Goal: Task Accomplishment & Management: Use online tool/utility

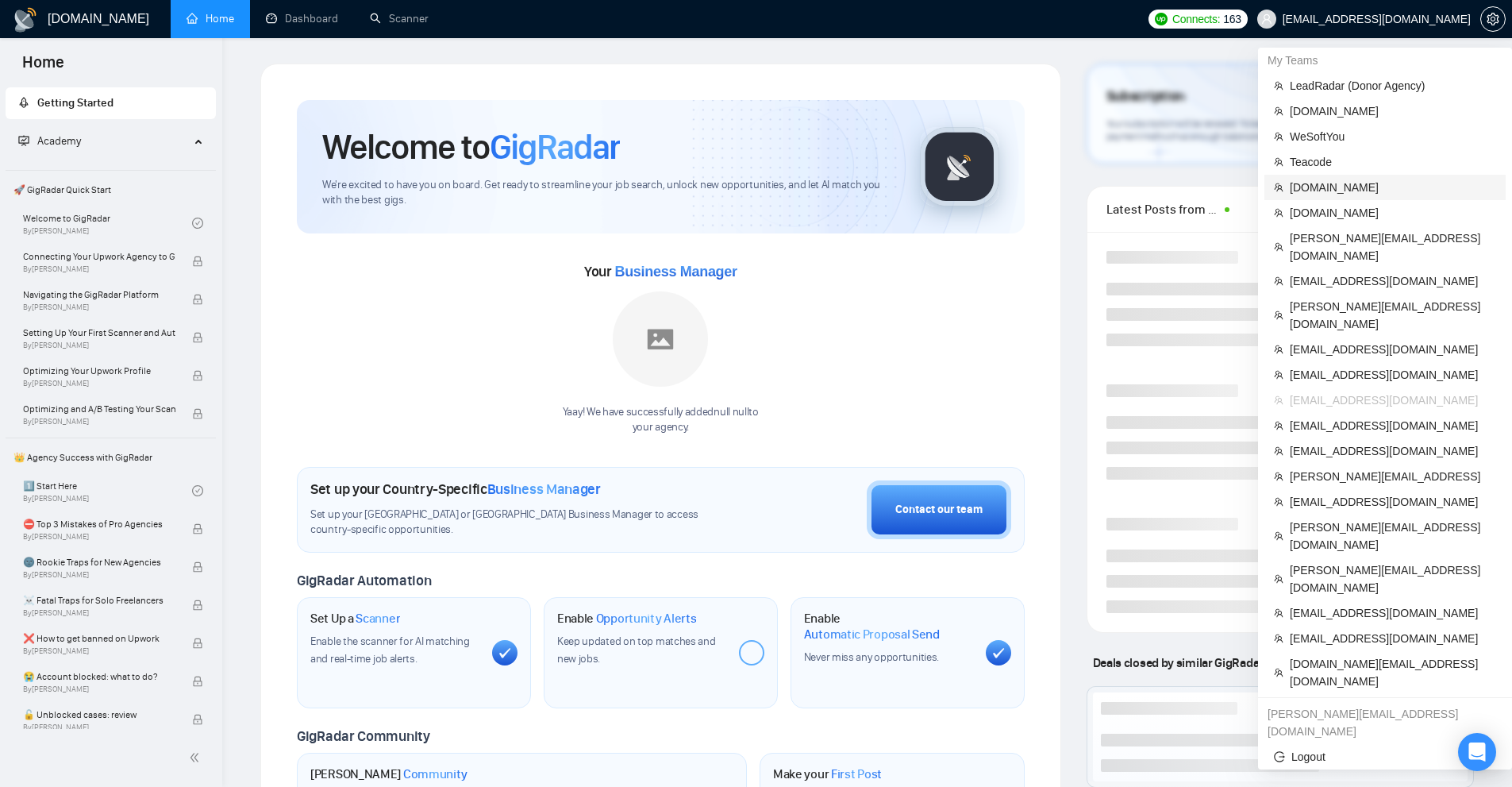
click at [1319, 191] on span "[DOMAIN_NAME]" at bounding box center [1393, 188] width 206 height 18
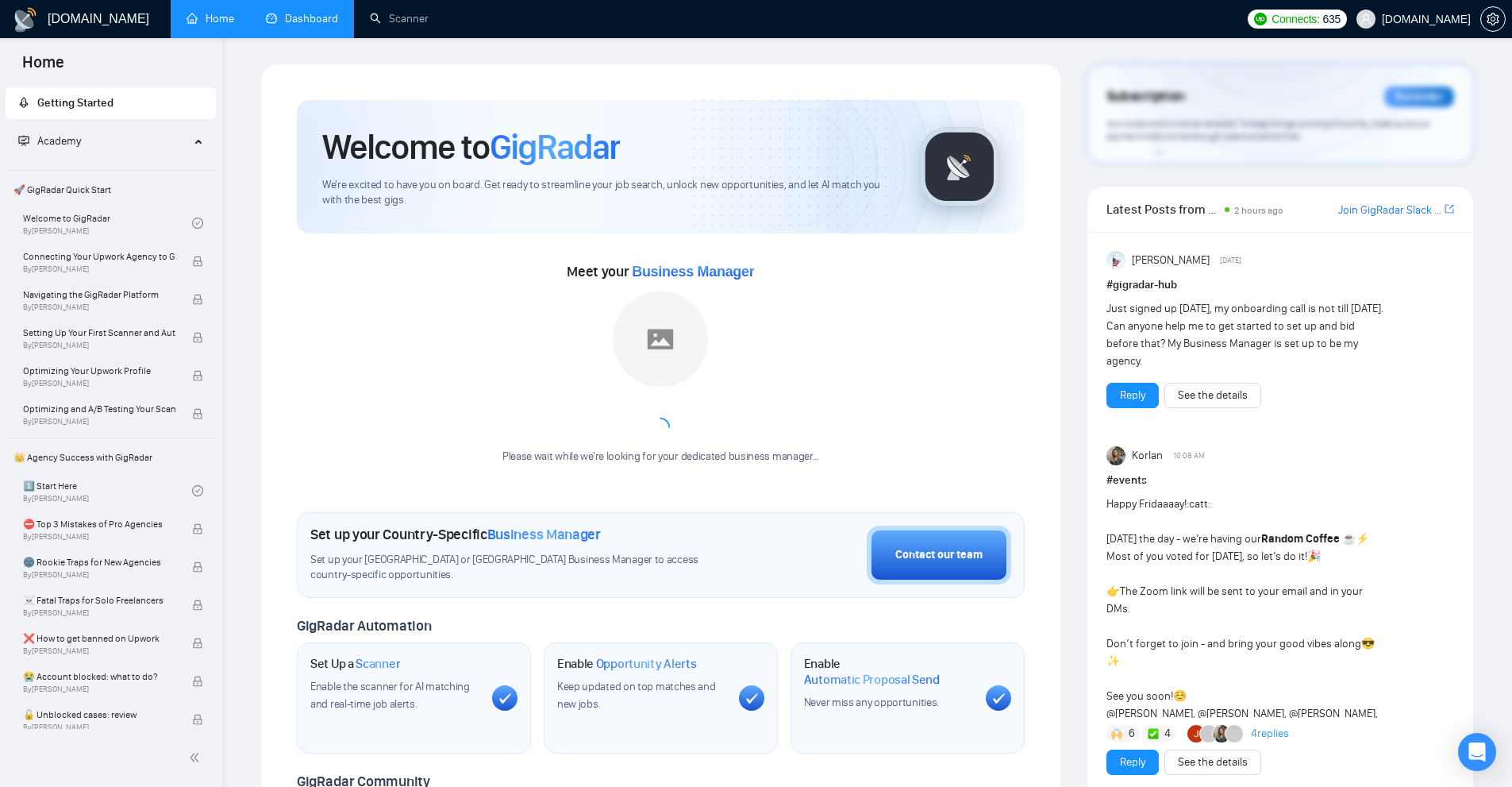
click at [285, 26] on link "Dashboard" at bounding box center [302, 19] width 72 height 14
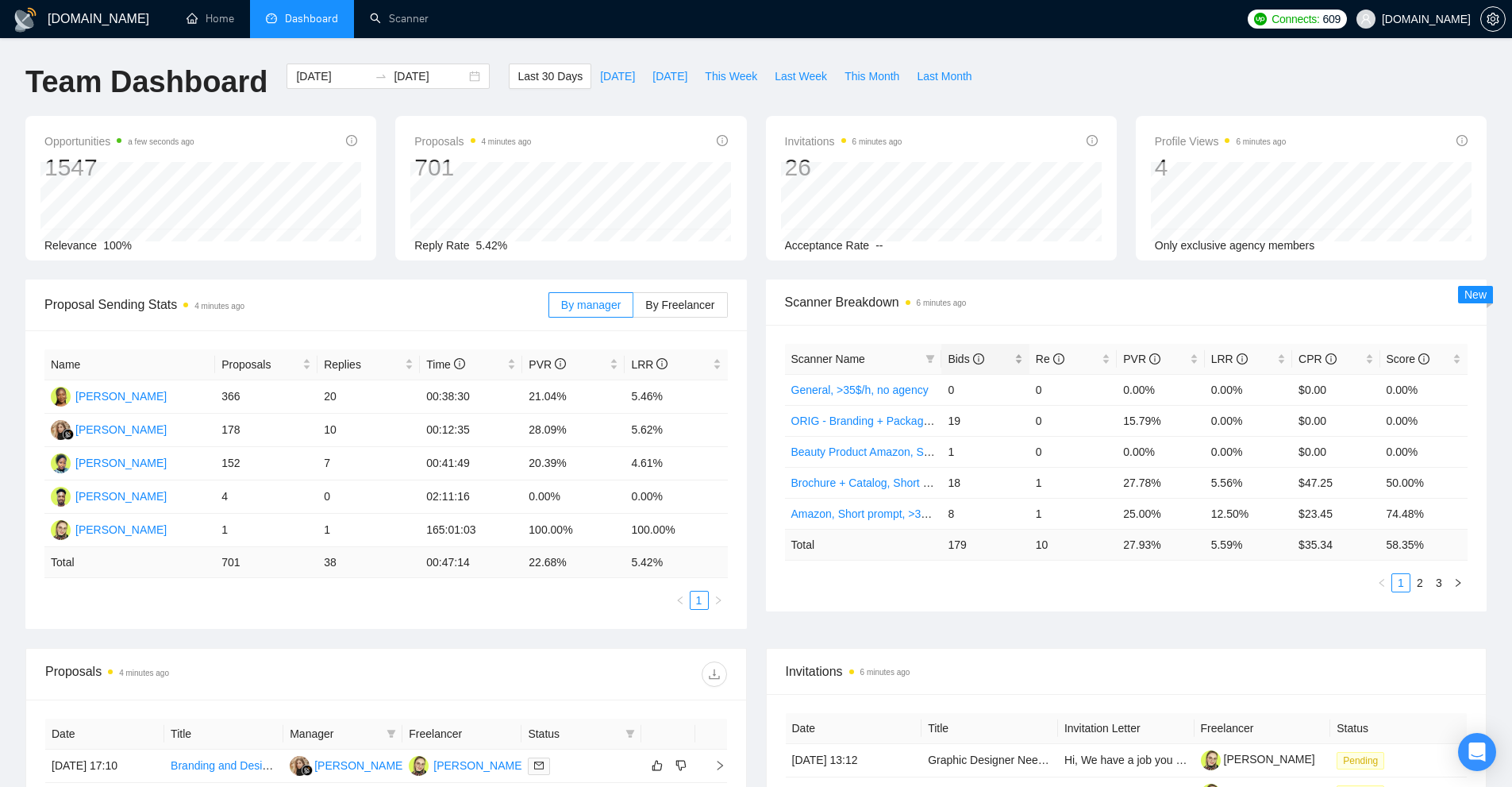
click at [1018, 362] on div "Bids" at bounding box center [985, 359] width 75 height 18
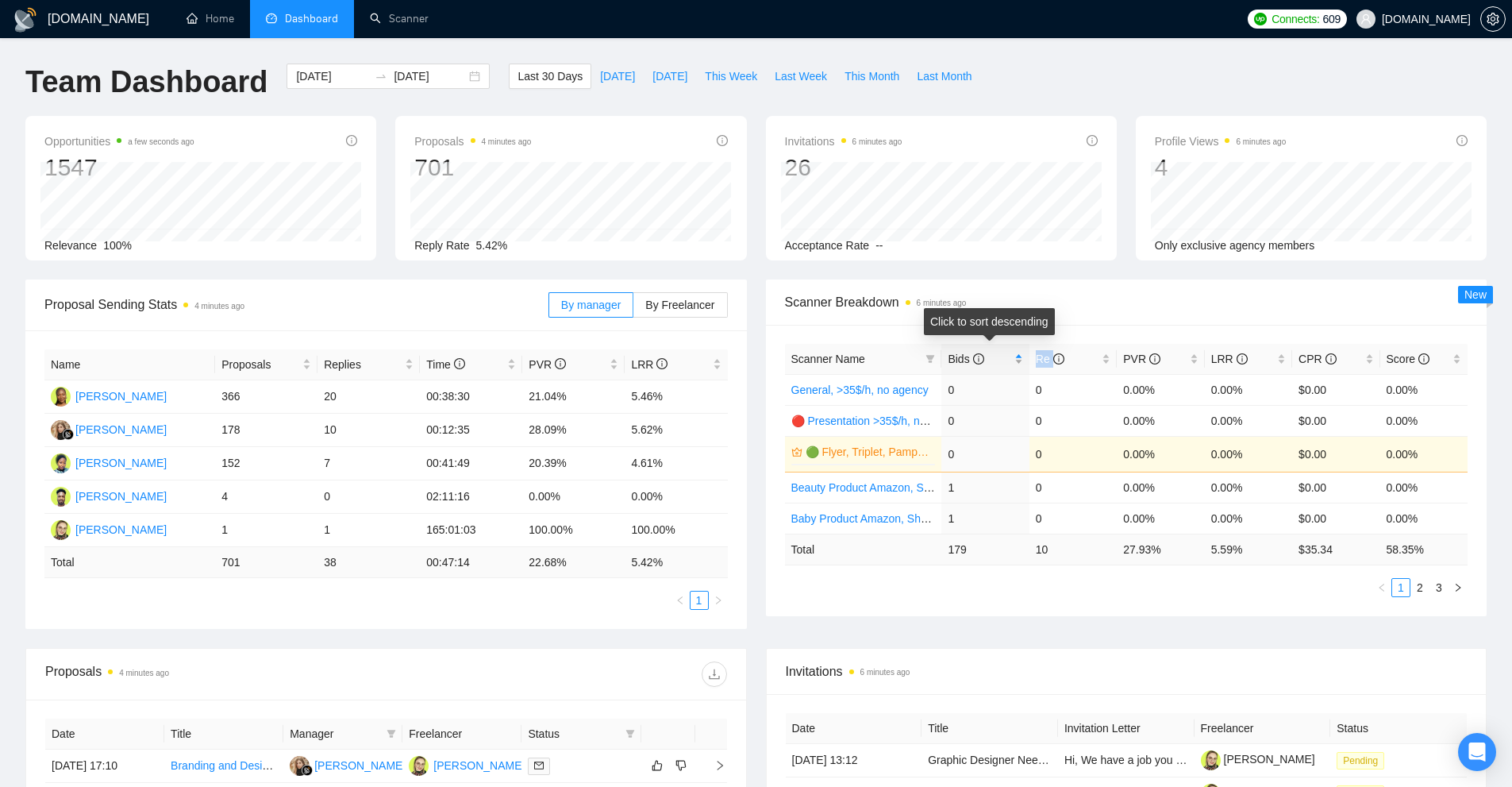
click at [1018, 362] on div "Bids" at bounding box center [985, 359] width 75 height 18
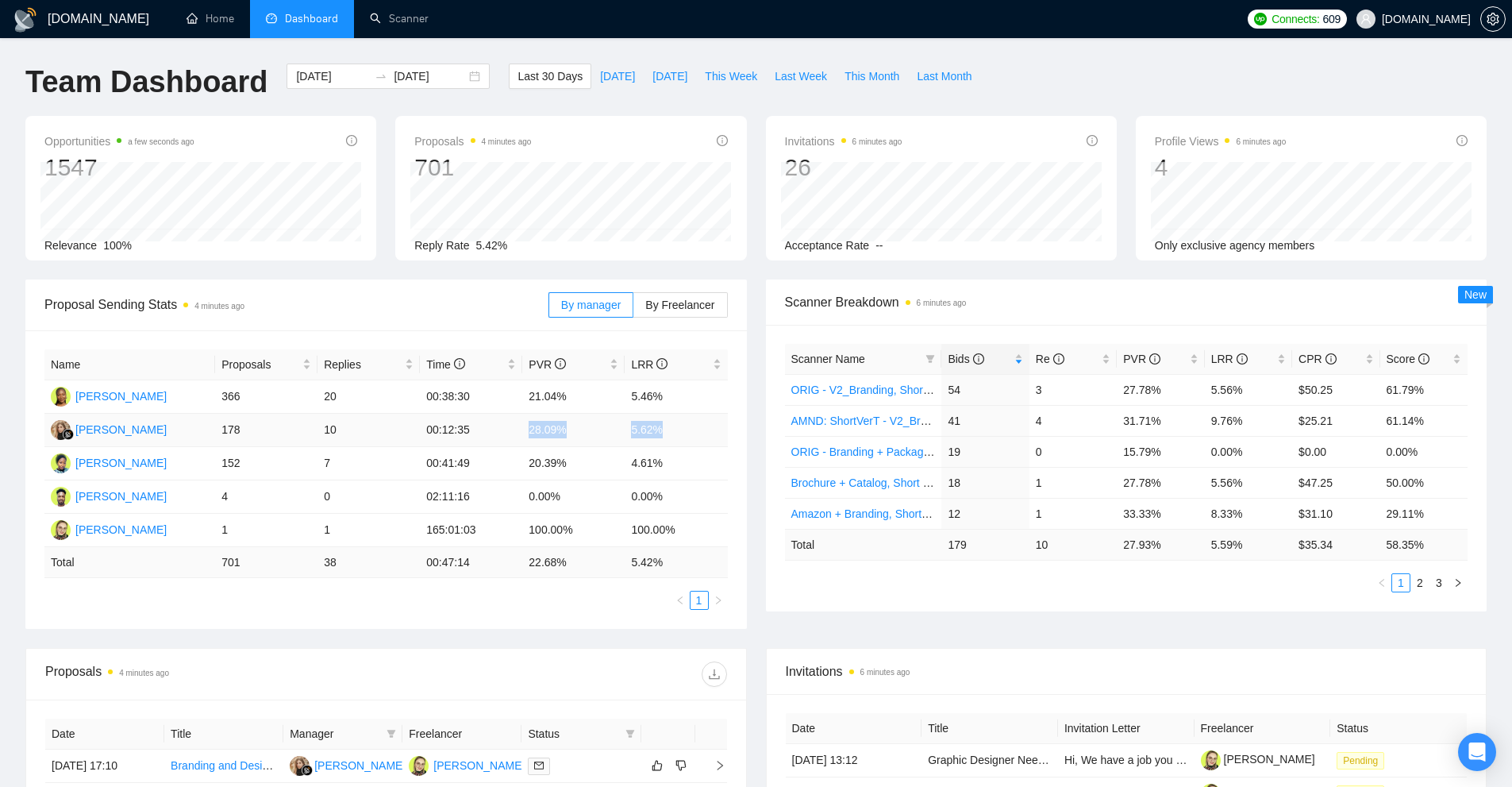
drag, startPoint x: 520, startPoint y: 425, endPoint x: 686, endPoint y: 421, distance: 166.0
click at [686, 421] on tr "[PERSON_NAME] 178 10 00:12:35 28.09% 5.62%" at bounding box center [386, 429] width 683 height 33
click at [686, 421] on td "5.62%" at bounding box center [676, 429] width 102 height 33
click at [931, 362] on icon "filter" at bounding box center [930, 358] width 10 height 10
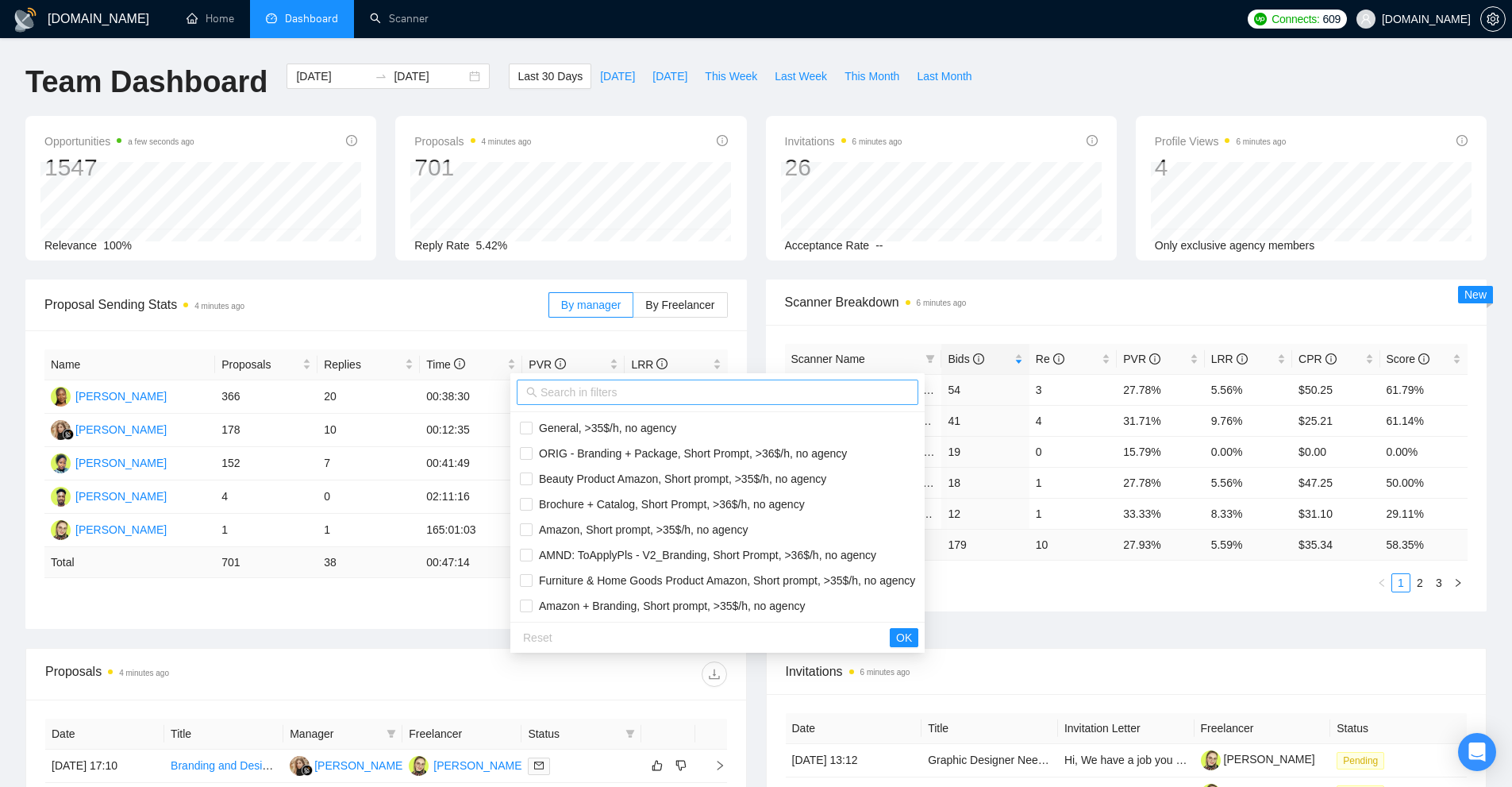
click at [585, 398] on input "text" at bounding box center [724, 392] width 368 height 18
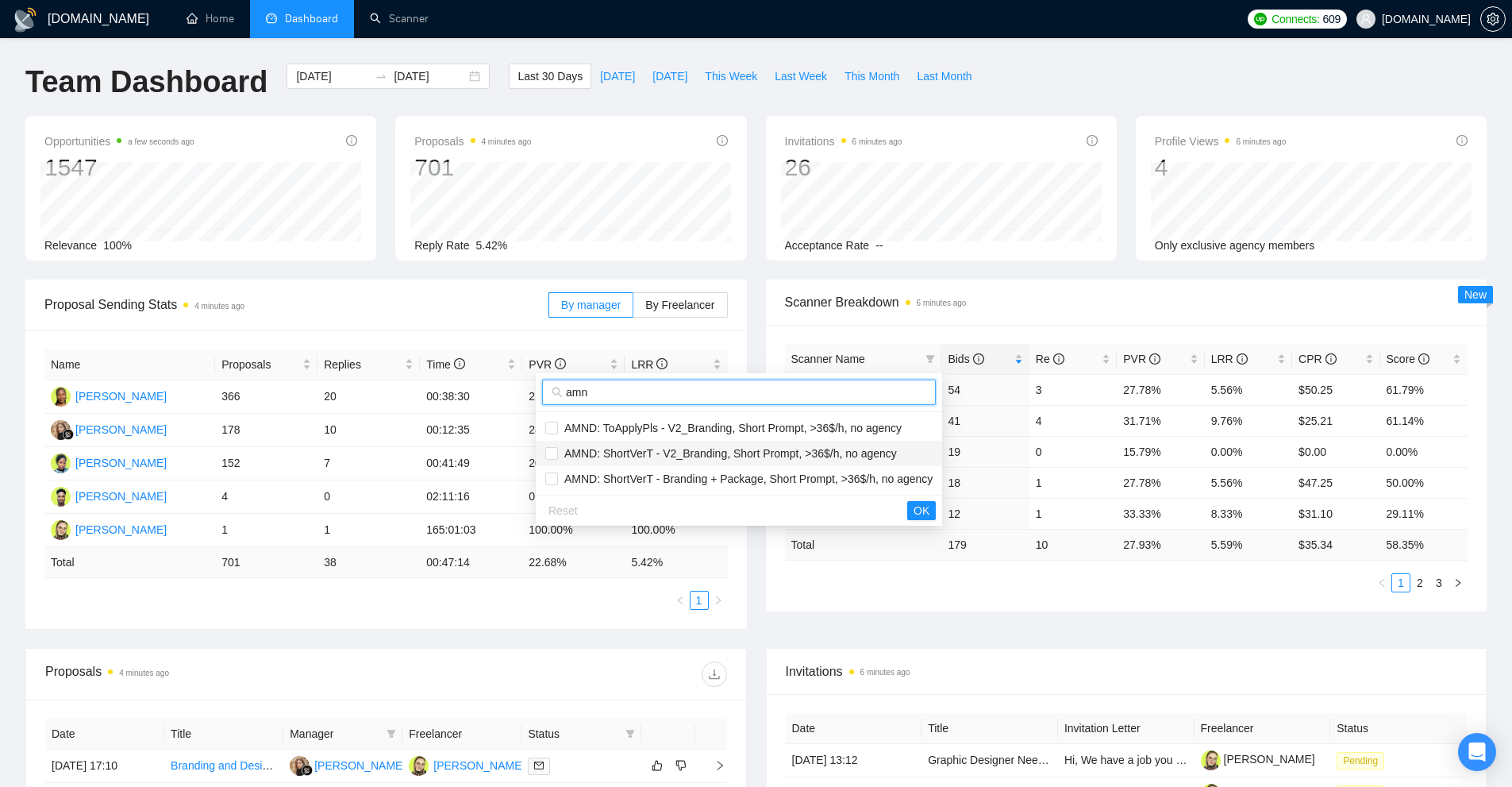
type input "amn"
click at [642, 454] on span "AMND: ShortVerT - V2_Branding, Short Prompt, >36$/h, no agency" at bounding box center [727, 454] width 339 height 13
checkbox input "true"
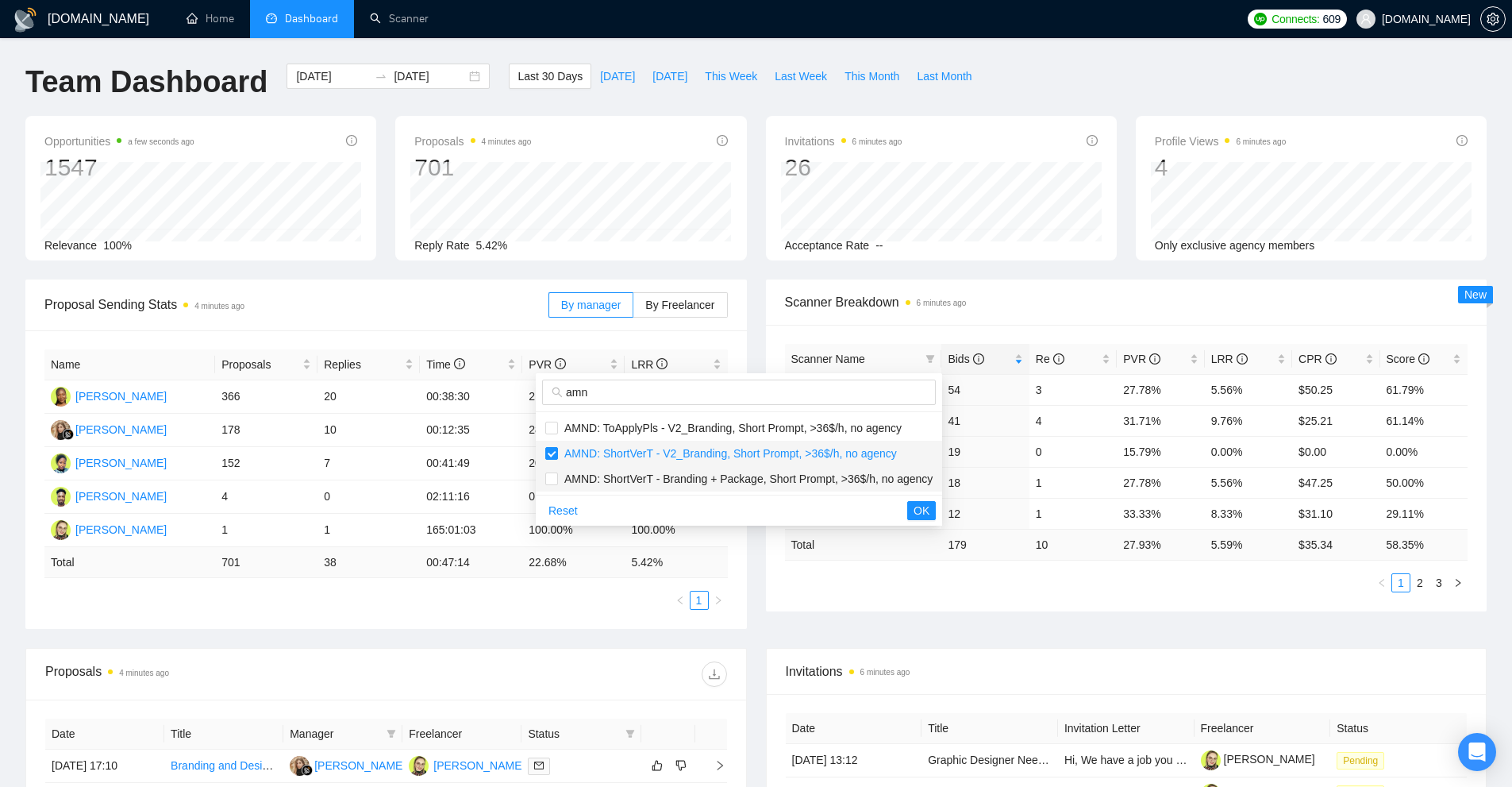
click at [642, 475] on span "AMND: ShortVerT - Branding + Package, Short Prompt, >36$/h, no agency" at bounding box center [745, 478] width 375 height 13
checkbox input "true"
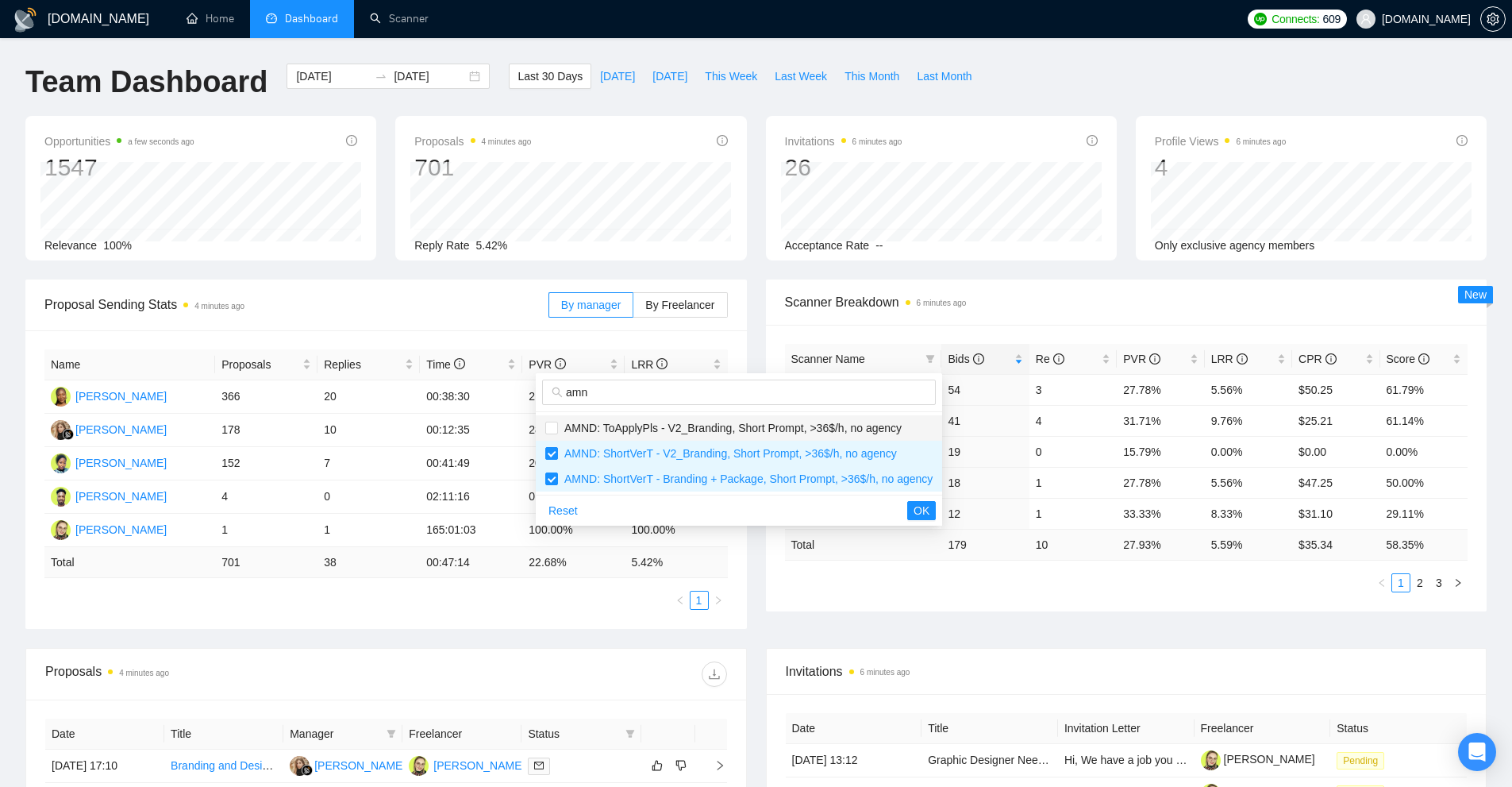
click at [659, 427] on span "AMND: ToApplyPls - V2_Branding, Short Prompt, >36$/h, no agency" at bounding box center [730, 428] width 344 height 13
checkbox input "true"
click at [923, 516] on span "OK" at bounding box center [922, 511] width 16 height 18
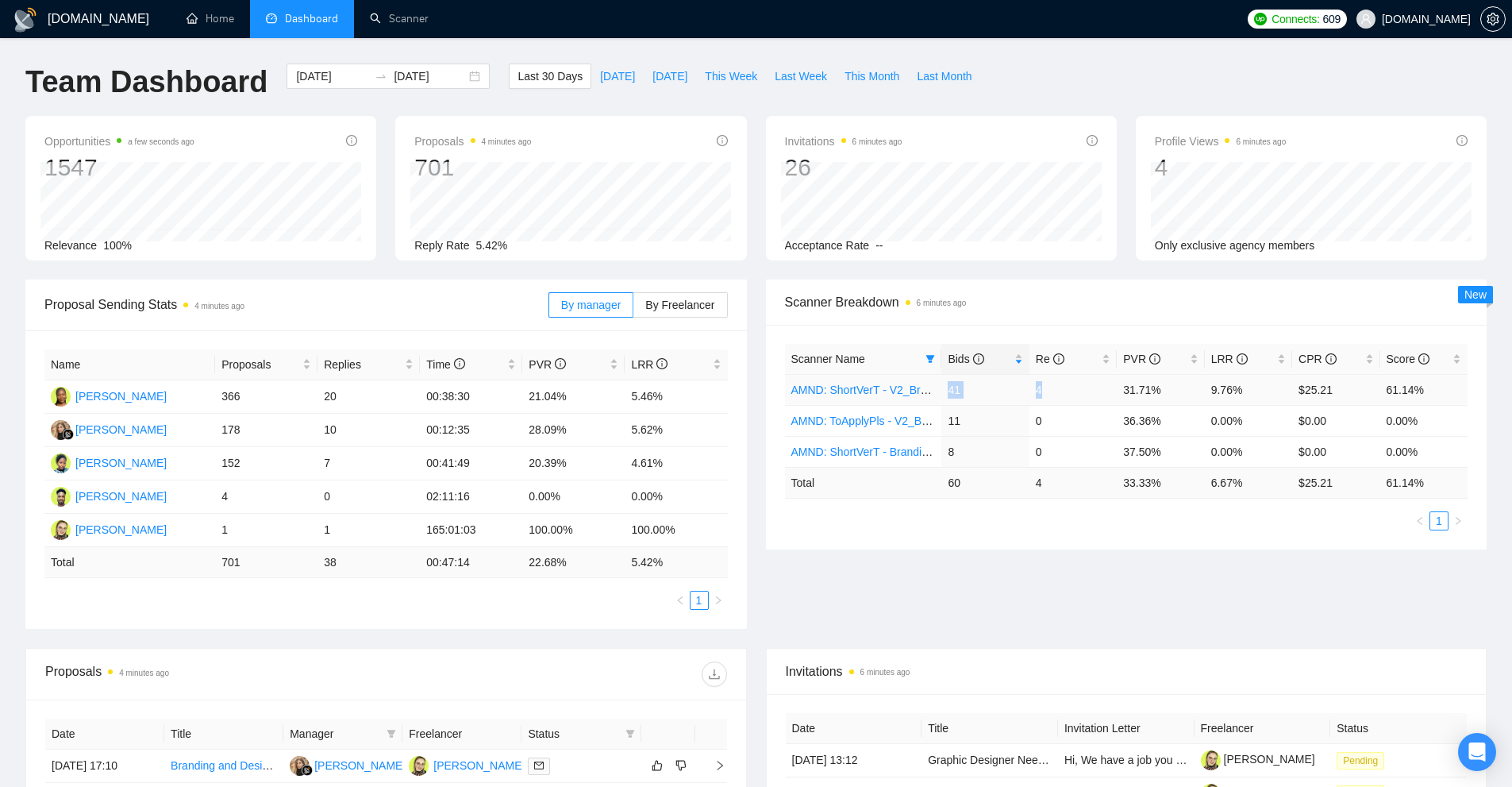
drag, startPoint x: 1042, startPoint y: 383, endPoint x: 942, endPoint y: 384, distance: 100.0
click at [942, 384] on tr "AMND: ShortVerT - V2_Branding, Short Prompt, >36$/h, no agency 41 4 31.71% 9.76…" at bounding box center [1127, 389] width 683 height 31
click at [1129, 423] on td "36.36%" at bounding box center [1160, 420] width 87 height 31
drag, startPoint x: 946, startPoint y: 424, endPoint x: 1082, endPoint y: 416, distance: 136.2
click at [1082, 416] on tr "AMND: ToApplyPls - V2_Branding, Short Prompt, >36$/h, no agency 11 0 36.36% 0.0…" at bounding box center [1127, 420] width 683 height 31
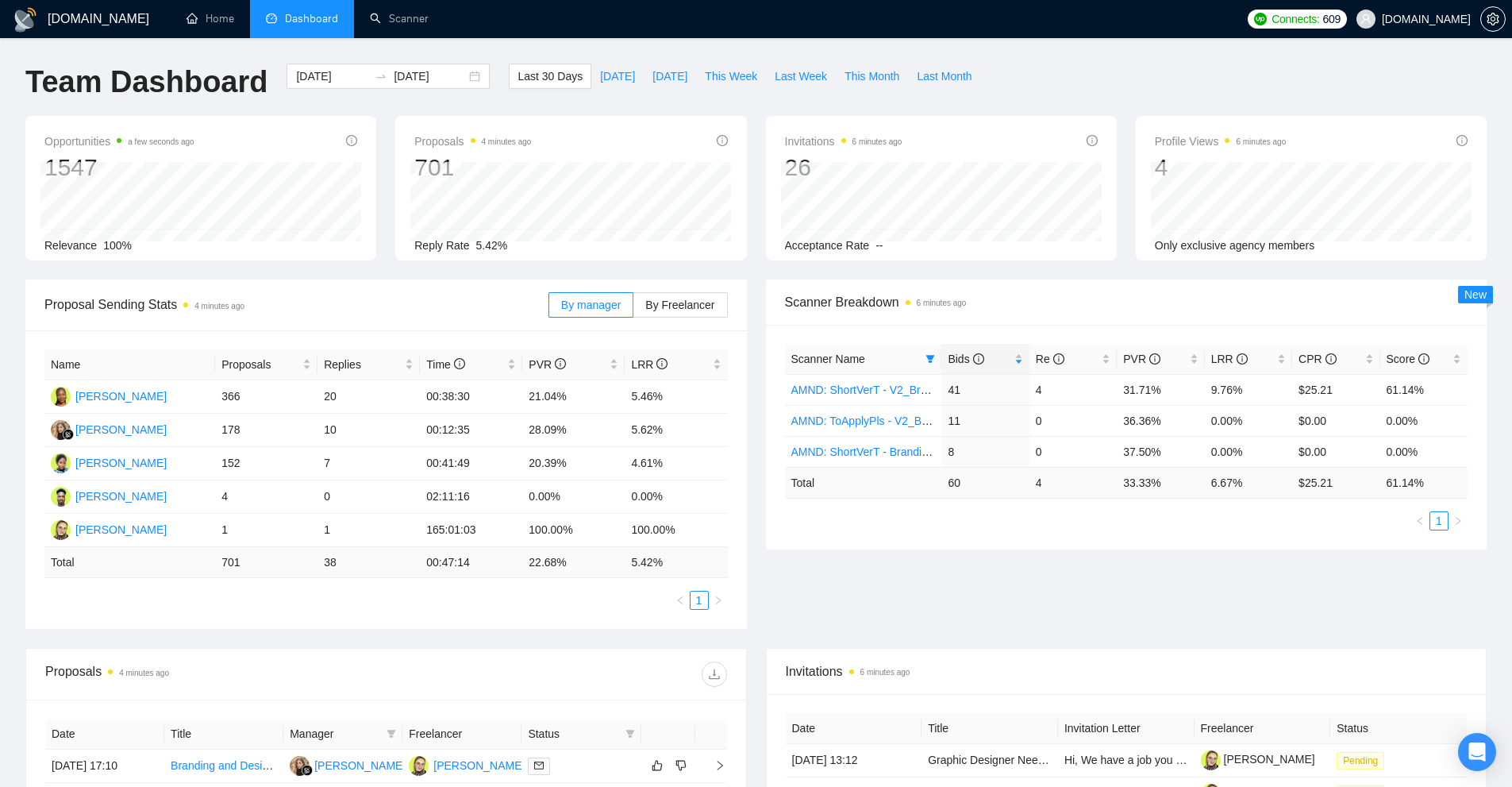
click at [1278, 480] on td "6.67 %" at bounding box center [1249, 482] width 87 height 31
drag, startPoint x: 1253, startPoint y: 480, endPoint x: 1205, endPoint y: 480, distance: 48.0
click at [1205, 480] on td "6.67 %" at bounding box center [1249, 482] width 87 height 31
click at [1185, 514] on ul "1" at bounding box center [1127, 521] width 683 height 19
drag, startPoint x: 947, startPoint y: 485, endPoint x: 1002, endPoint y: 484, distance: 55.0
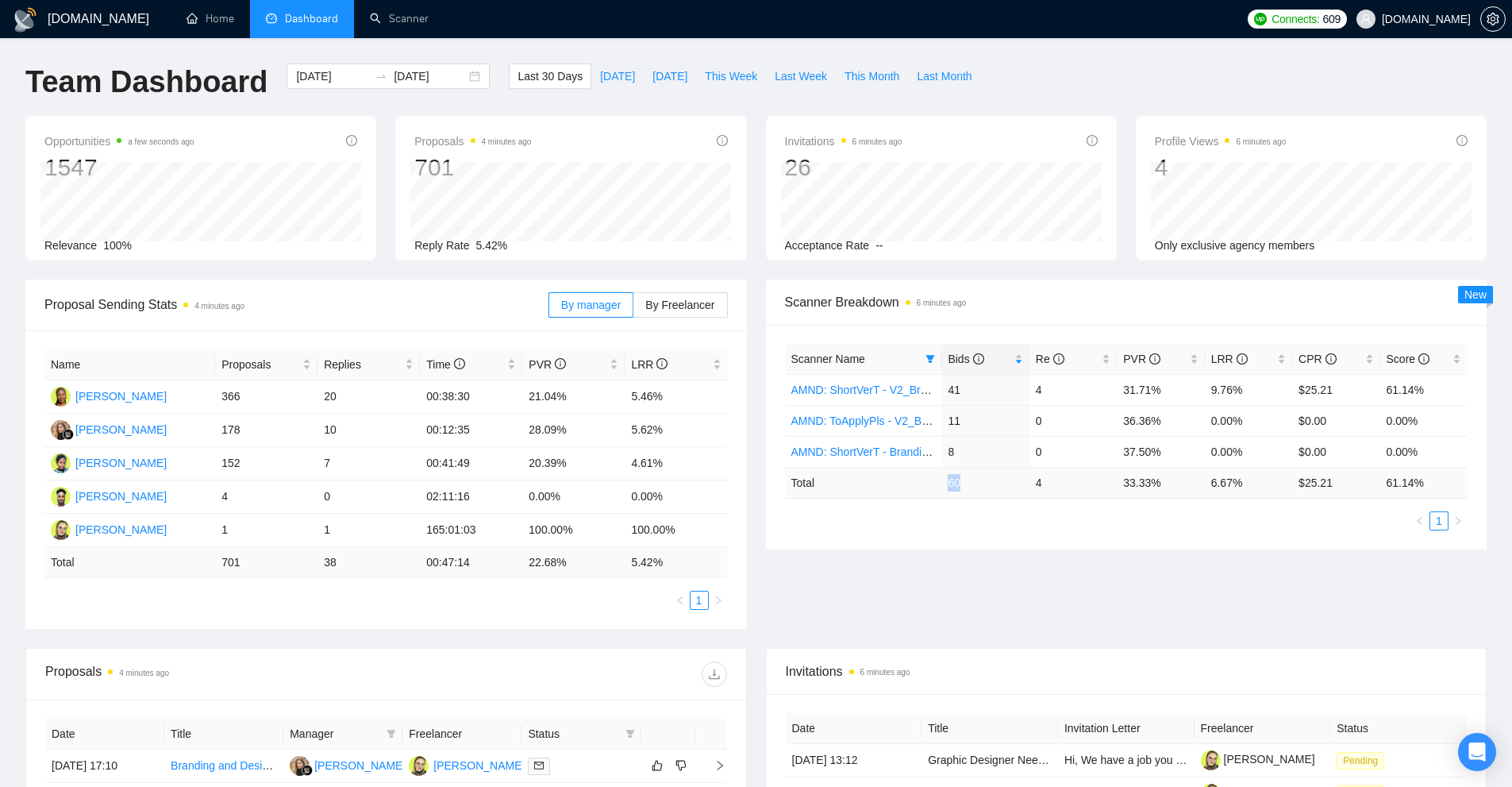
click at [1002, 484] on td "60" at bounding box center [985, 482] width 87 height 31
drag, startPoint x: 679, startPoint y: 427, endPoint x: 226, endPoint y: 433, distance: 453.0
click at [226, 433] on tr "[PERSON_NAME] 178 10 00:12:35 28.09% 5.62%" at bounding box center [386, 429] width 683 height 33
click at [1056, 462] on td "0" at bounding box center [1073, 451] width 87 height 31
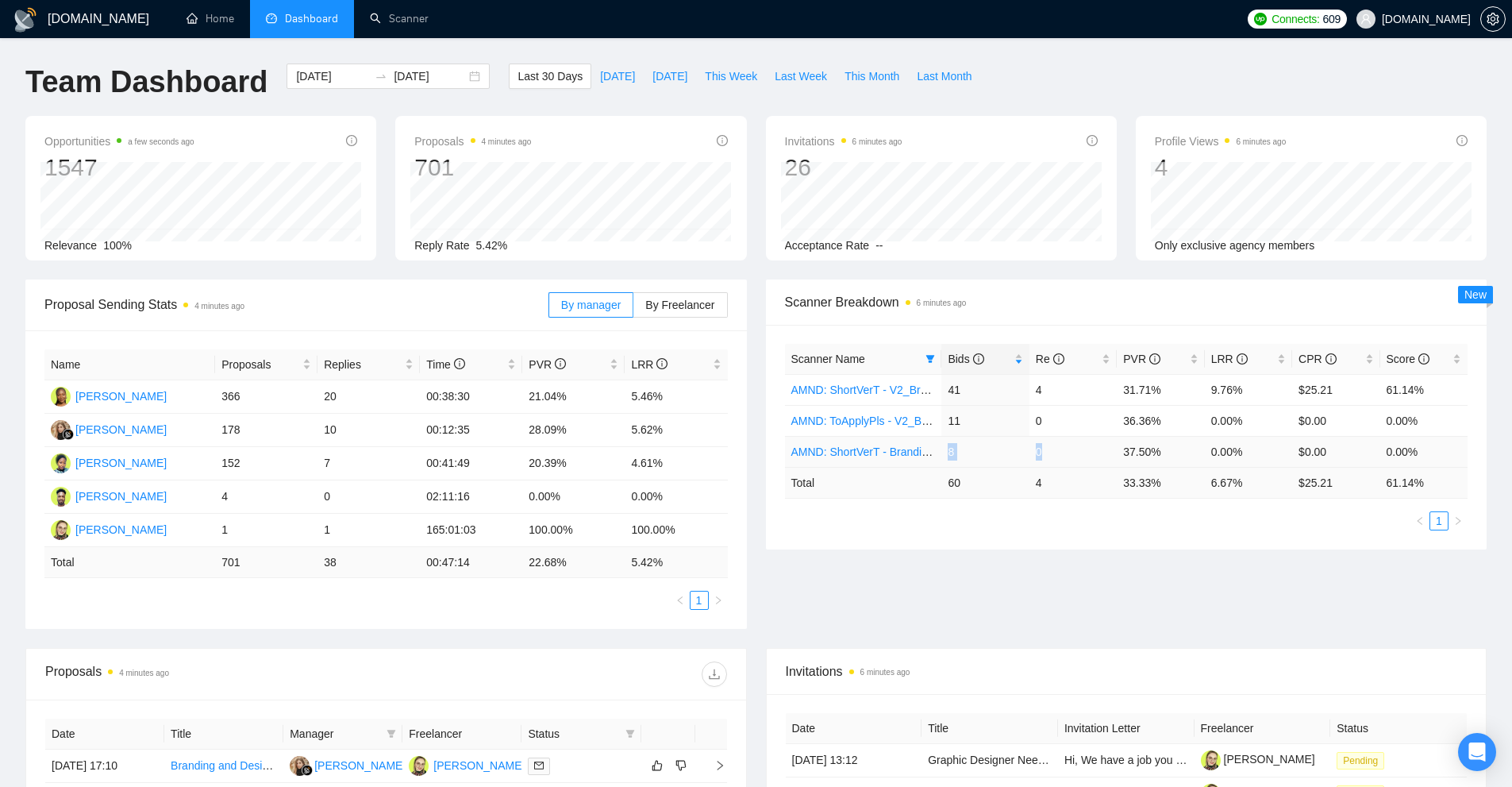
drag, startPoint x: 1047, startPoint y: 455, endPoint x: 943, endPoint y: 452, distance: 104.0
click at [943, 452] on tr "AMND: ShortVerT - Branding + Package, Short Prompt, >36$/h, no agency 8 0 37.50…" at bounding box center [1127, 451] width 683 height 31
click at [977, 452] on td "8" at bounding box center [985, 451] width 87 height 31
click at [907, 454] on link "AMND: ShortVerT - Branding + Package, Short Prompt, >36$/h, no agency" at bounding box center [975, 452] width 368 height 13
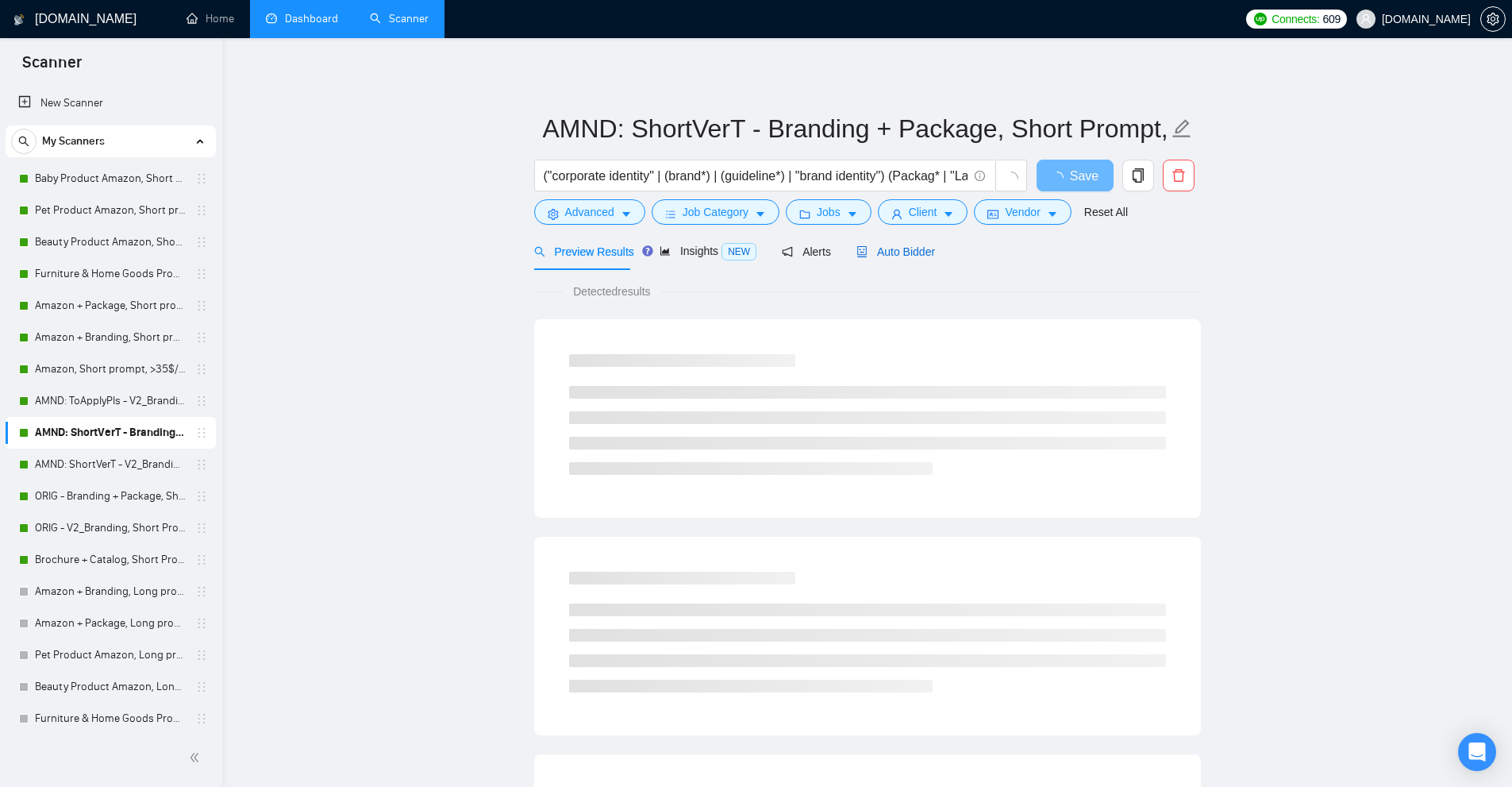
click at [890, 245] on span "Auto Bidder" at bounding box center [896, 251] width 79 height 13
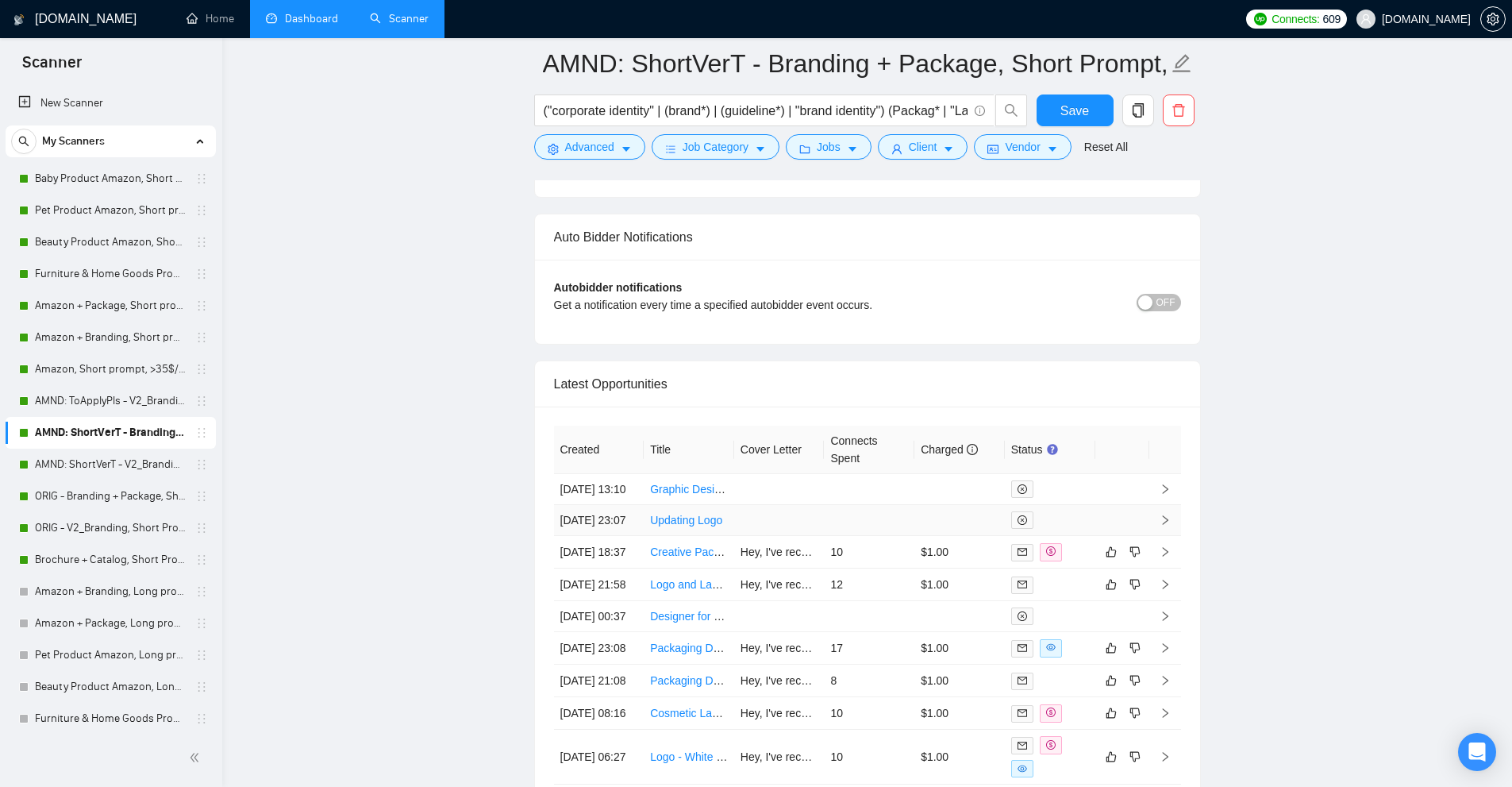
scroll to position [4076, 0]
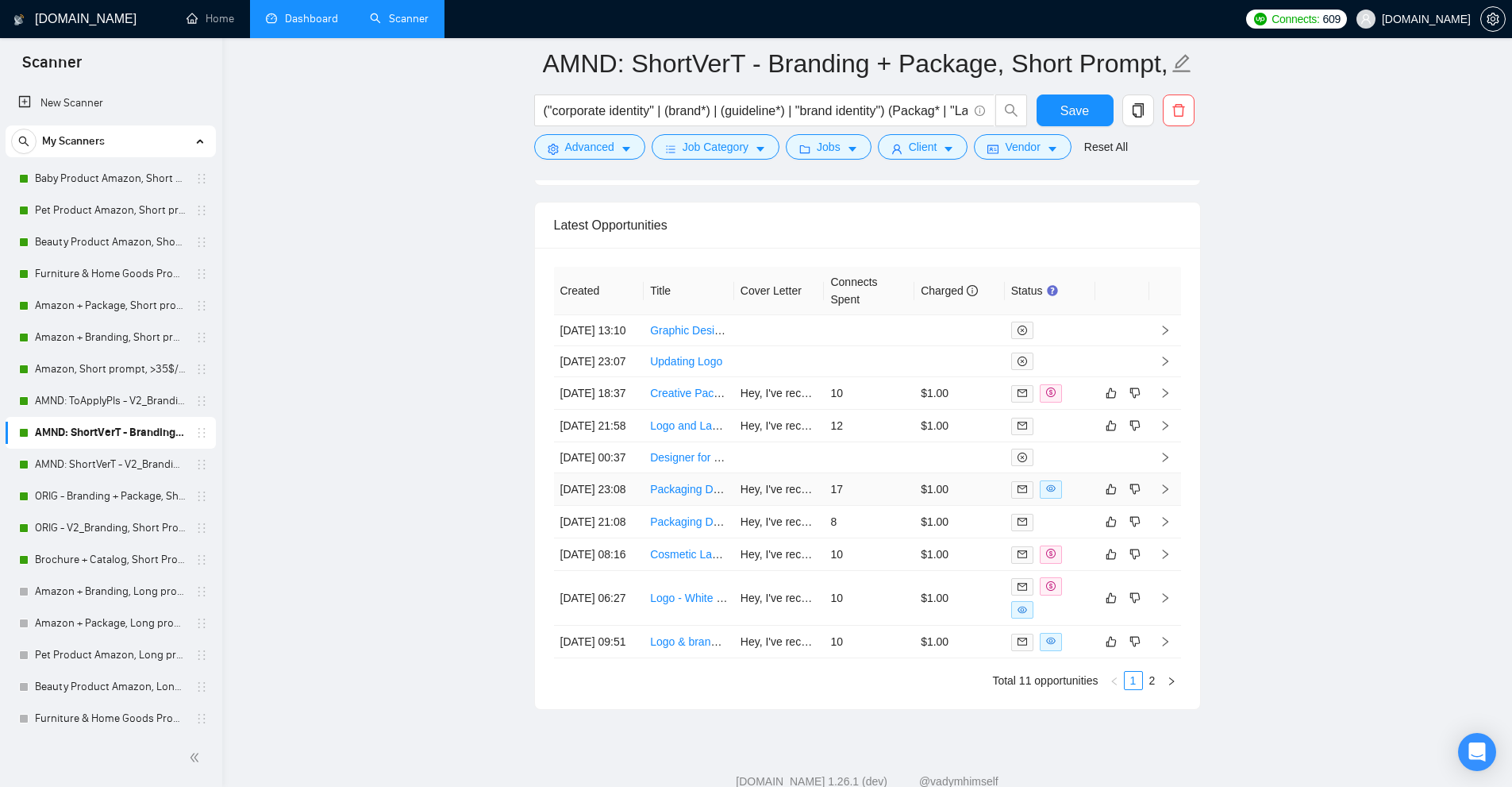
click at [952, 506] on td "$1.00" at bounding box center [959, 489] width 90 height 32
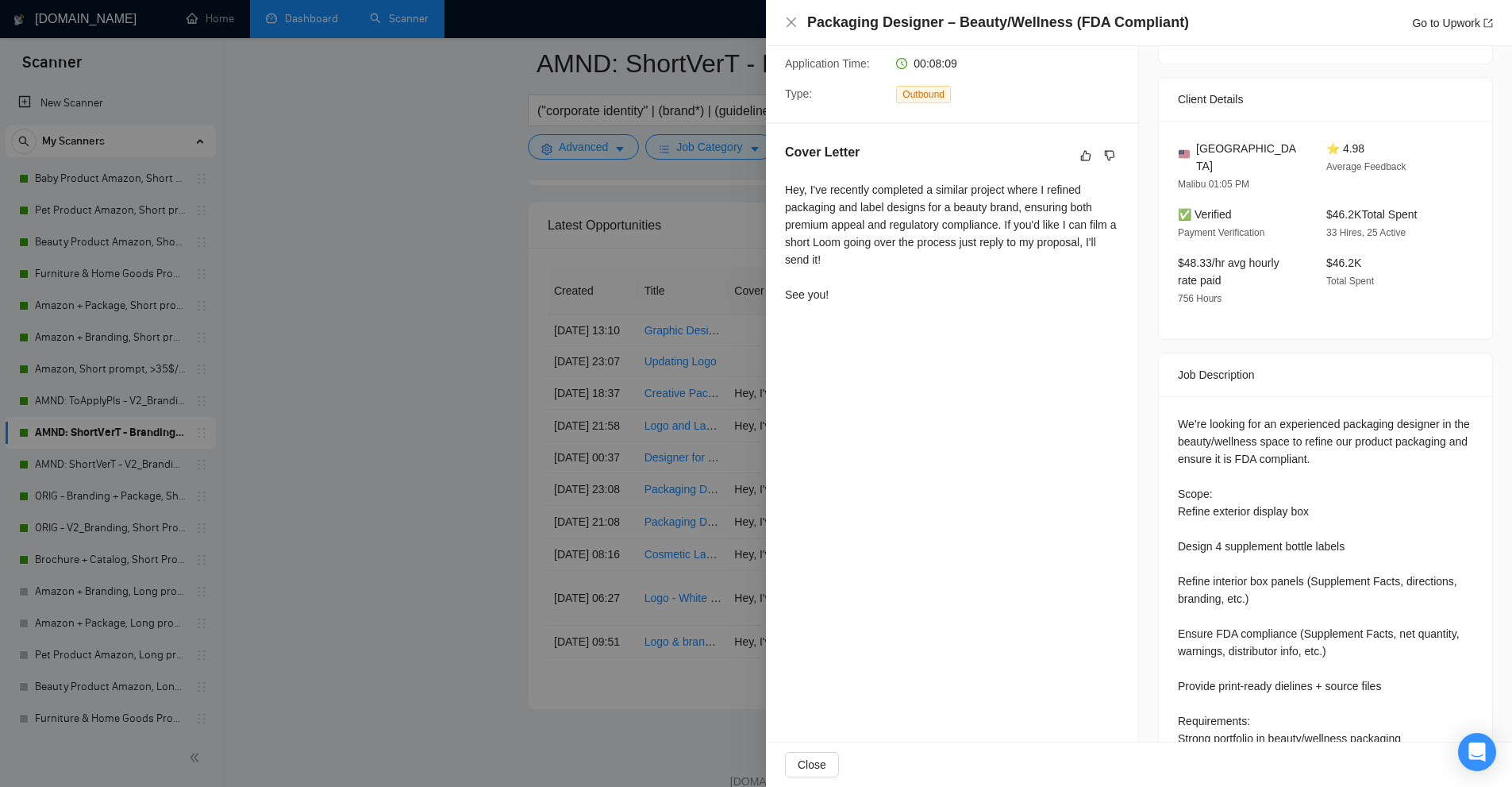
scroll to position [180, 0]
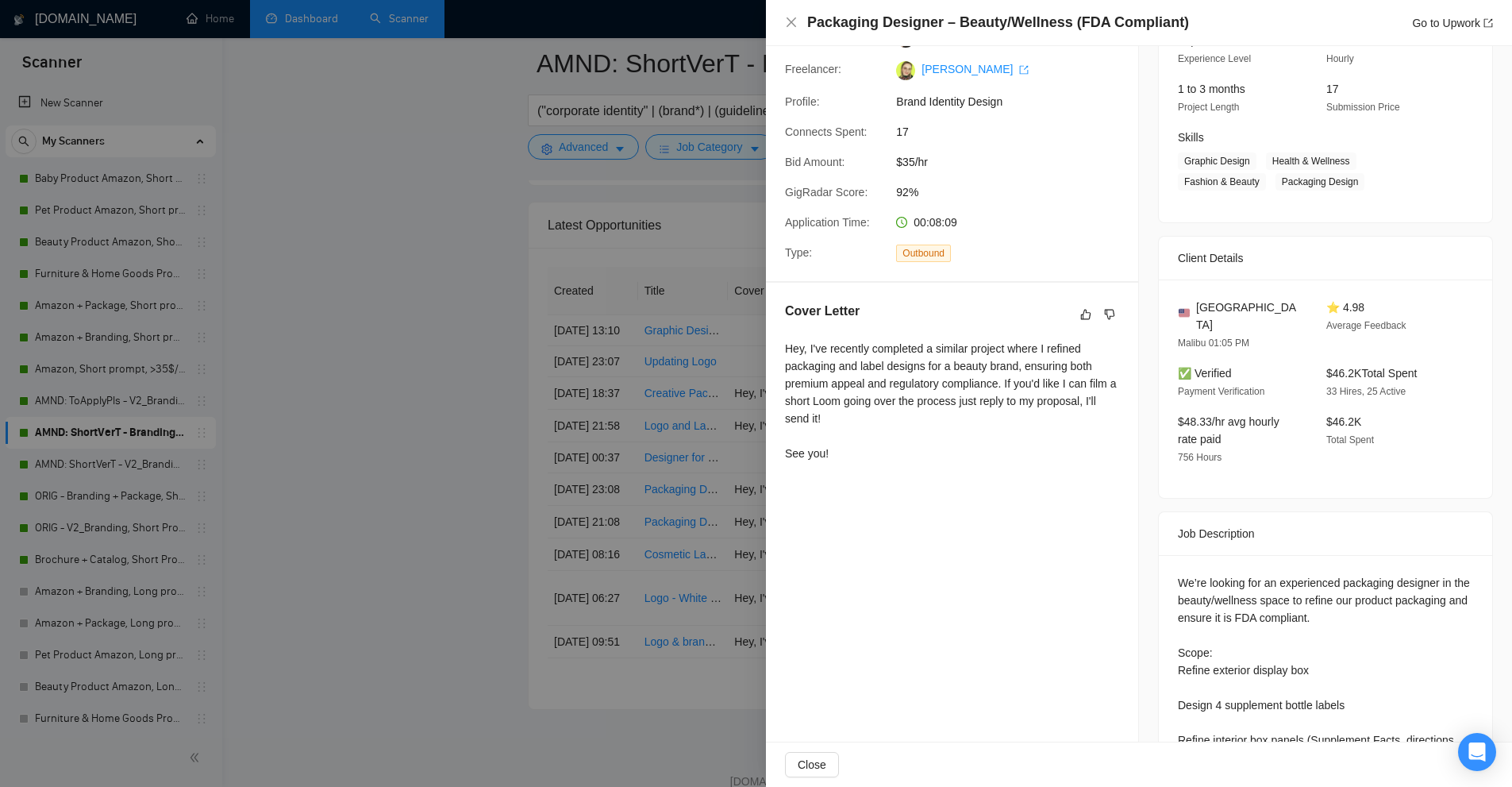
click at [549, 293] on div at bounding box center [756, 393] width 1512 height 787
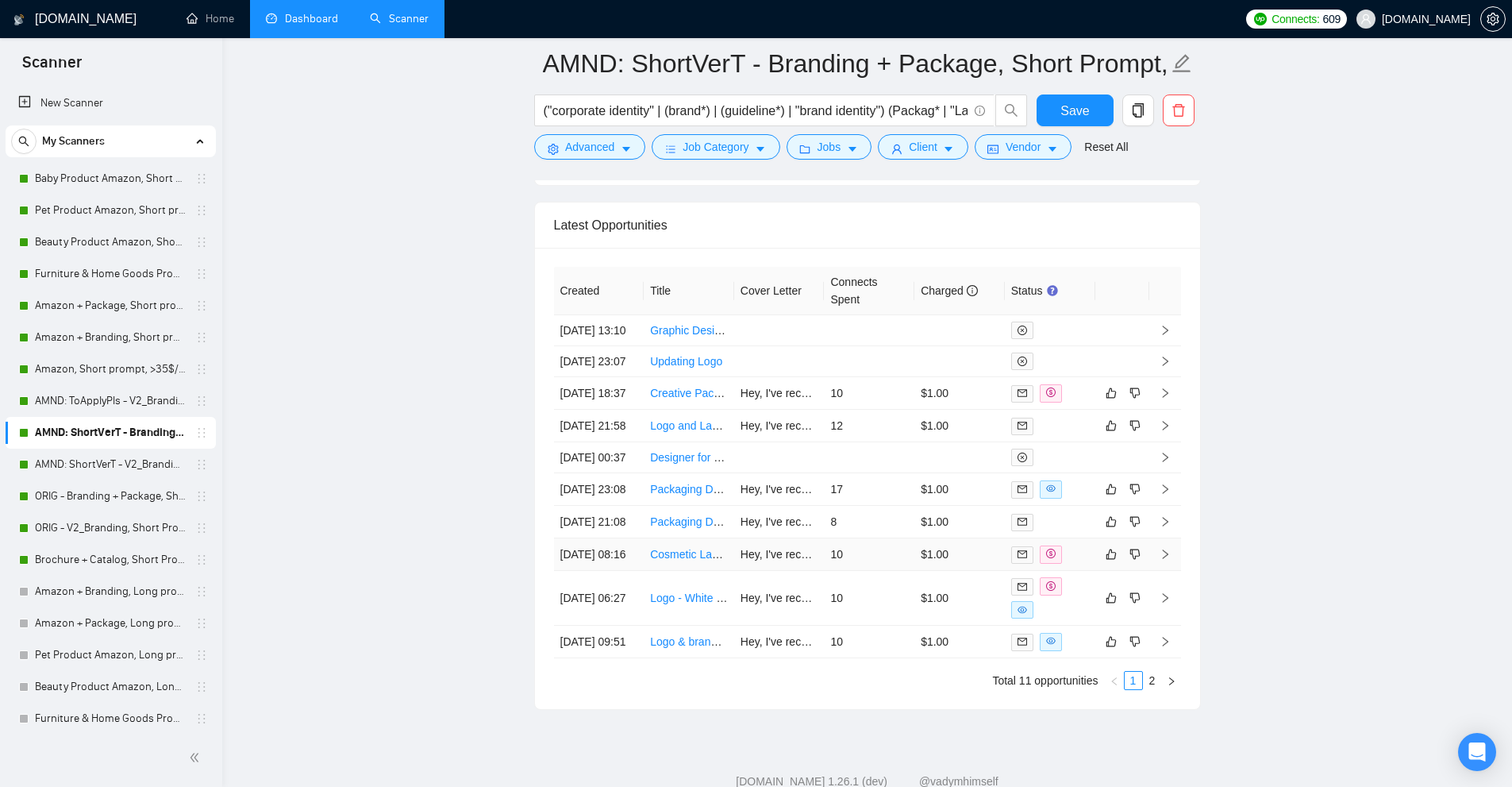
scroll to position [4267, 0]
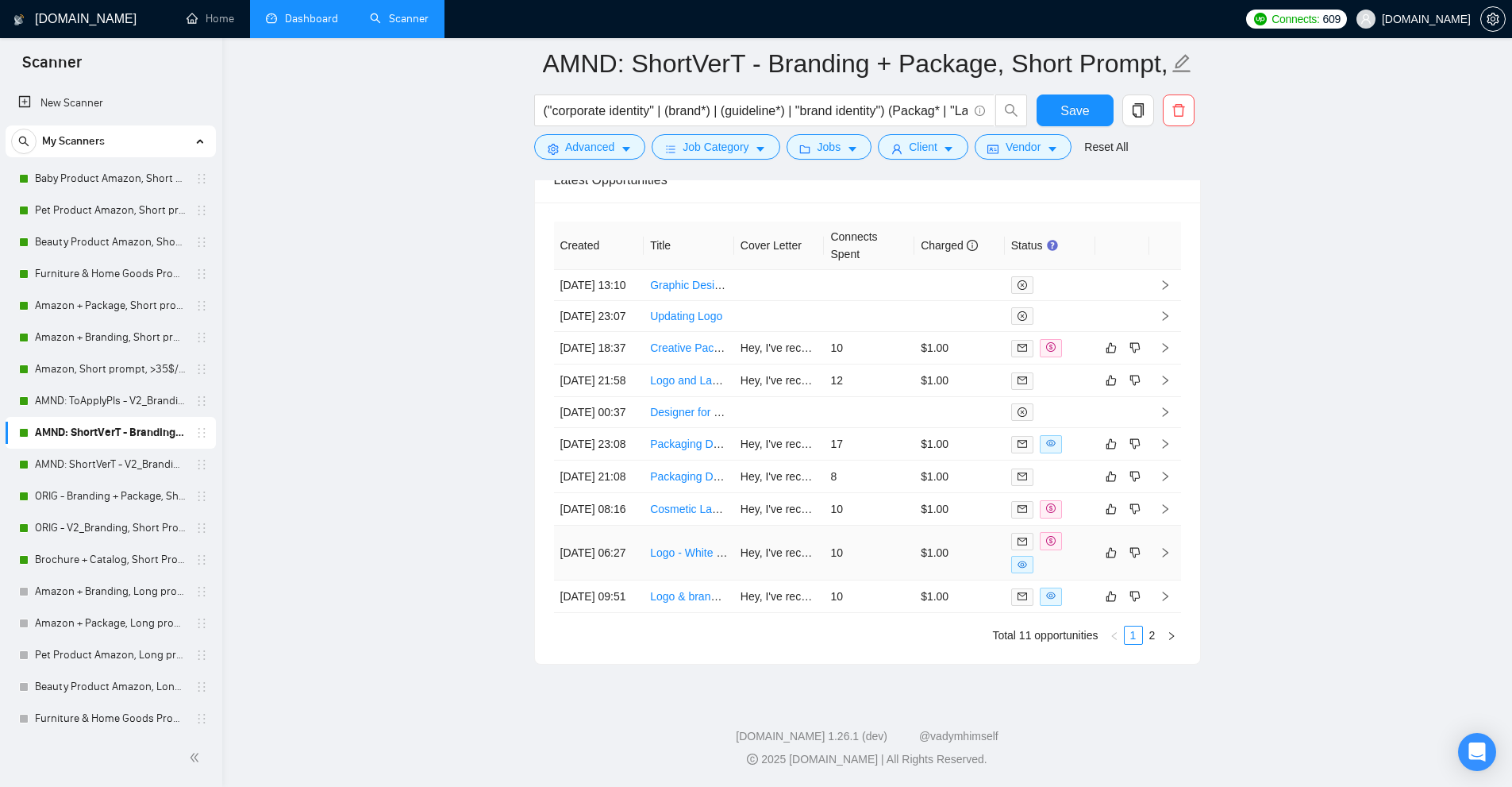
click at [916, 544] on td "$1.00" at bounding box center [959, 553] width 90 height 55
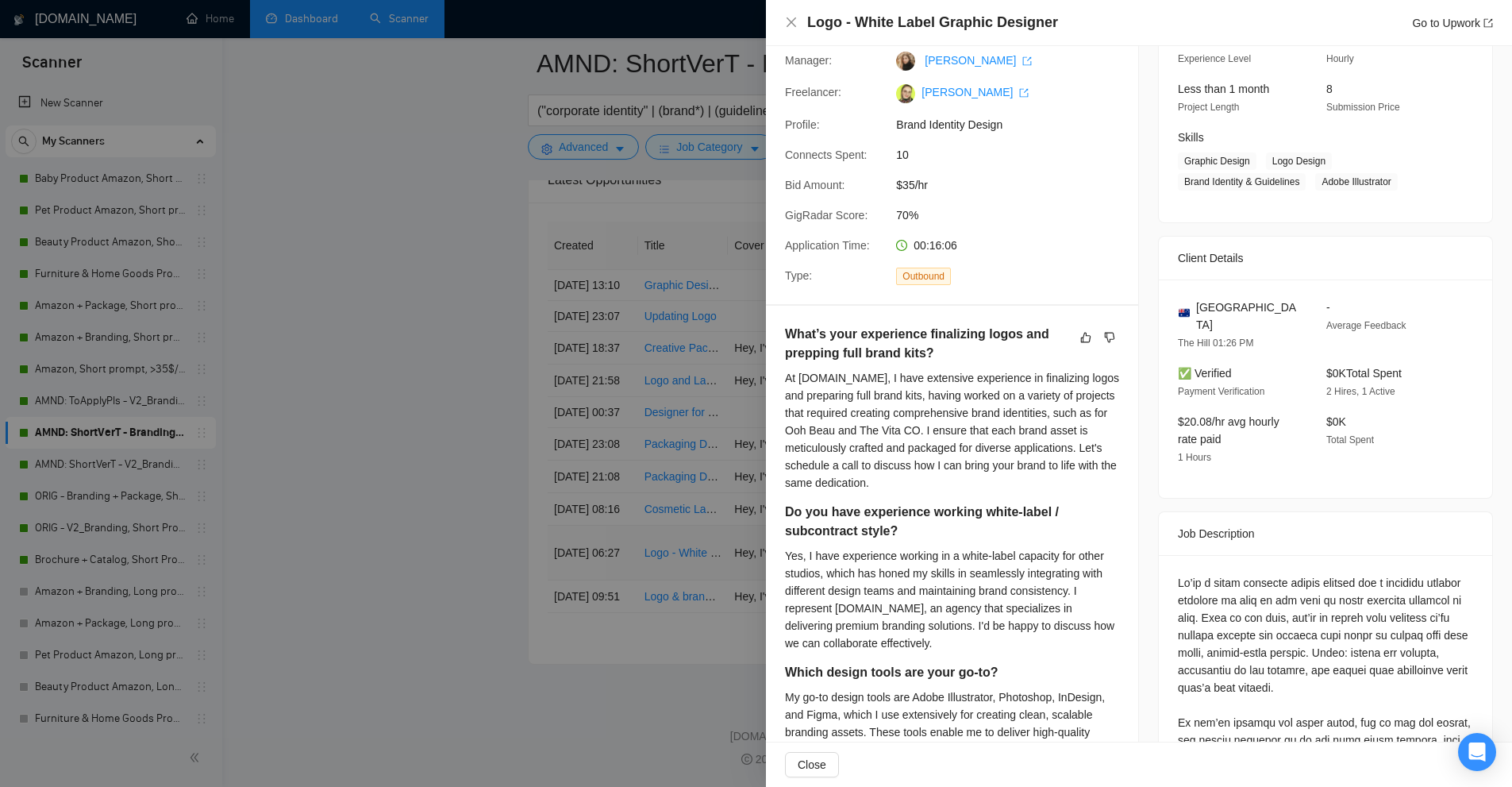
scroll to position [735, 0]
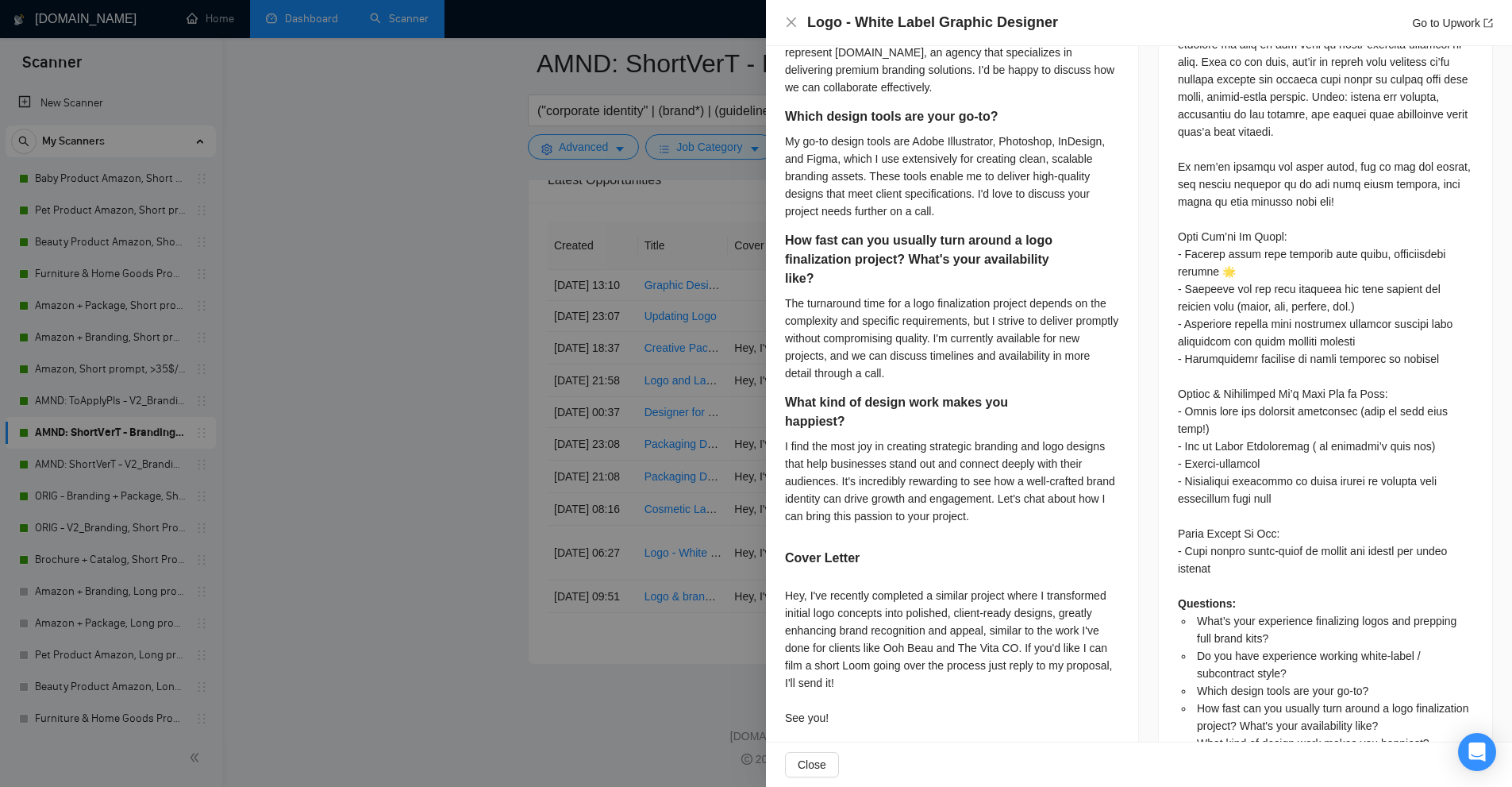
click at [457, 336] on div at bounding box center [756, 393] width 1512 height 787
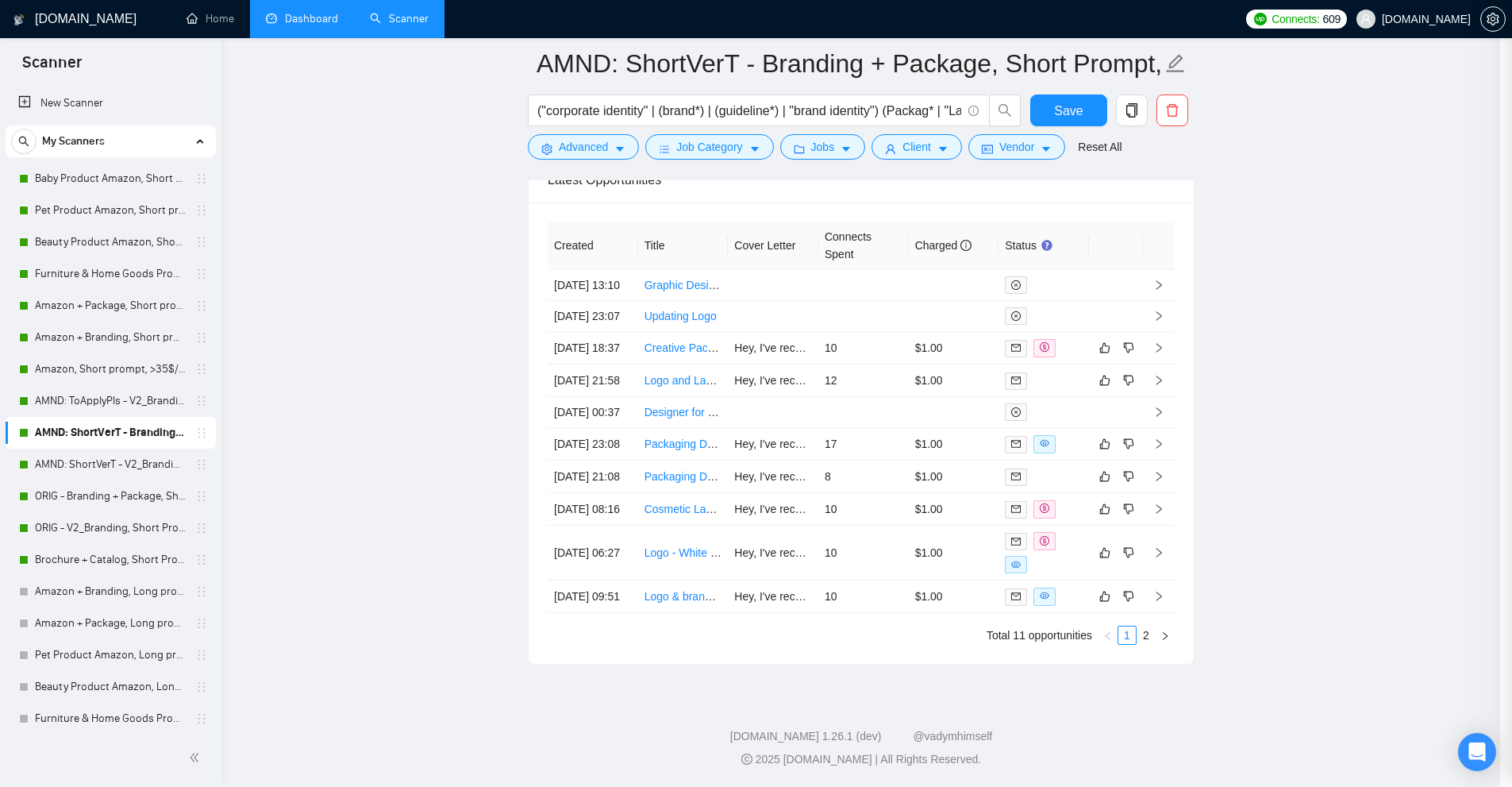
scroll to position [4029, 0]
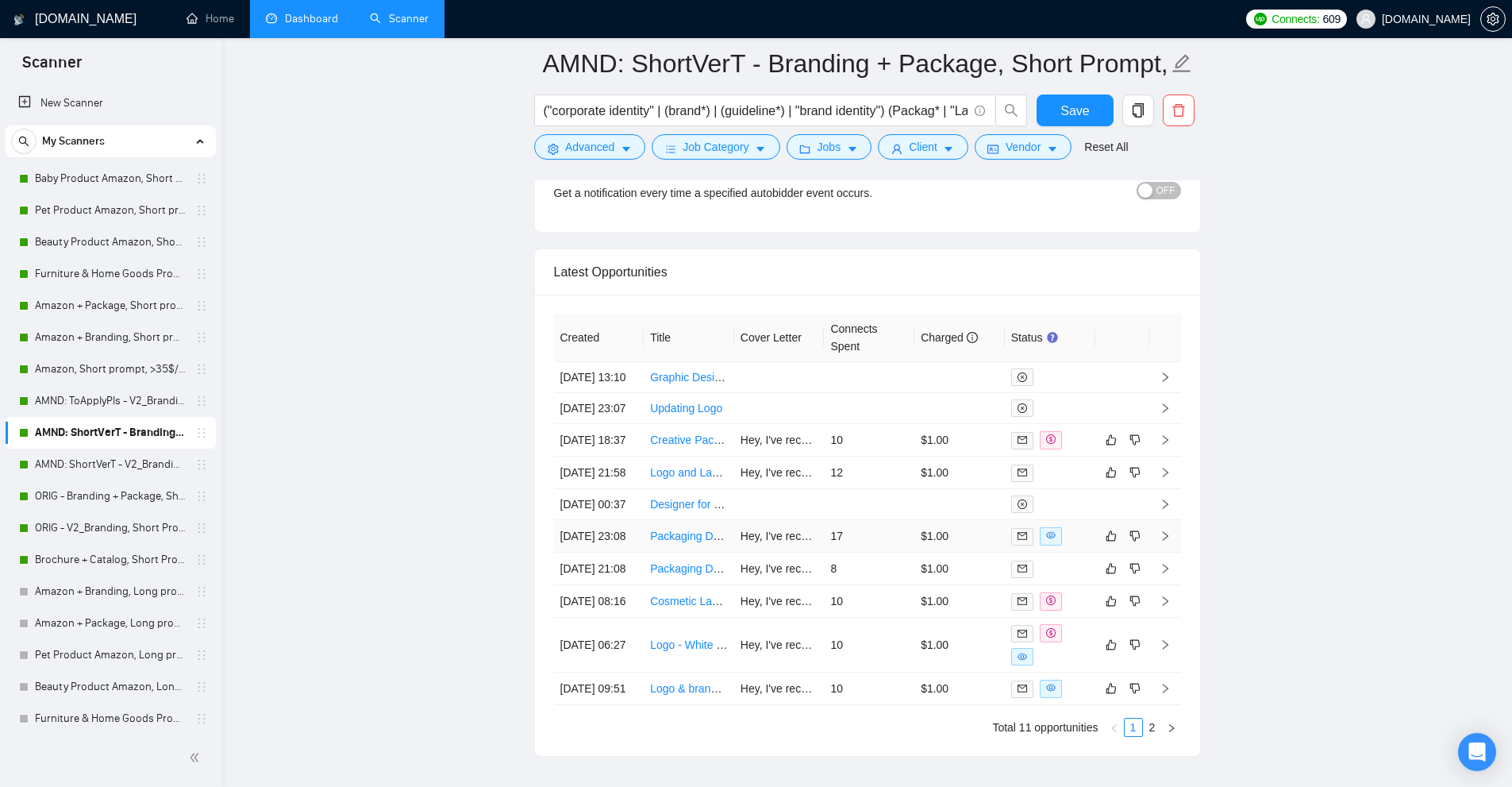
click at [880, 553] on td "17" at bounding box center [869, 536] width 90 height 32
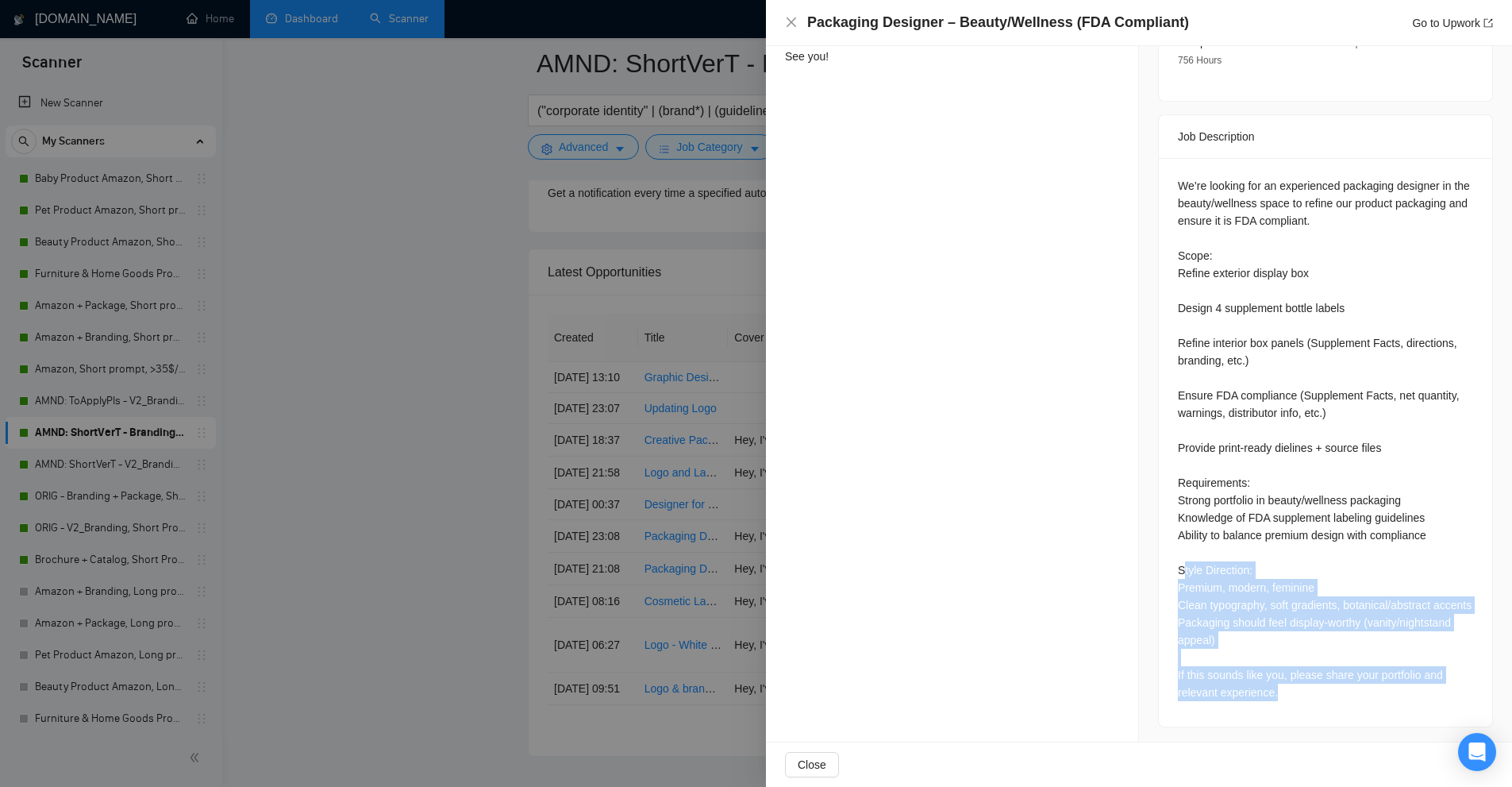
drag, startPoint x: 1177, startPoint y: 546, endPoint x: 1336, endPoint y: 689, distance: 213.8
click at [1336, 689] on div "We’re looking for an experienced packaging designer in the beauty/wellness spac…" at bounding box center [1325, 439] width 296 height 524
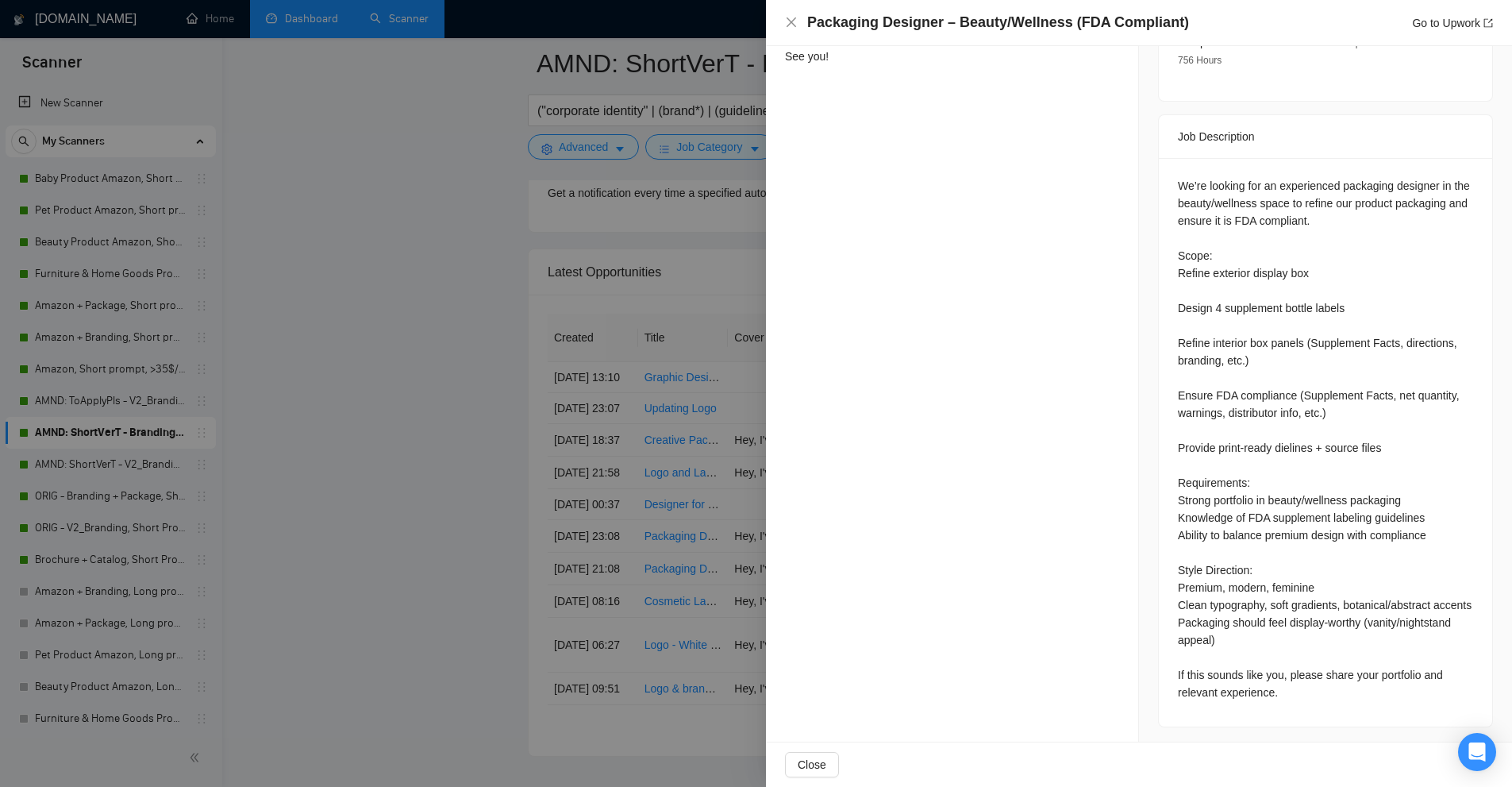
scroll to position [180, 0]
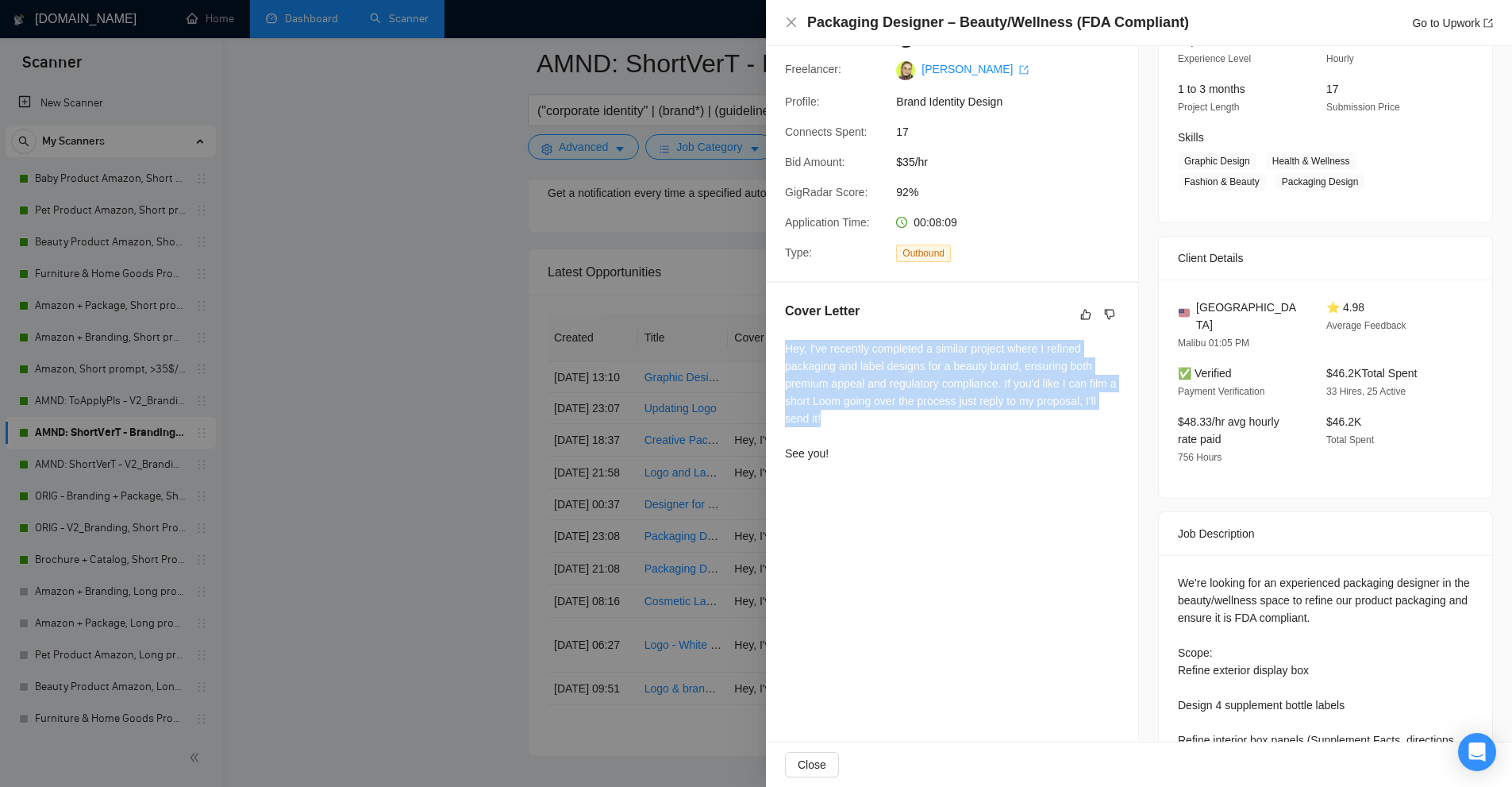
drag, startPoint x: 781, startPoint y: 350, endPoint x: 1016, endPoint y: 418, distance: 244.6
click at [1016, 418] on div "Cover Letter Hey, I've recently completed a similar project where I refined pac…" at bounding box center [952, 385] width 372 height 205
click at [1016, 418] on div "Hey, I've recently completed a similar project where I refined packaging and la…" at bounding box center [952, 401] width 334 height 122
drag, startPoint x: 860, startPoint y: 420, endPoint x: 773, endPoint y: 354, distance: 109.2
click at [773, 354] on div "Cover Letter Hey, I've recently completed a similar project where I refined pac…" at bounding box center [952, 385] width 372 height 205
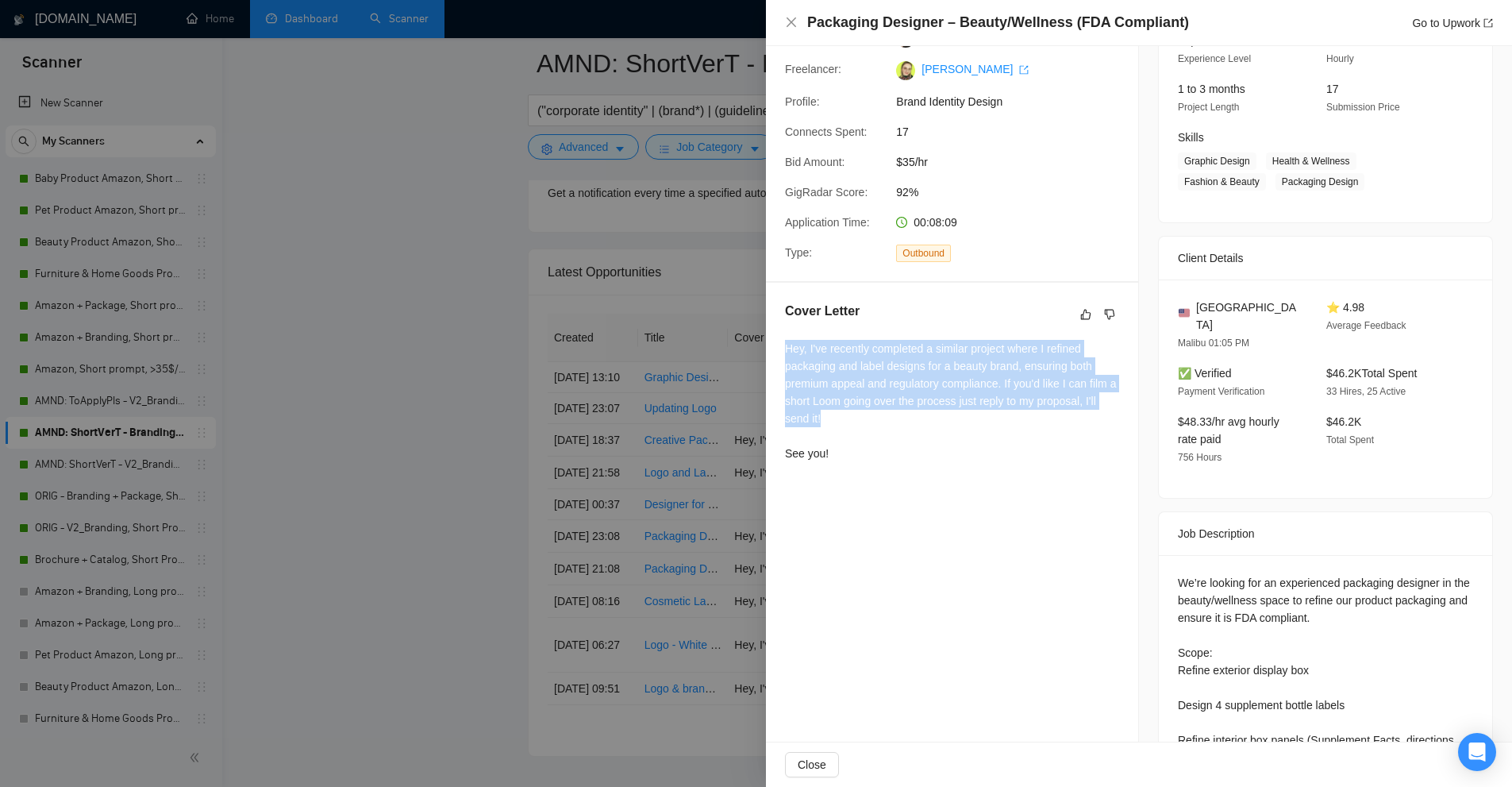
click at [773, 354] on div "Cover Letter Hey, I've recently completed a similar project where I refined pac…" at bounding box center [952, 385] width 372 height 205
drag, startPoint x: 781, startPoint y: 350, endPoint x: 884, endPoint y: 458, distance: 149.2
click at [881, 458] on div "Cover Letter Hey, I've recently completed a similar project where I refined pac…" at bounding box center [952, 385] width 372 height 205
click at [893, 458] on div "Hey, I've recently completed a similar project where I refined packaging and la…" at bounding box center [952, 401] width 334 height 122
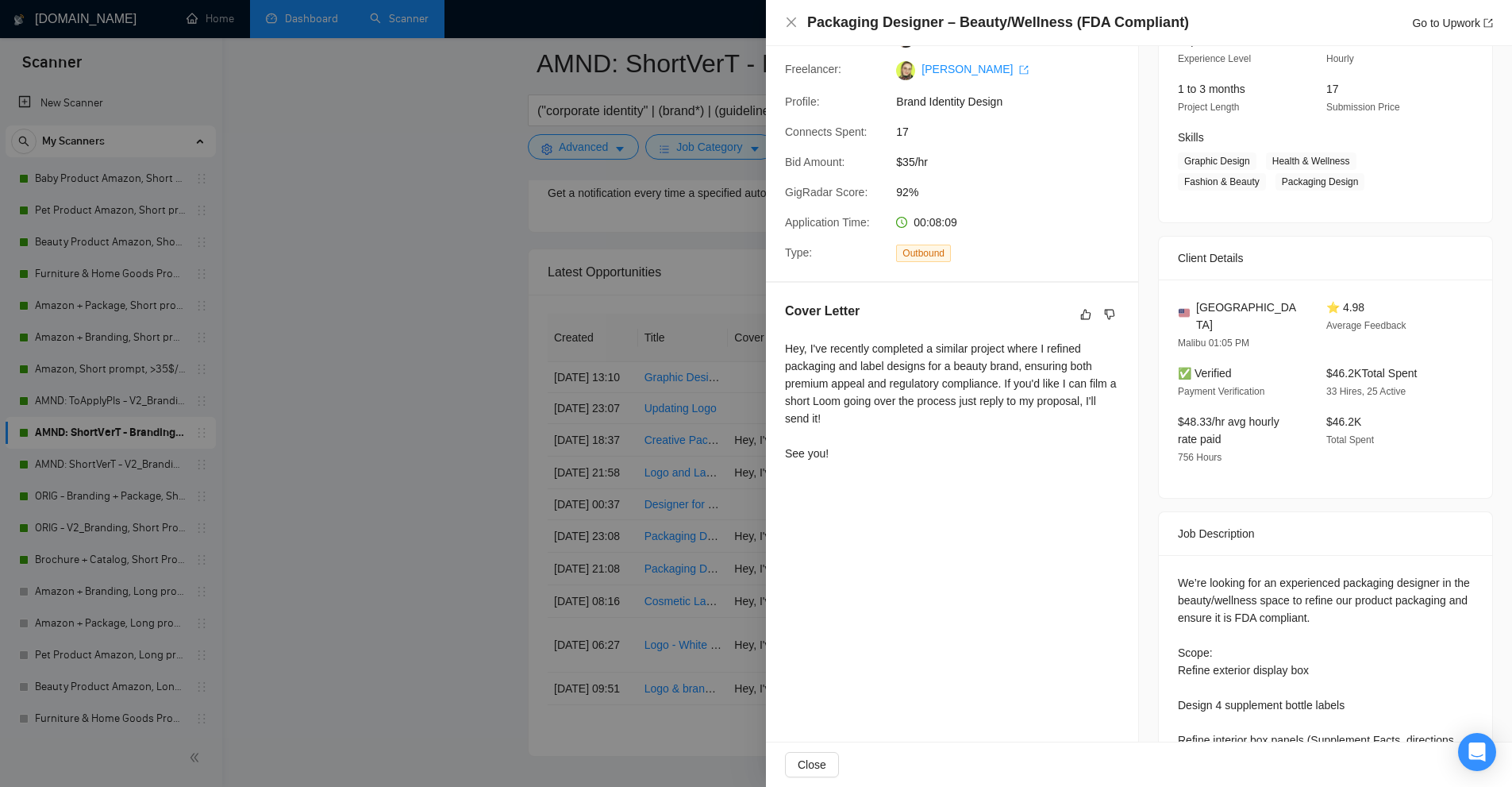
scroll to position [576, 0]
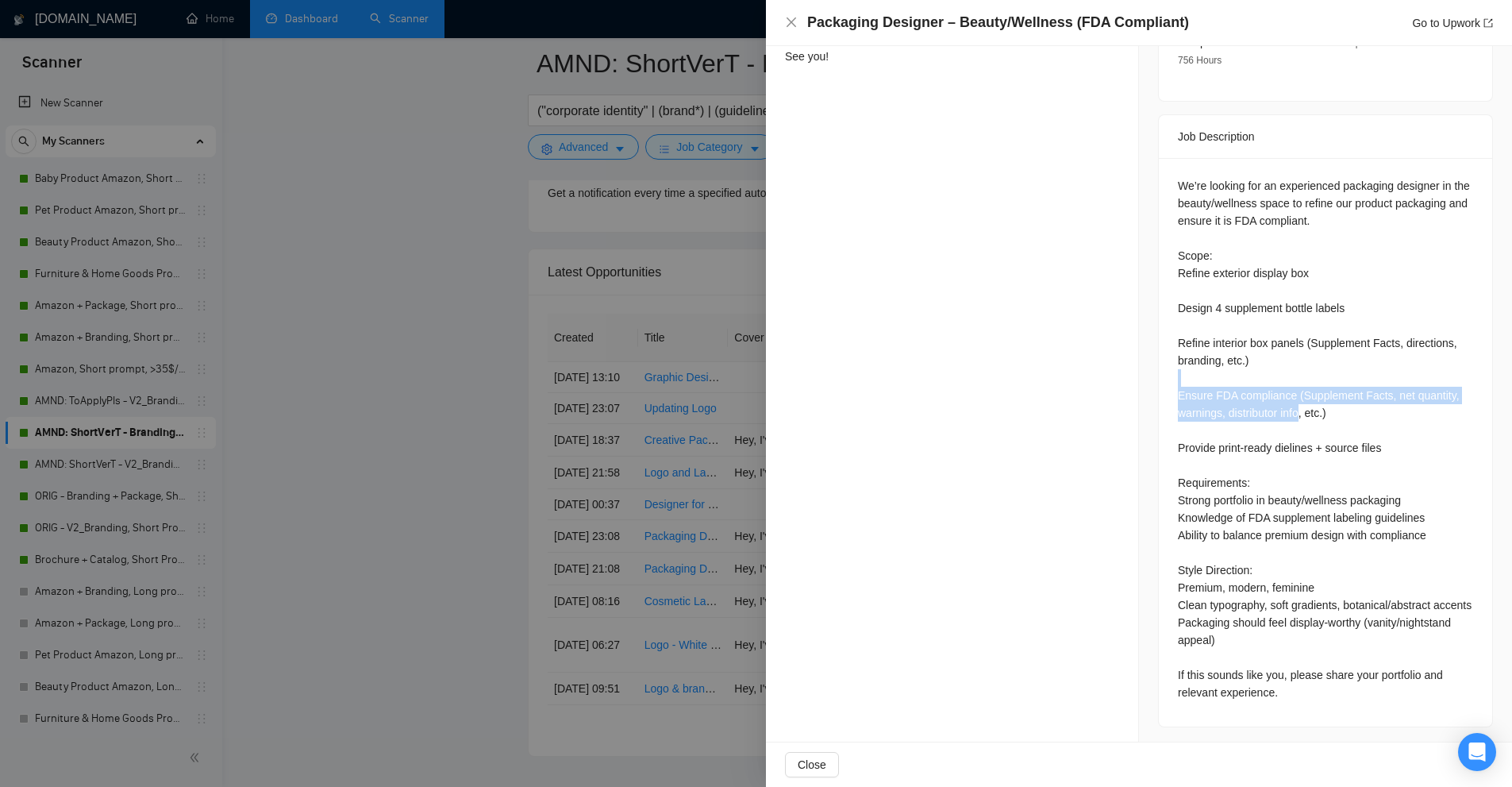
drag, startPoint x: 1166, startPoint y: 360, endPoint x: 1354, endPoint y: 399, distance: 192.0
click at [1354, 399] on div "We’re looking for an experienced packaging designer in the beauty/wellness spac…" at bounding box center [1326, 442] width 333 height 569
click at [725, 358] on div at bounding box center [756, 393] width 1512 height 787
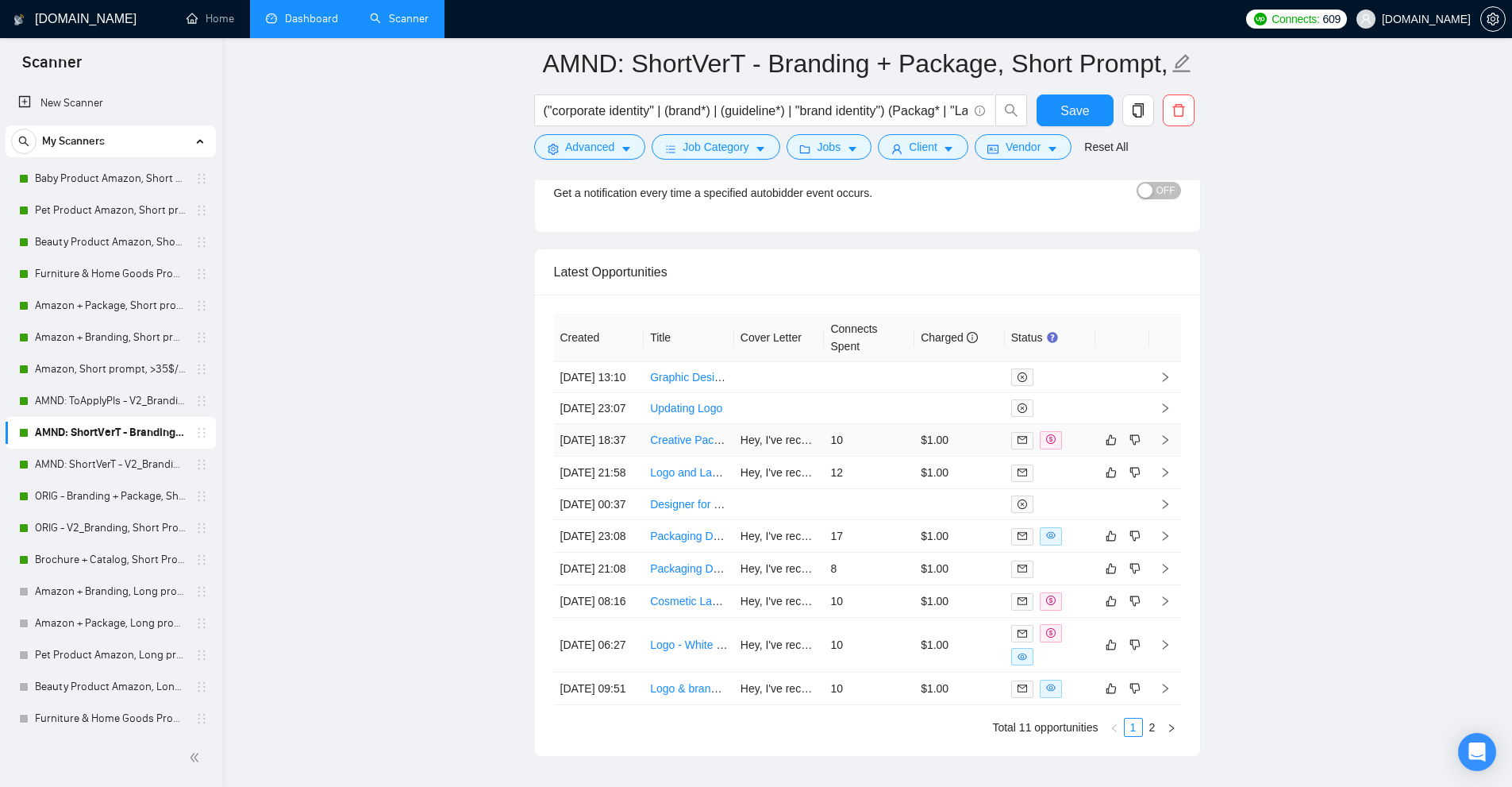
scroll to position [4267, 0]
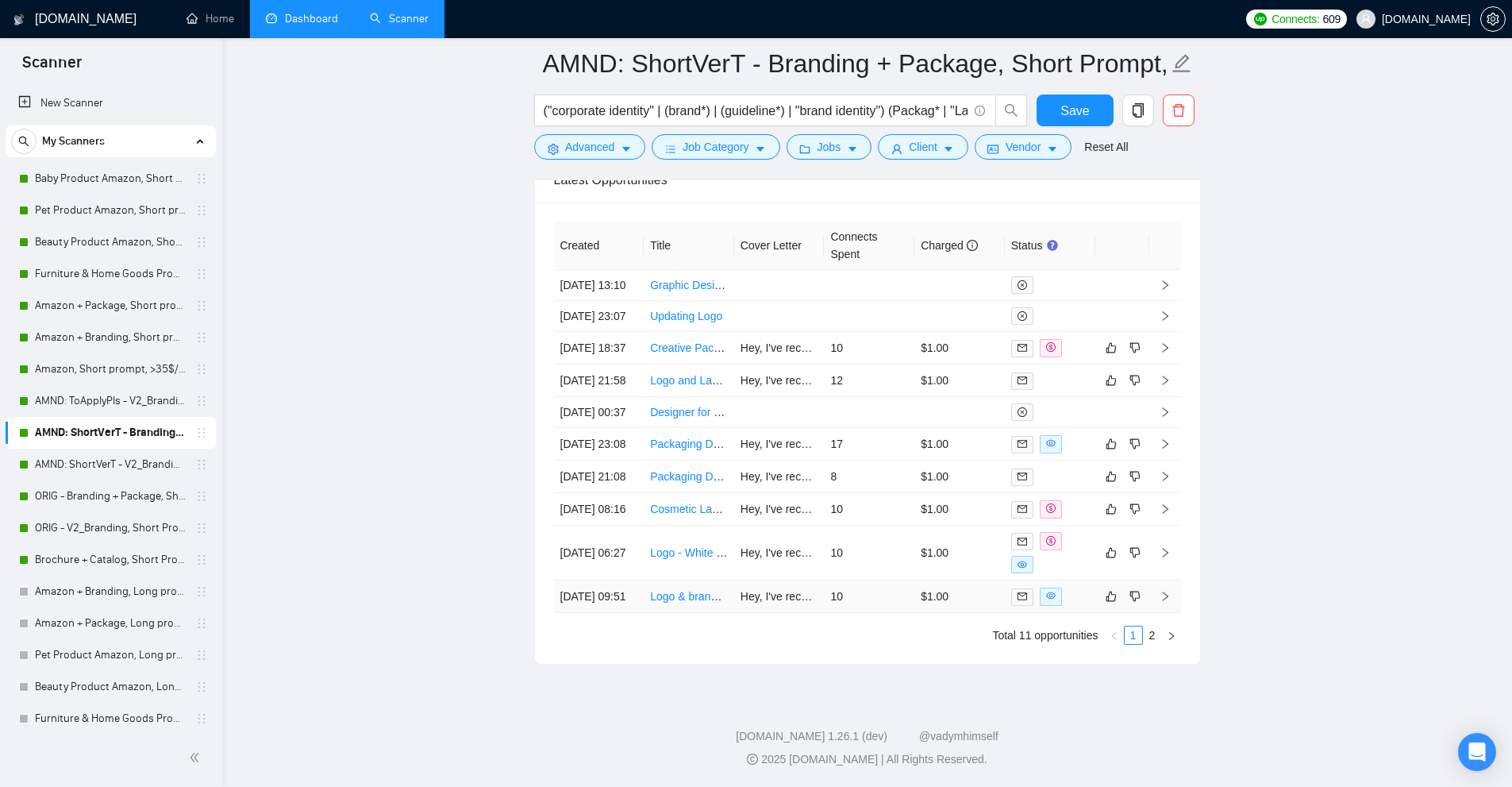
click at [1063, 580] on td at bounding box center [1050, 596] width 90 height 32
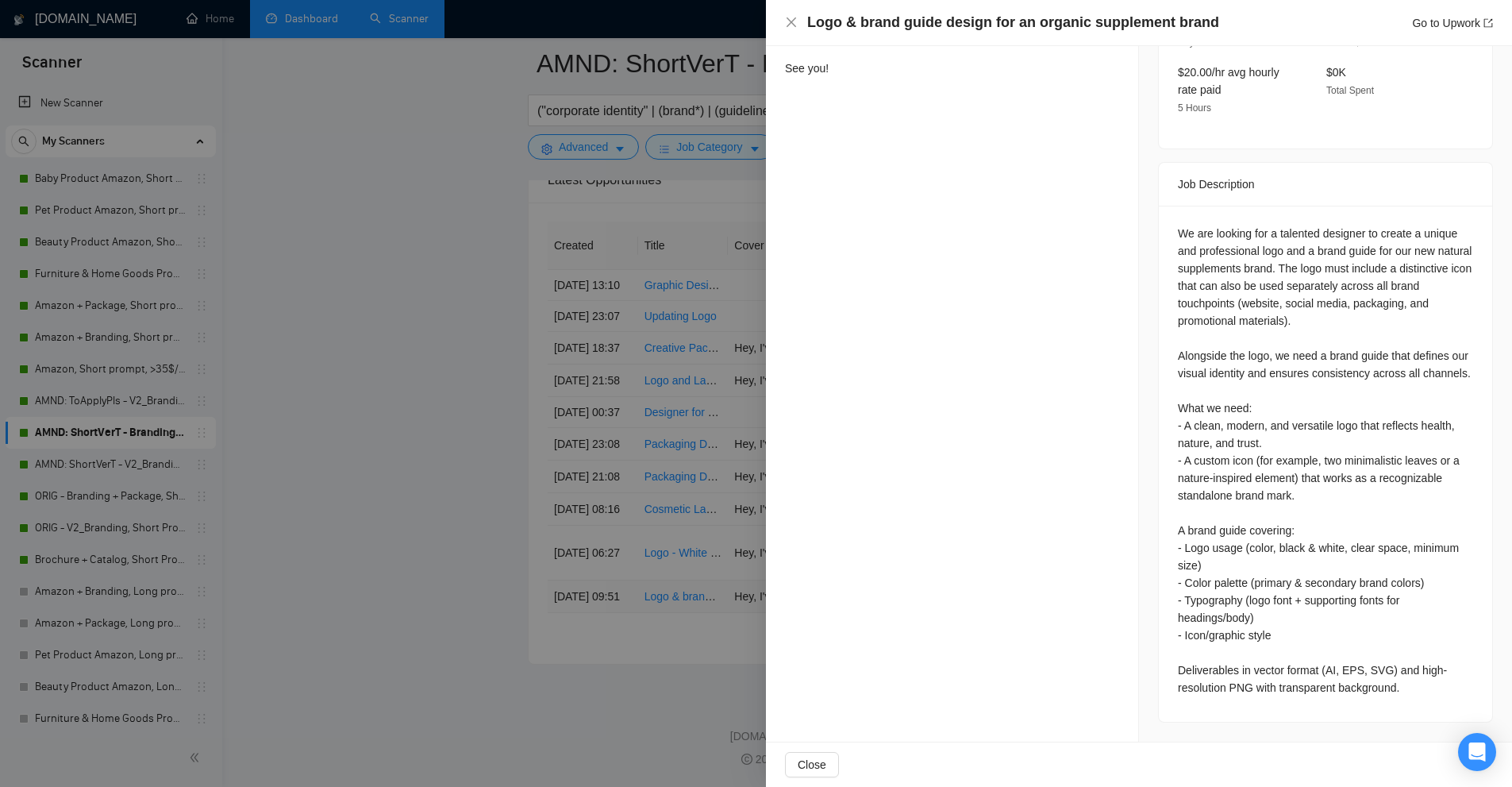
scroll to position [524, 0]
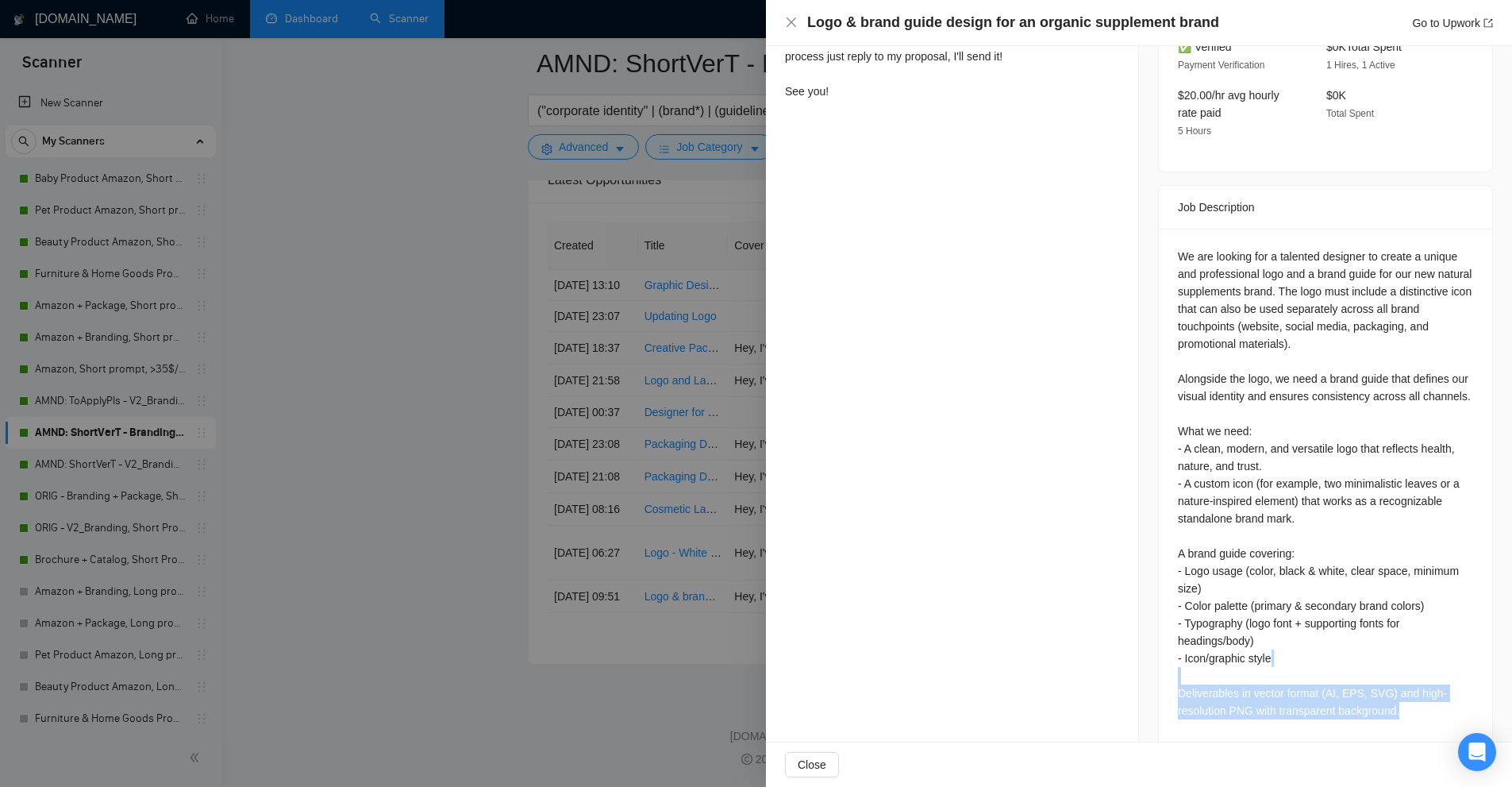
drag, startPoint x: 1406, startPoint y: 687, endPoint x: 1284, endPoint y: 634, distance: 133.0
click at [1284, 634] on div "We are looking for a talented designer to create a unique and professional logo…" at bounding box center [1325, 483] width 296 height 471
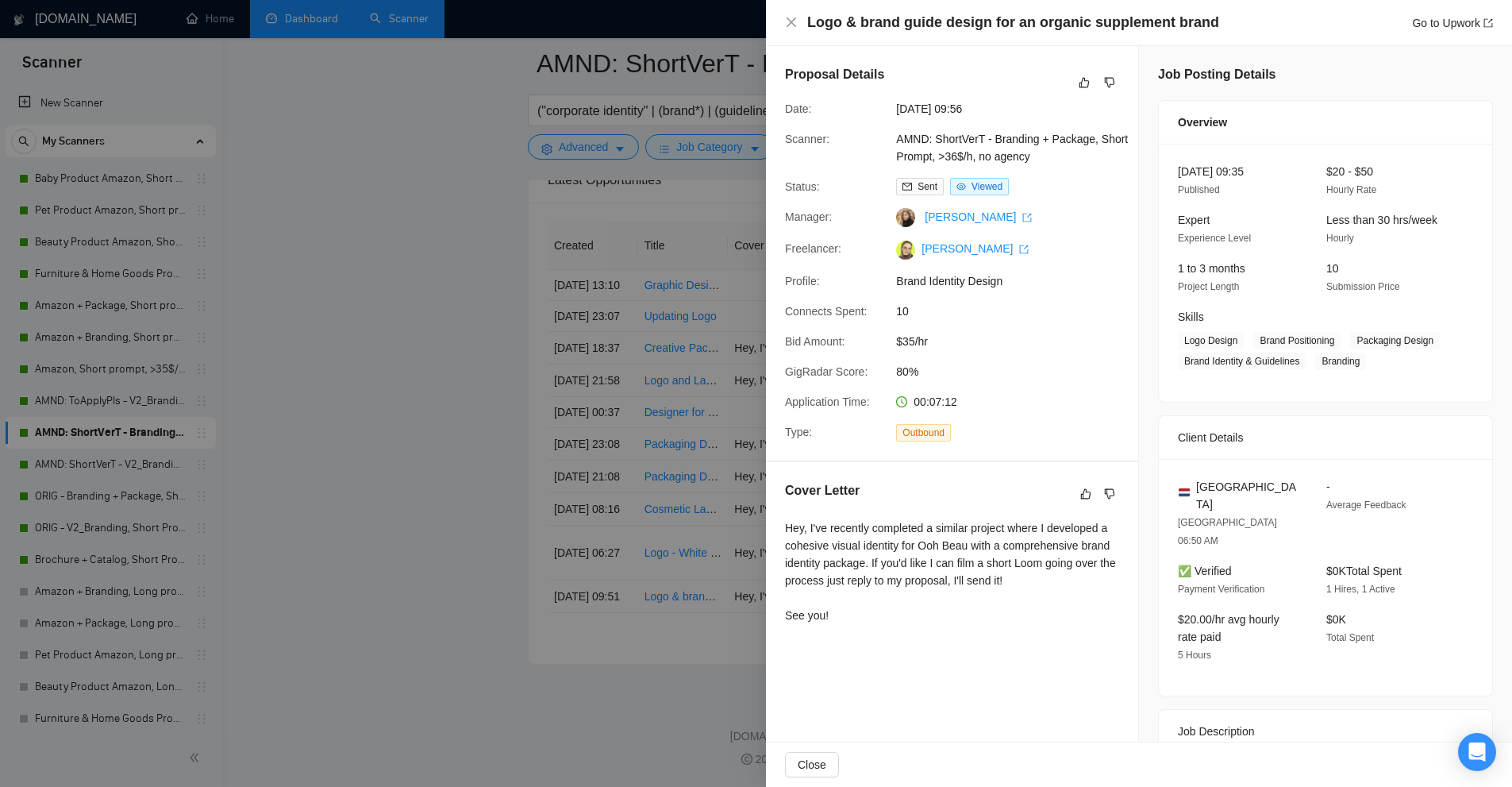
click at [1038, 471] on div "Cover Letter Hey, I've recently completed a similar project where I developed a…" at bounding box center [952, 555] width 372 height 188
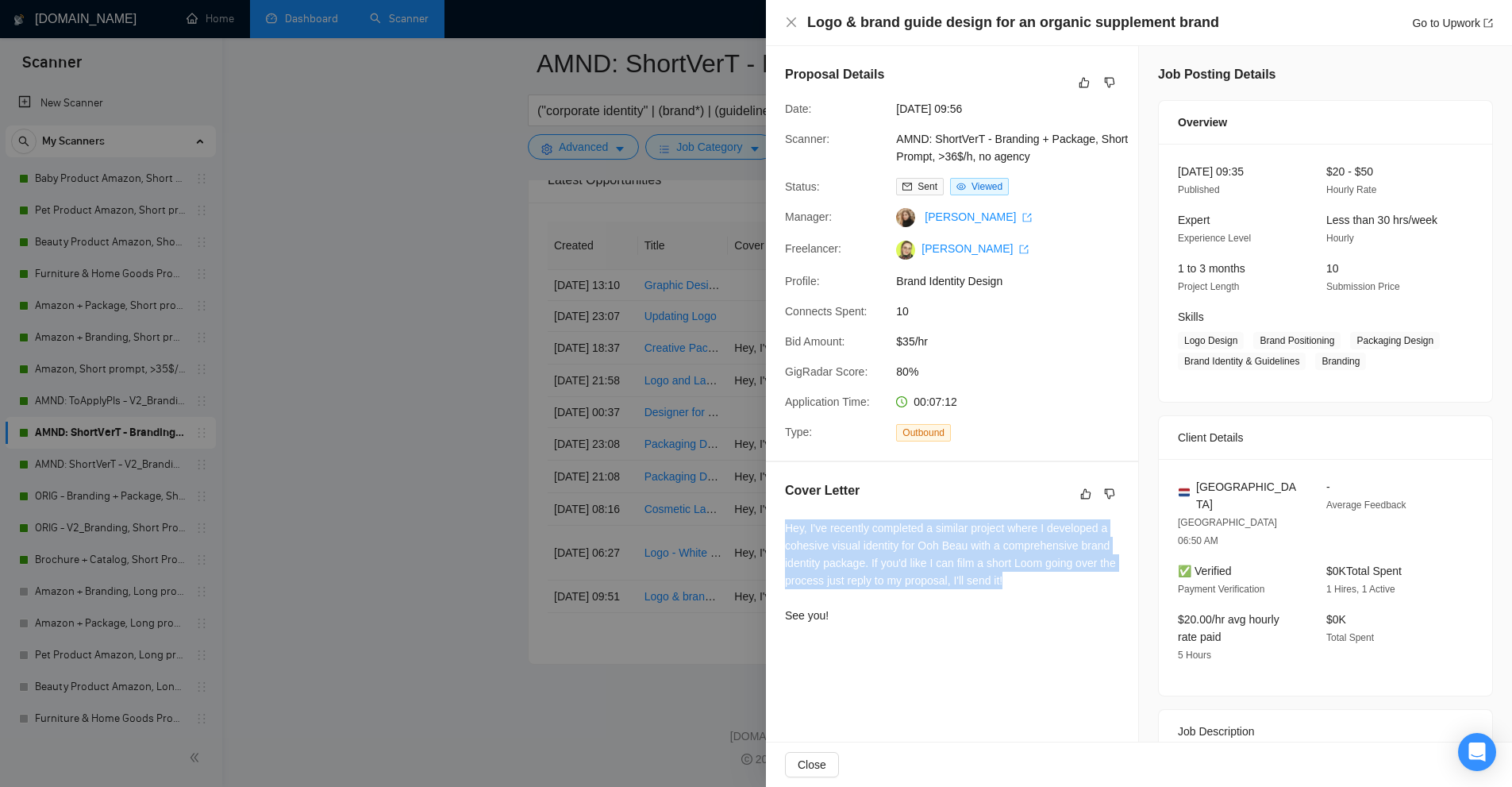
drag, startPoint x: 766, startPoint y: 524, endPoint x: 1037, endPoint y: 589, distance: 278.7
click at [1037, 589] on div "Cover Letter Hey, I've recently completed a similar project where I developed a…" at bounding box center [952, 555] width 372 height 188
click at [1037, 589] on div "Hey, I've recently completed a similar project where I developed a cohesive vis…" at bounding box center [952, 571] width 334 height 105
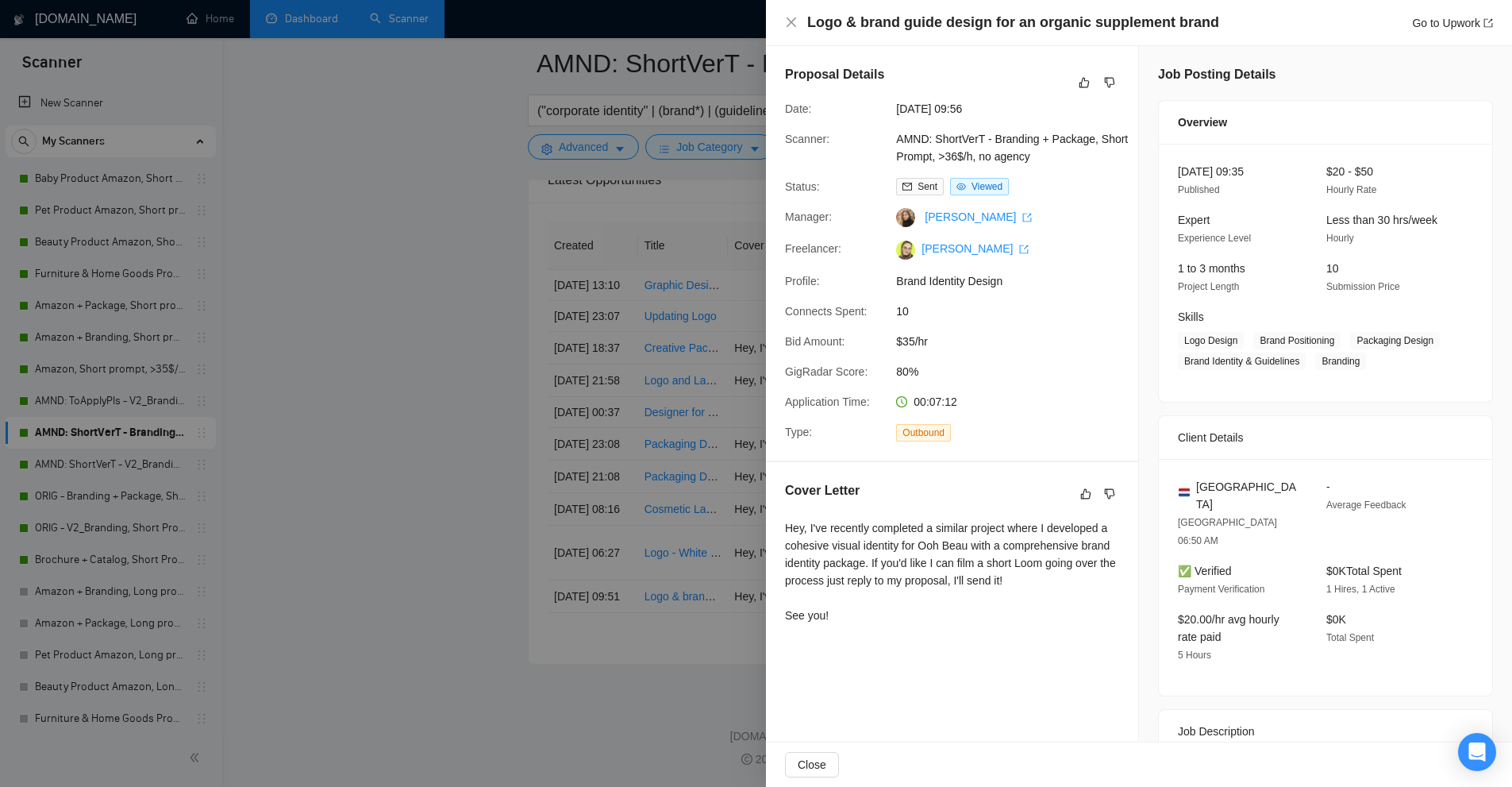
click at [657, 402] on div at bounding box center [756, 393] width 1512 height 787
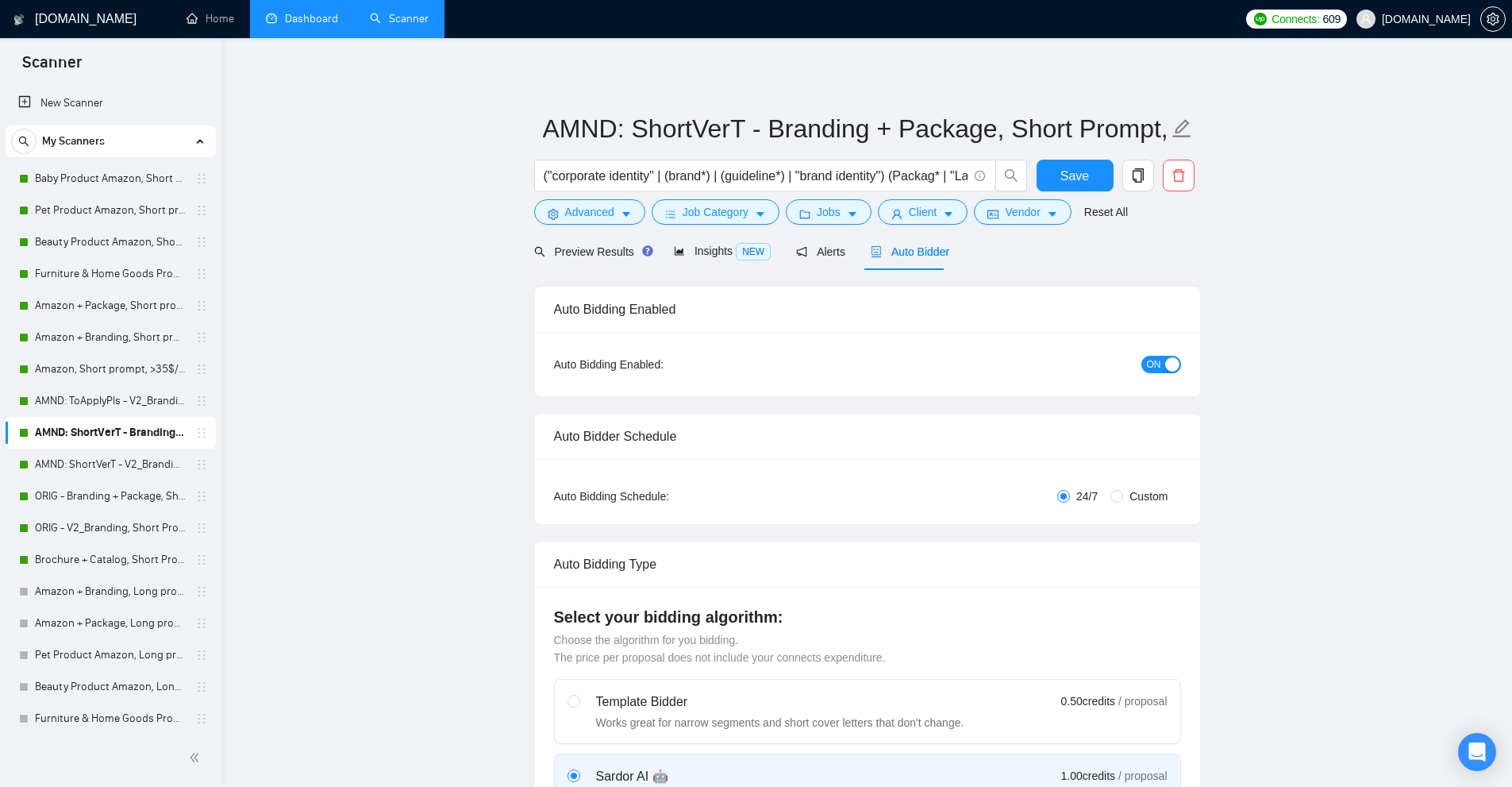
click at [304, 13] on link "Dashboard" at bounding box center [302, 19] width 72 height 14
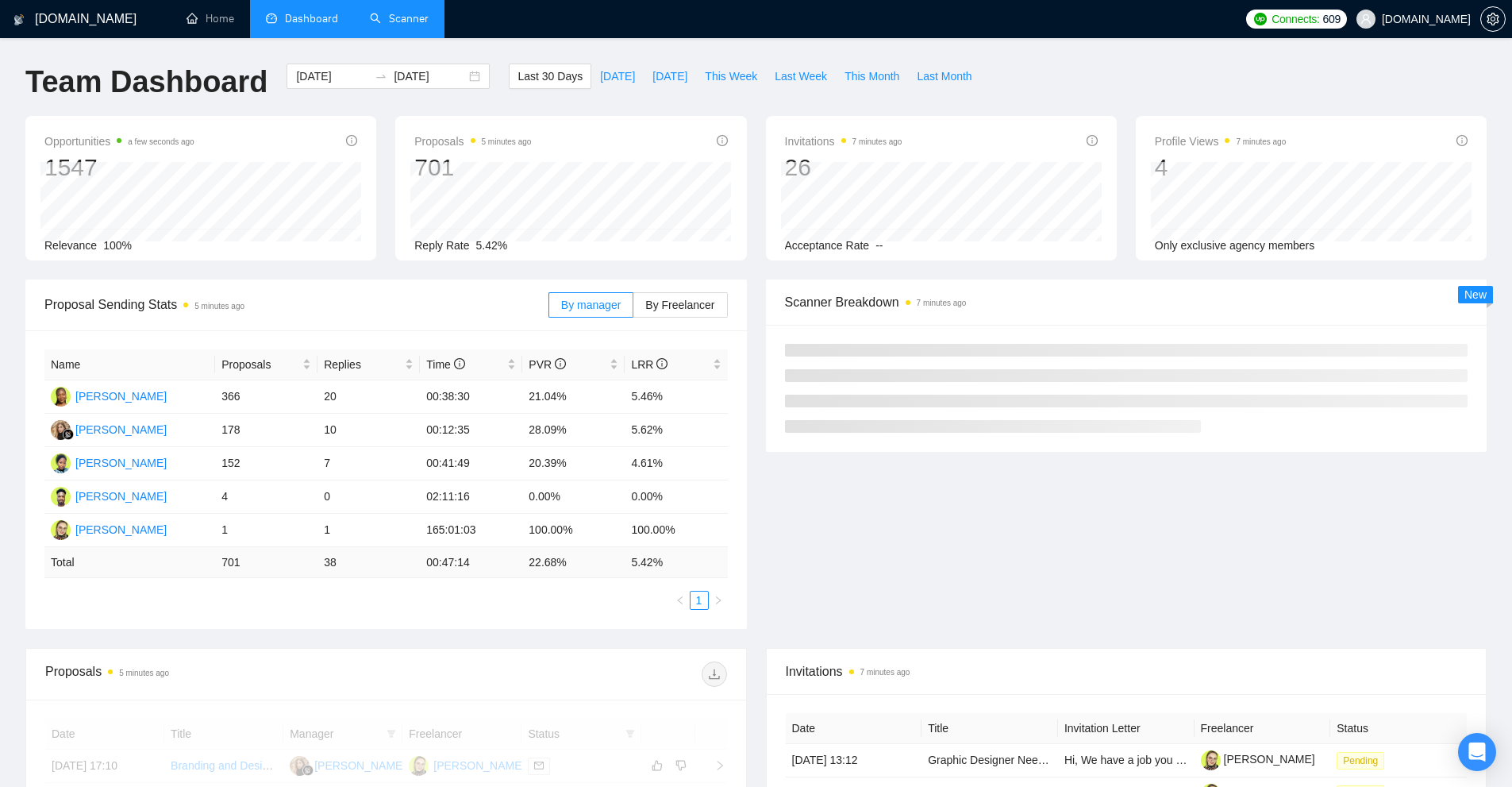
click at [409, 19] on link "Scanner" at bounding box center [399, 19] width 59 height 14
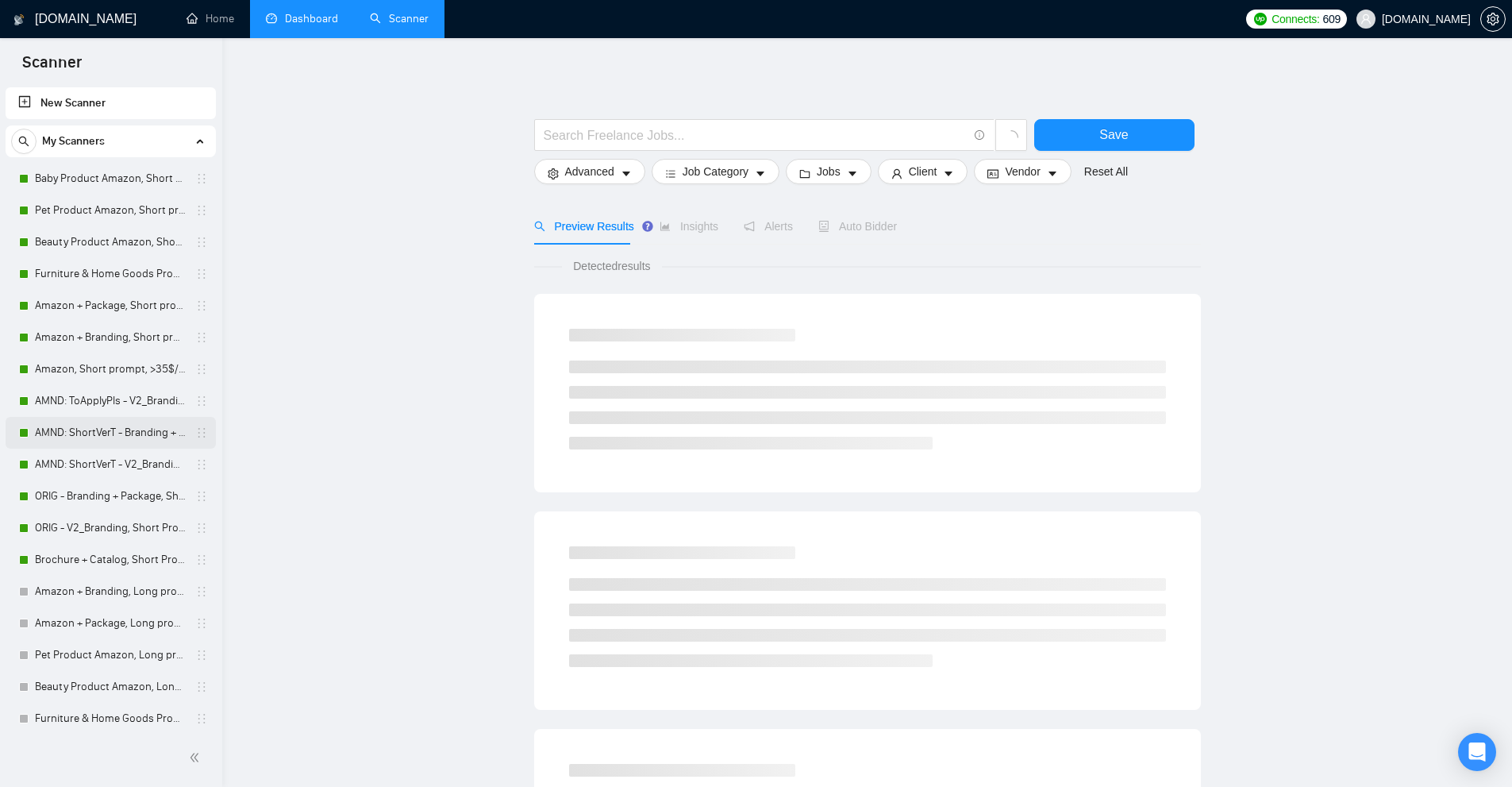
click at [93, 433] on link "AMND: ShortVerT - Branding + Package, Short Prompt, >36$/h, no agency" at bounding box center [110, 432] width 151 height 31
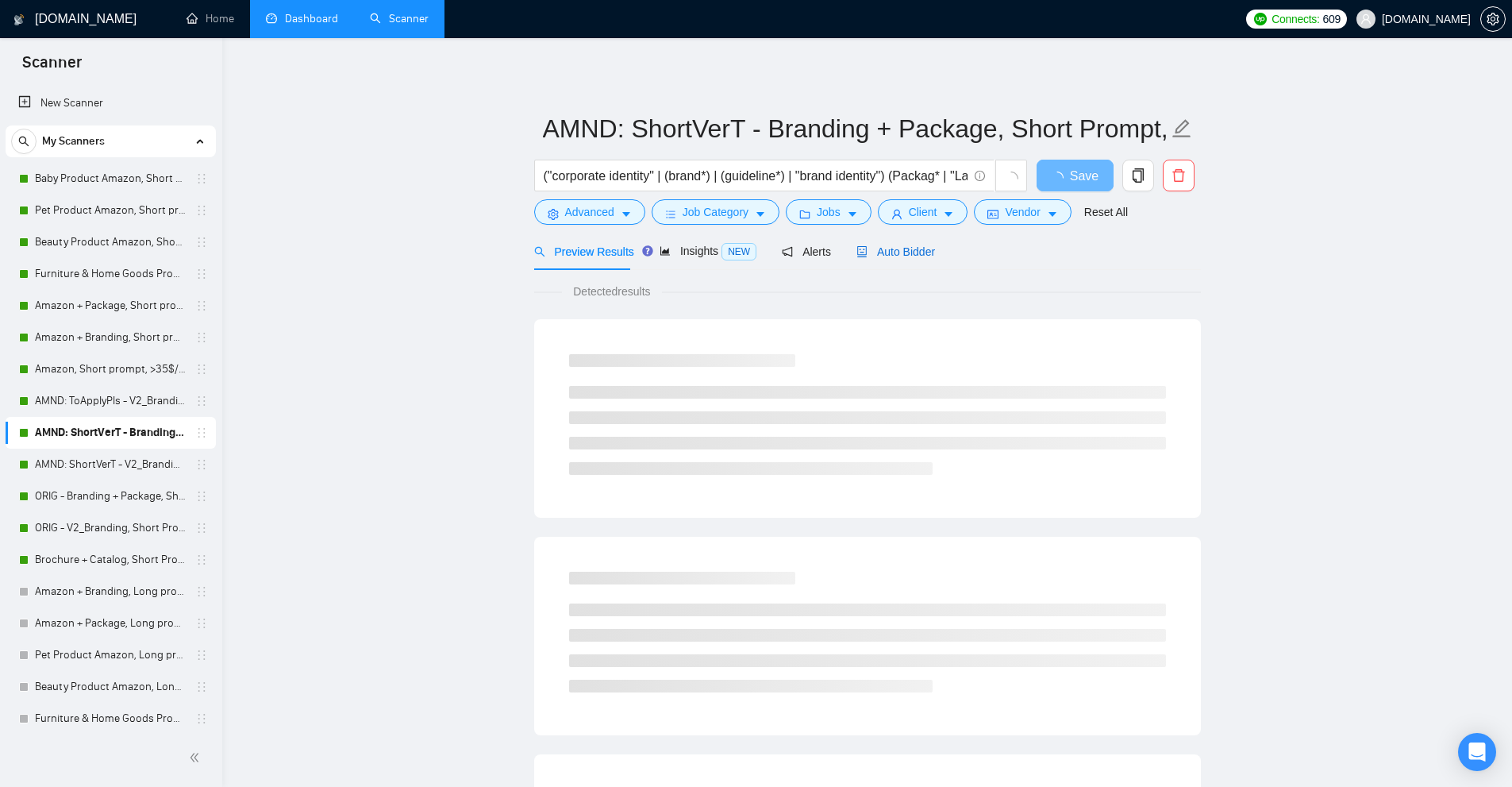
click at [903, 257] on span "Auto Bidder" at bounding box center [896, 251] width 79 height 13
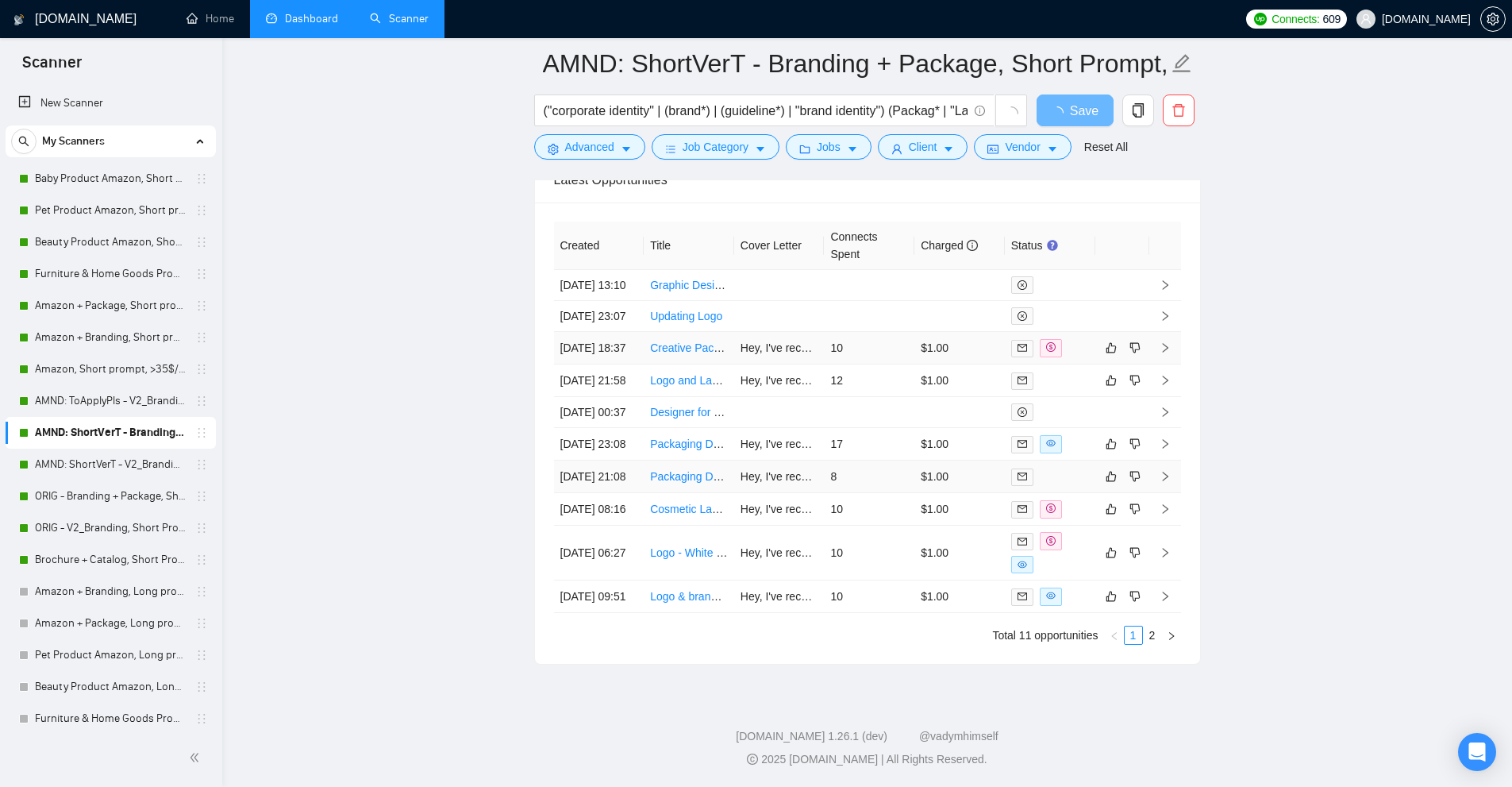
scroll to position [3990, 0]
click at [901, 461] on td "17" at bounding box center [869, 444] width 90 height 32
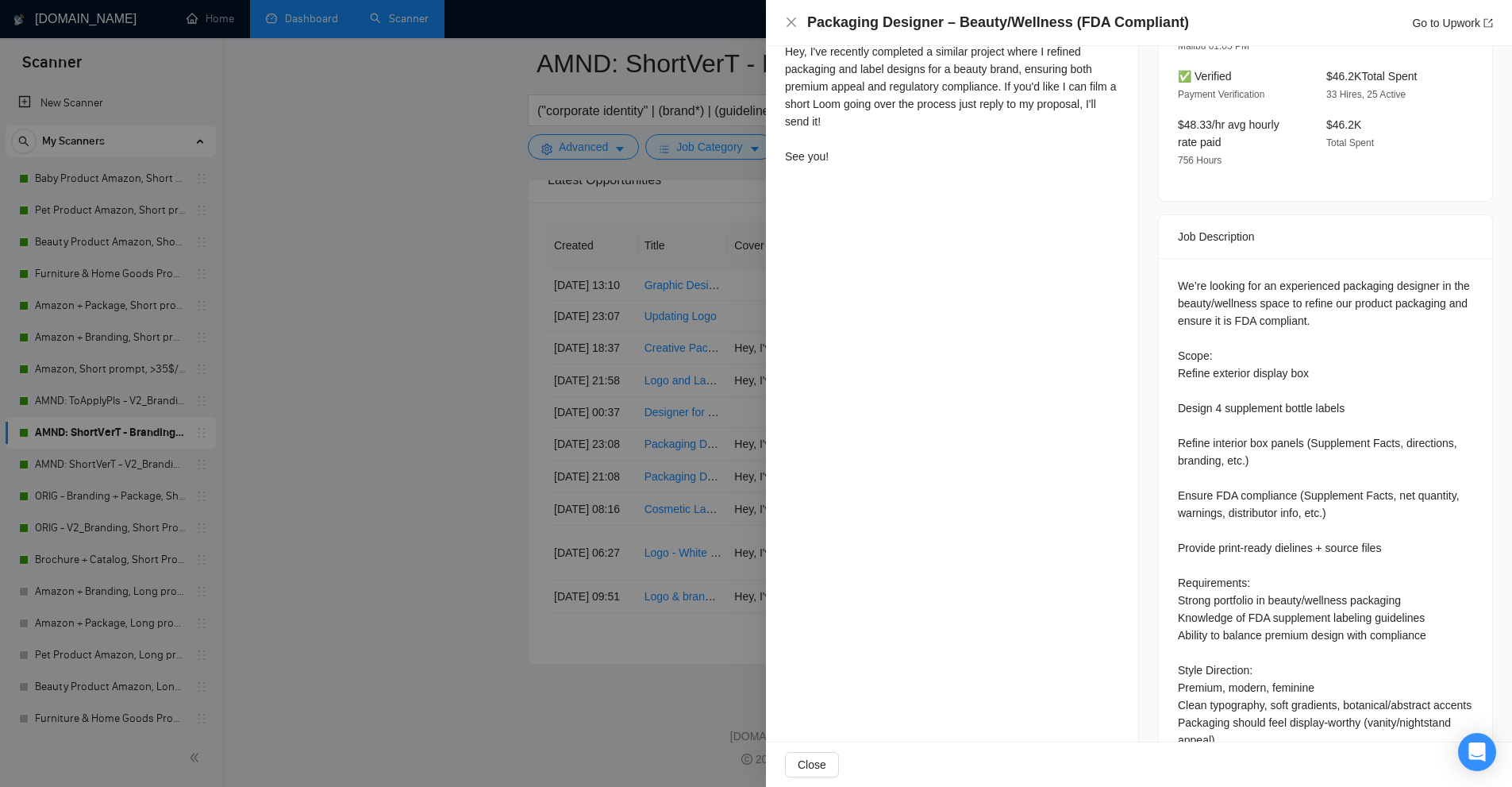
scroll to position [576, 0]
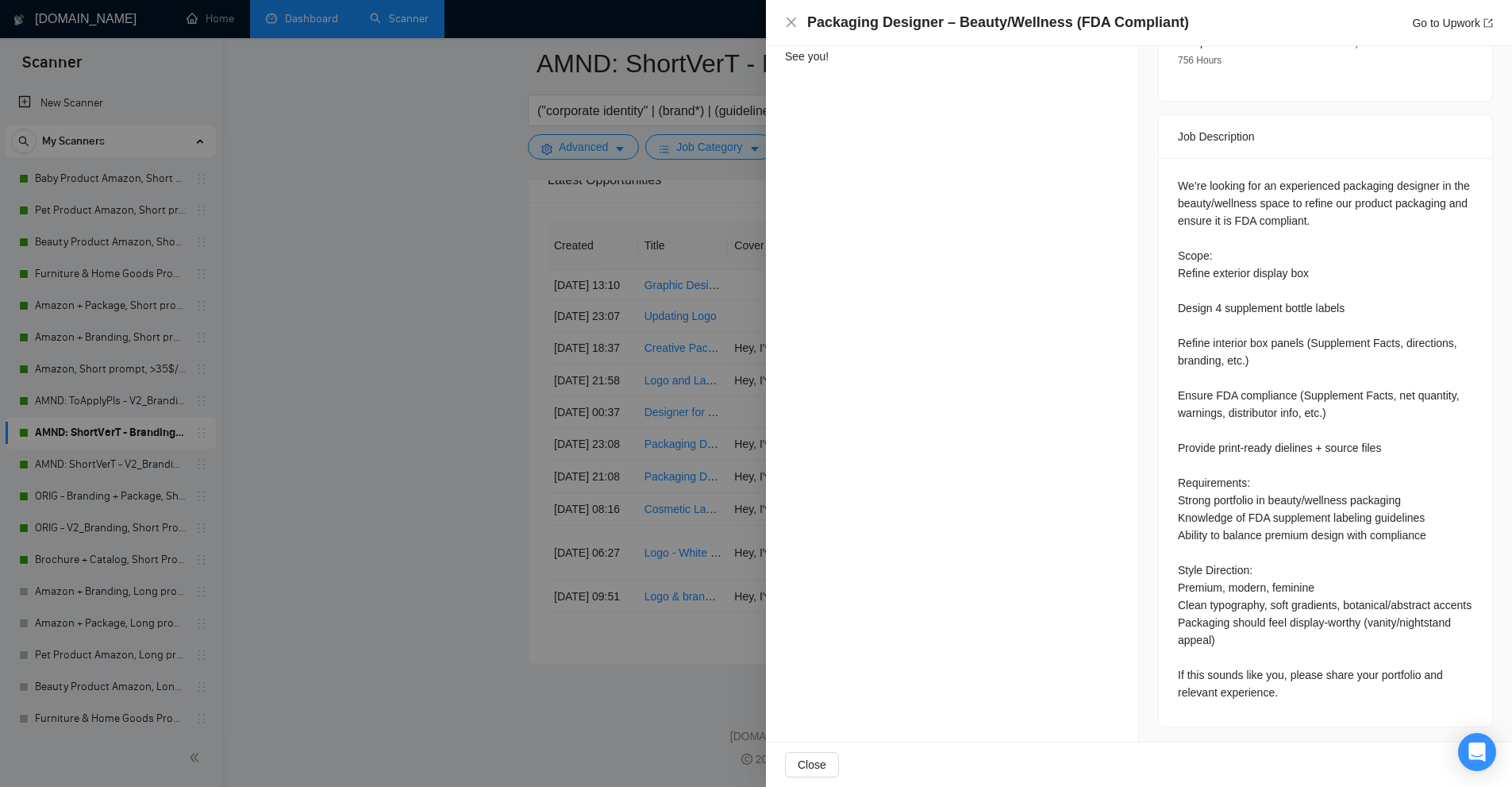
click at [1389, 671] on div "We’re looking for an experienced packaging designer in the beauty/wellness spac…" at bounding box center [1325, 439] width 296 height 524
drag, startPoint x: 1389, startPoint y: 671, endPoint x: 1307, endPoint y: 673, distance: 82.0
click at [1307, 673] on div "We’re looking for an experienced packaging designer in the beauty/wellness spac…" at bounding box center [1325, 439] width 296 height 524
copy div "please share your portfolio"
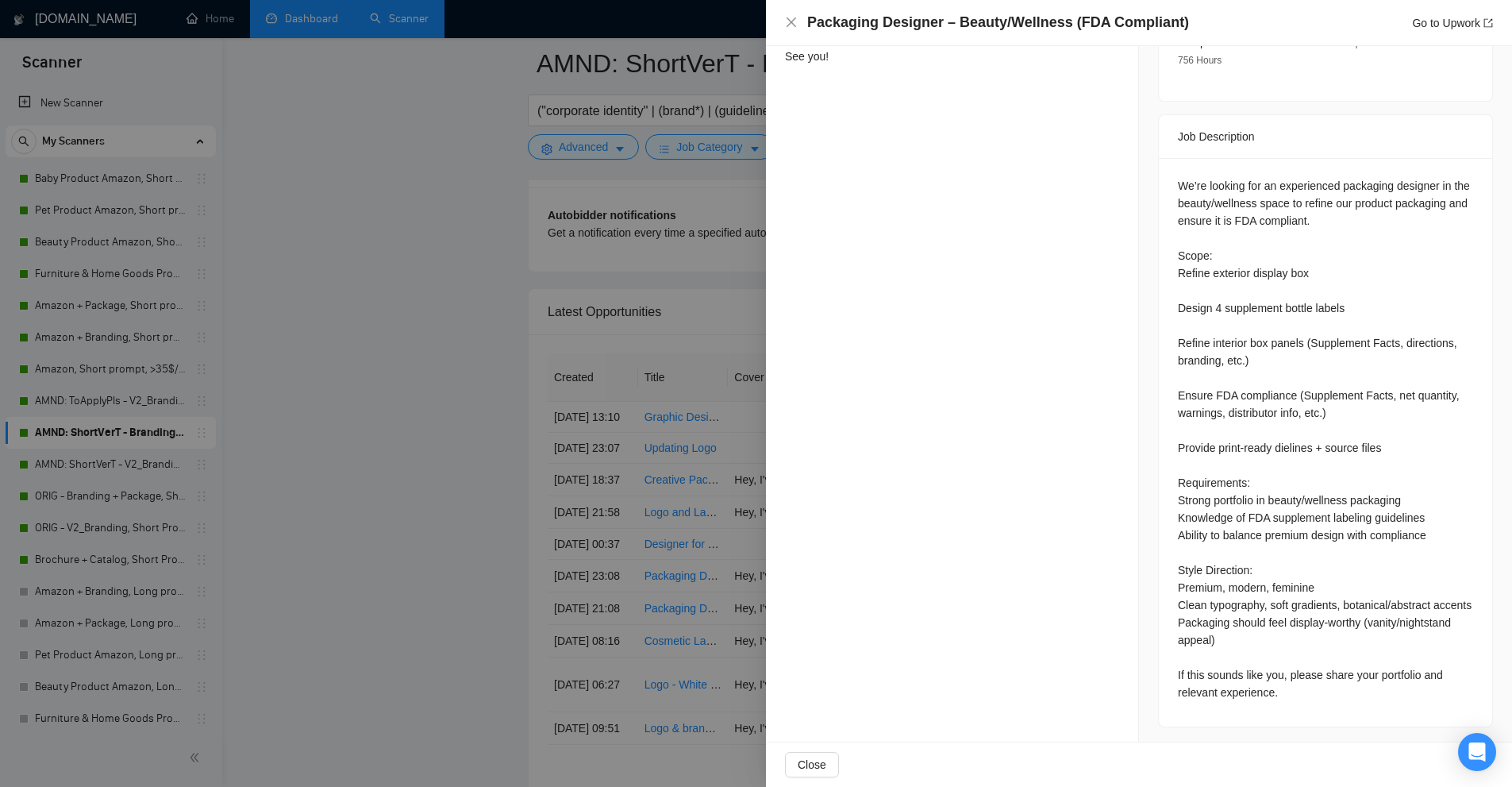
click at [1248, 679] on div "We’re looking for an experienced packaging designer in the beauty/wellness spac…" at bounding box center [1325, 439] width 296 height 524
click at [1249, 691] on div "We’re looking for an experienced packaging designer in the beauty/wellness spac…" at bounding box center [1325, 439] width 296 height 524
drag, startPoint x: 1249, startPoint y: 691, endPoint x: 1185, endPoint y: 687, distance: 64.1
click at [1185, 687] on div "We’re looking for an experienced packaging designer in the beauty/wellness spac…" at bounding box center [1325, 439] width 296 height 524
copy div "relevant experience"
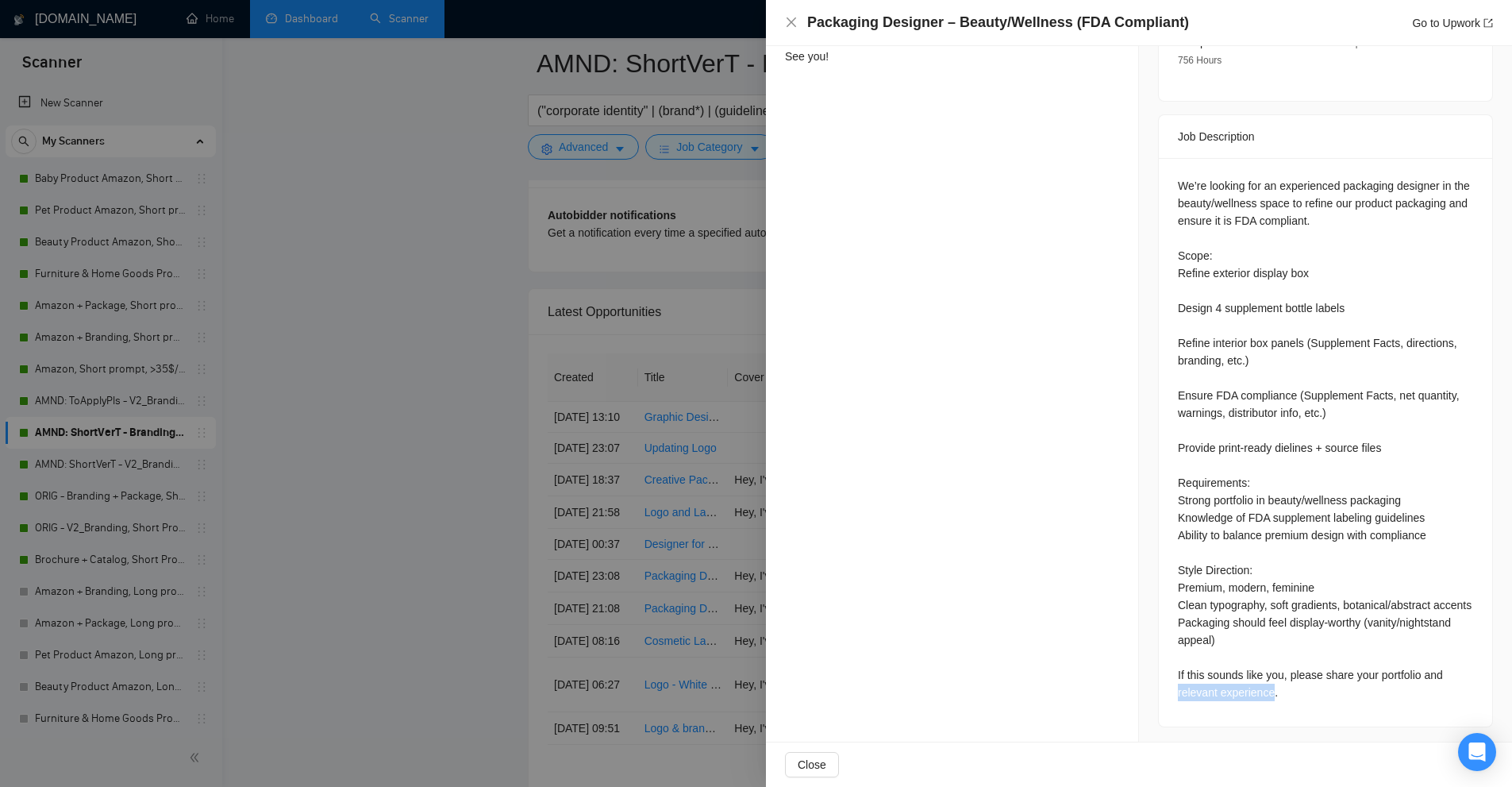
scroll to position [417, 0]
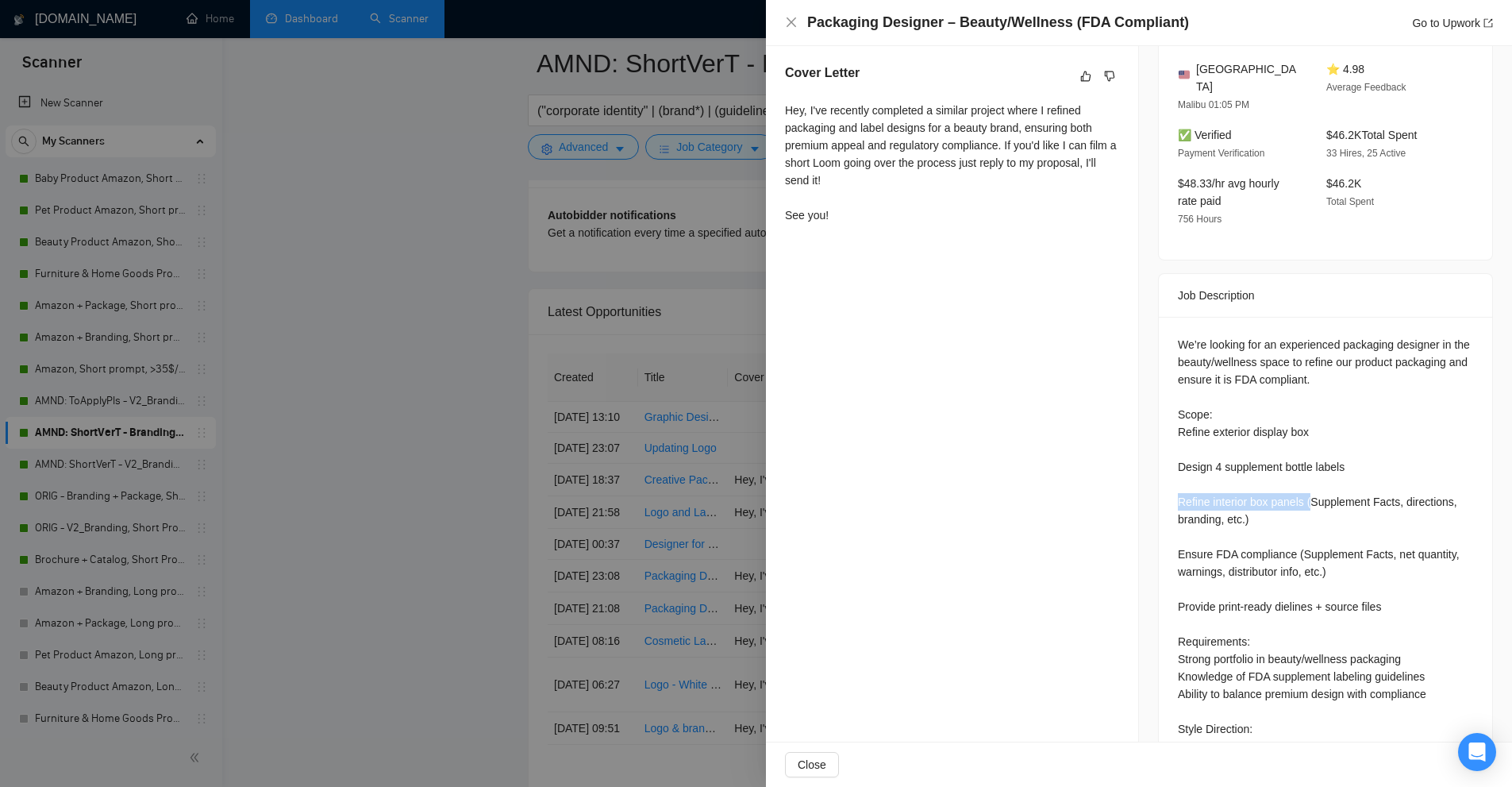
drag, startPoint x: 1166, startPoint y: 478, endPoint x: 1269, endPoint y: 491, distance: 103.8
click at [1306, 471] on div "We’re looking for an experienced packaging designer in the beauty/wellness spac…" at bounding box center [1326, 601] width 333 height 569
click at [1246, 500] on div "We’re looking for an experienced packaging designer in the beauty/wellness spac…" at bounding box center [1325, 598] width 296 height 524
drag, startPoint x: 1159, startPoint y: 405, endPoint x: 1317, endPoint y: 407, distance: 158.0
click at [1317, 407] on div "We’re looking for an experienced packaging designer in the beauty/wellness spac…" at bounding box center [1326, 601] width 333 height 569
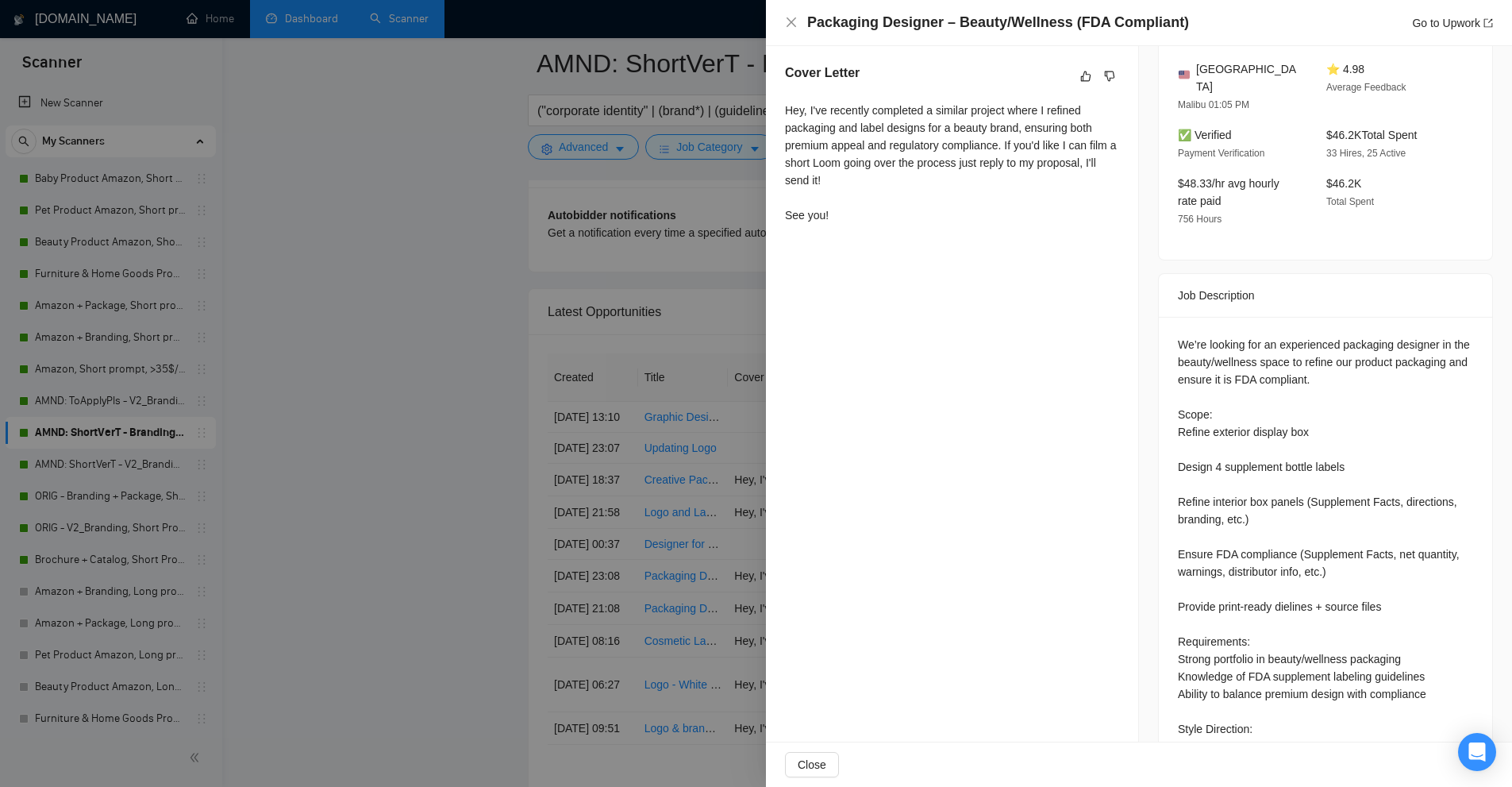
click at [638, 368] on div at bounding box center [756, 393] width 1512 height 787
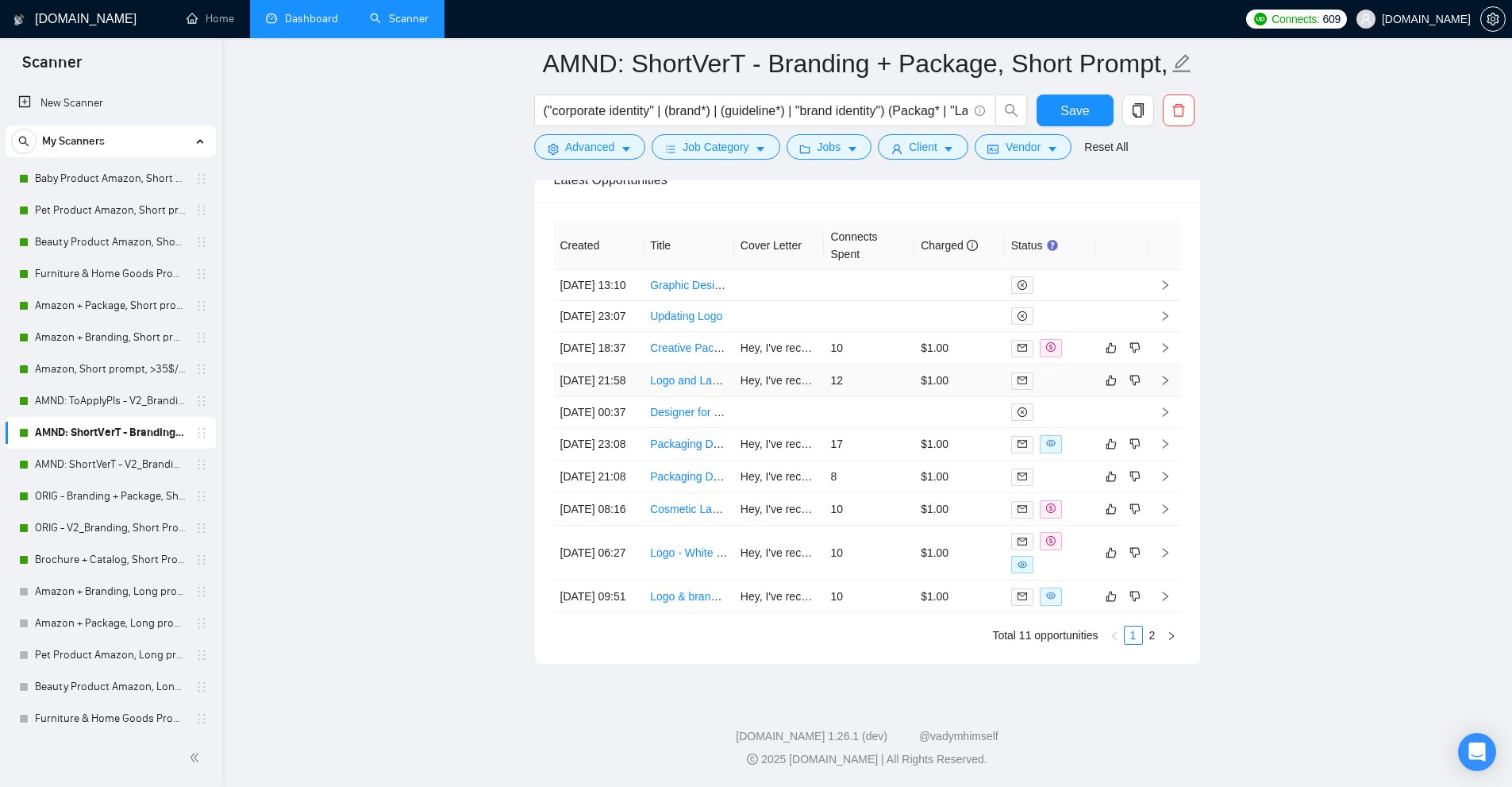
scroll to position [4267, 0]
click at [947, 541] on td "$1.00" at bounding box center [959, 553] width 90 height 55
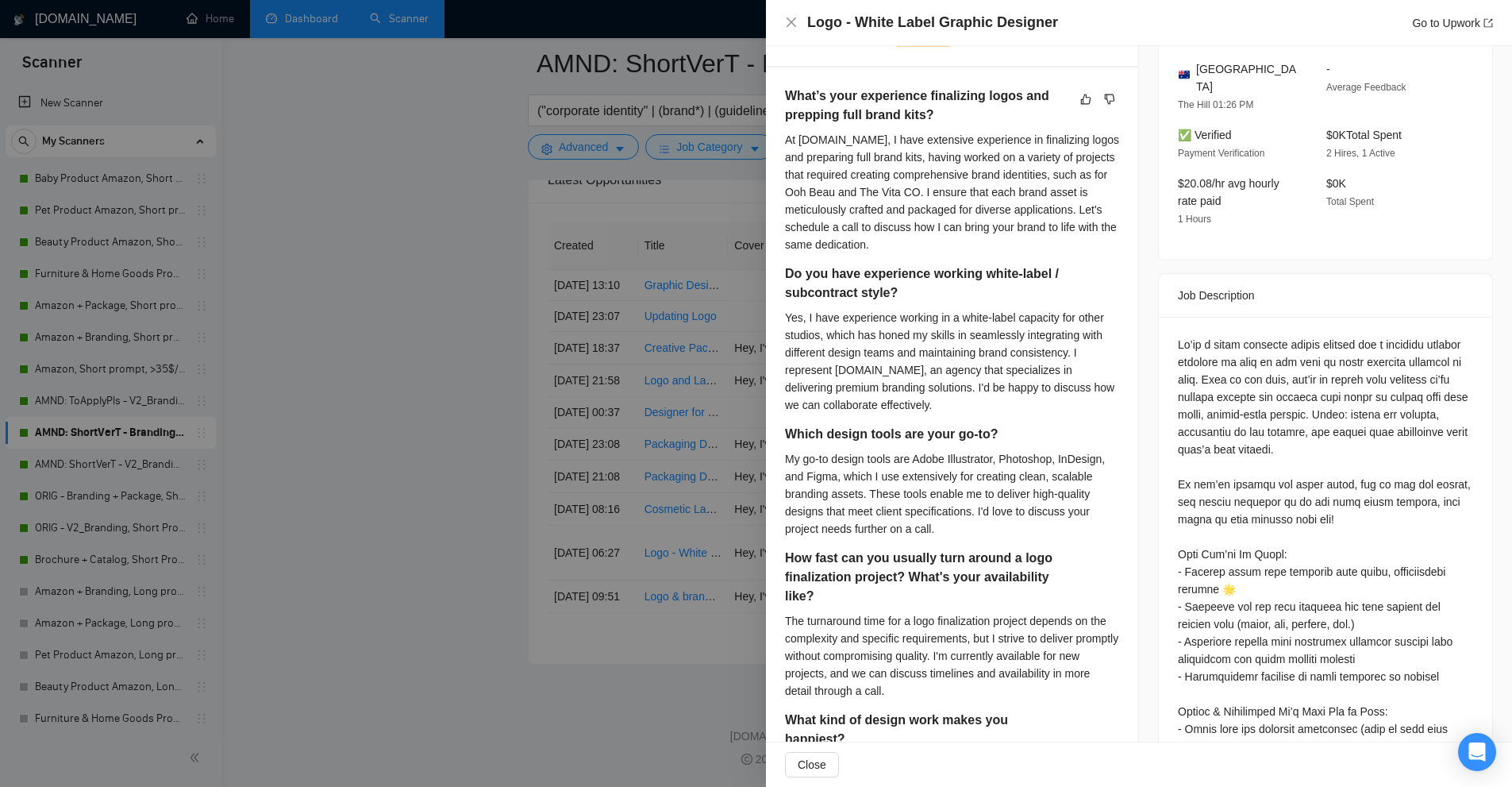
scroll to position [773, 0]
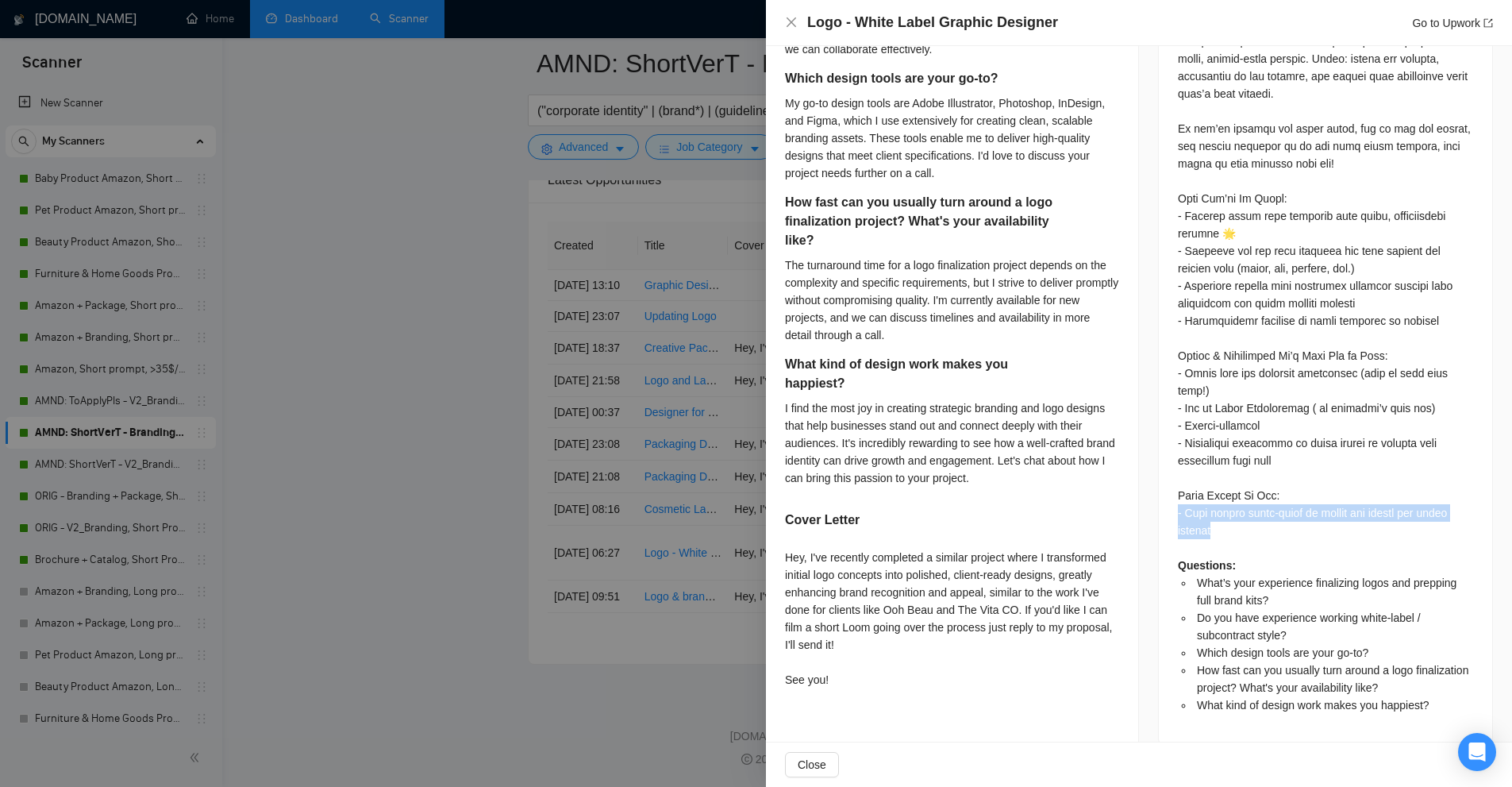
drag, startPoint x: 1170, startPoint y: 487, endPoint x: 1237, endPoint y: 510, distance: 70.8
click at [1237, 510] on div "Questions: What’s your experience finalizing logos and prepping full brand kits…" at bounding box center [1326, 353] width 333 height 783
click at [1308, 520] on div "Questions: What’s your experience finalizing logos and prepping full brand kits…" at bounding box center [1325, 346] width 296 height 733
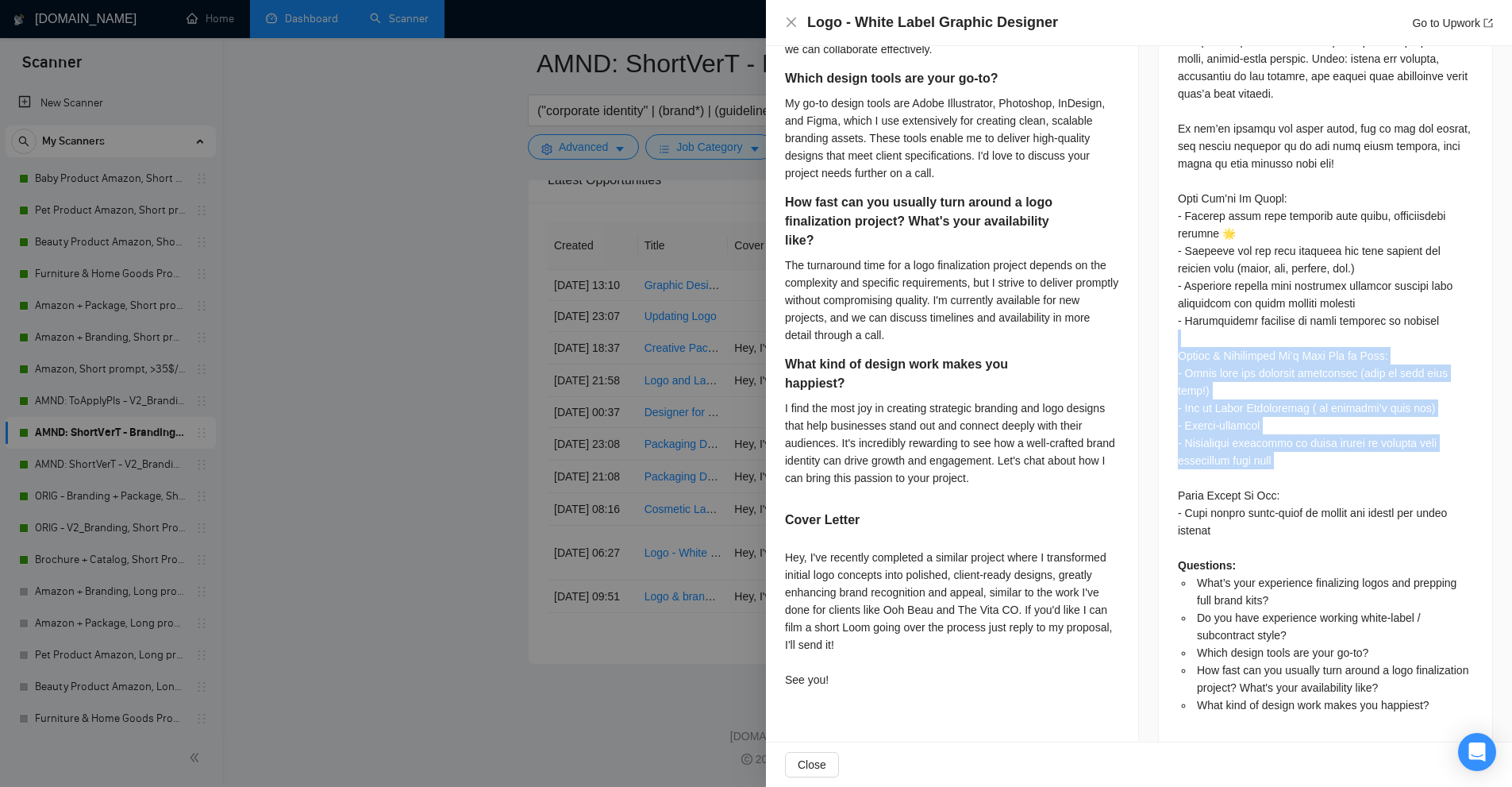
drag, startPoint x: 1232, startPoint y: 342, endPoint x: 1367, endPoint y: 460, distance: 179.3
click at [1367, 460] on div "Questions: What’s your experience finalizing logos and prepping full brand kits…" at bounding box center [1326, 353] width 333 height 783
click at [1299, 404] on div "Questions: What’s your experience finalizing logos and prepping full brand kits…" at bounding box center [1325, 346] width 296 height 733
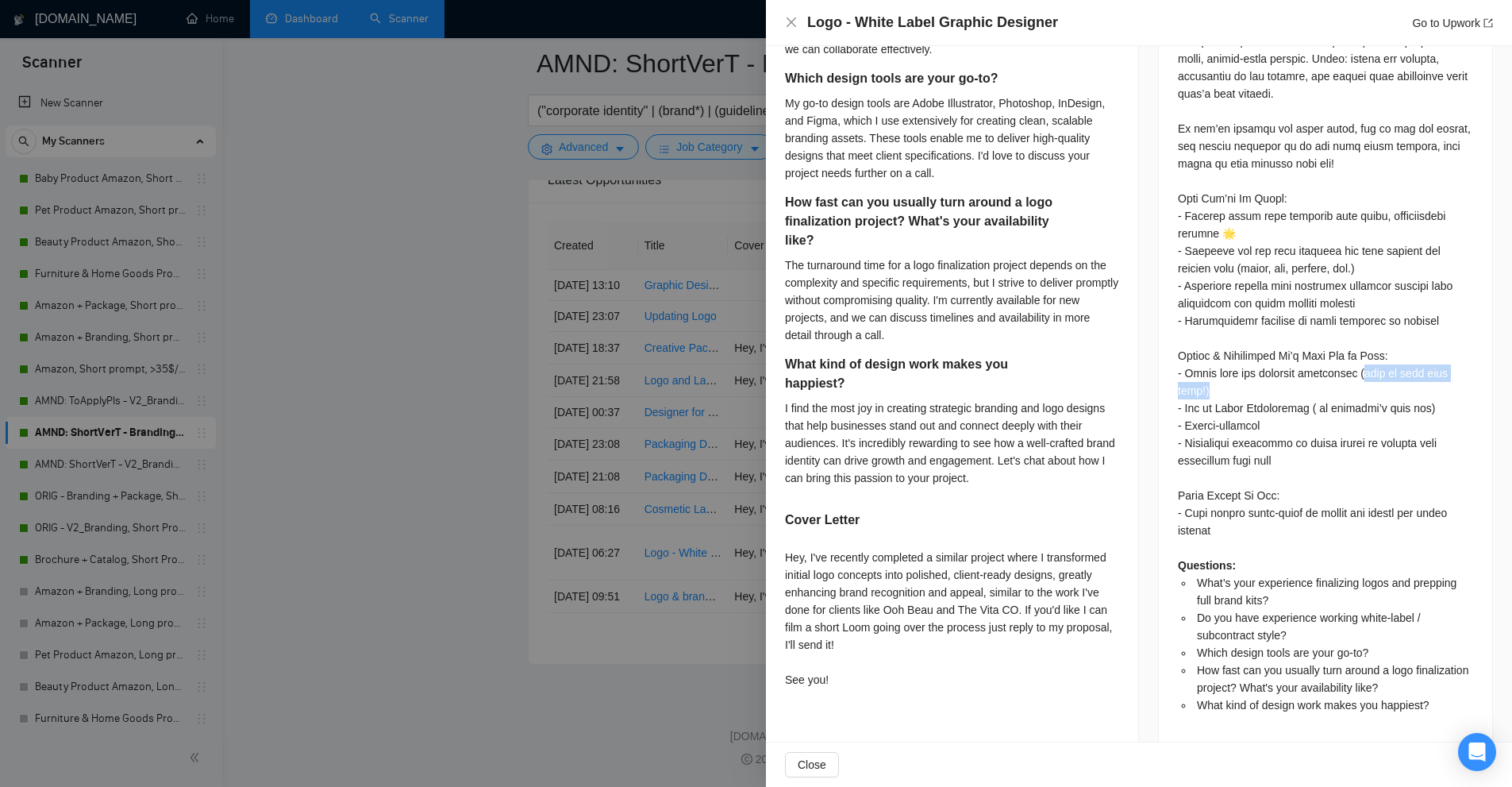
drag, startPoint x: 1359, startPoint y: 349, endPoint x: 1382, endPoint y: 367, distance: 29.2
click at [1382, 367] on div "Questions: What’s your experience finalizing logos and prepping full brand kits…" at bounding box center [1325, 346] width 296 height 733
click at [1357, 371] on div "Questions: What’s your experience finalizing logos and prepping full brand kits…" at bounding box center [1325, 346] width 296 height 733
drag, startPoint x: 1361, startPoint y: 351, endPoint x: 1196, endPoint y: 366, distance: 165.7
click at [1196, 366] on div "Questions: What’s your experience finalizing logos and prepping full brand kits…" at bounding box center [1325, 346] width 296 height 733
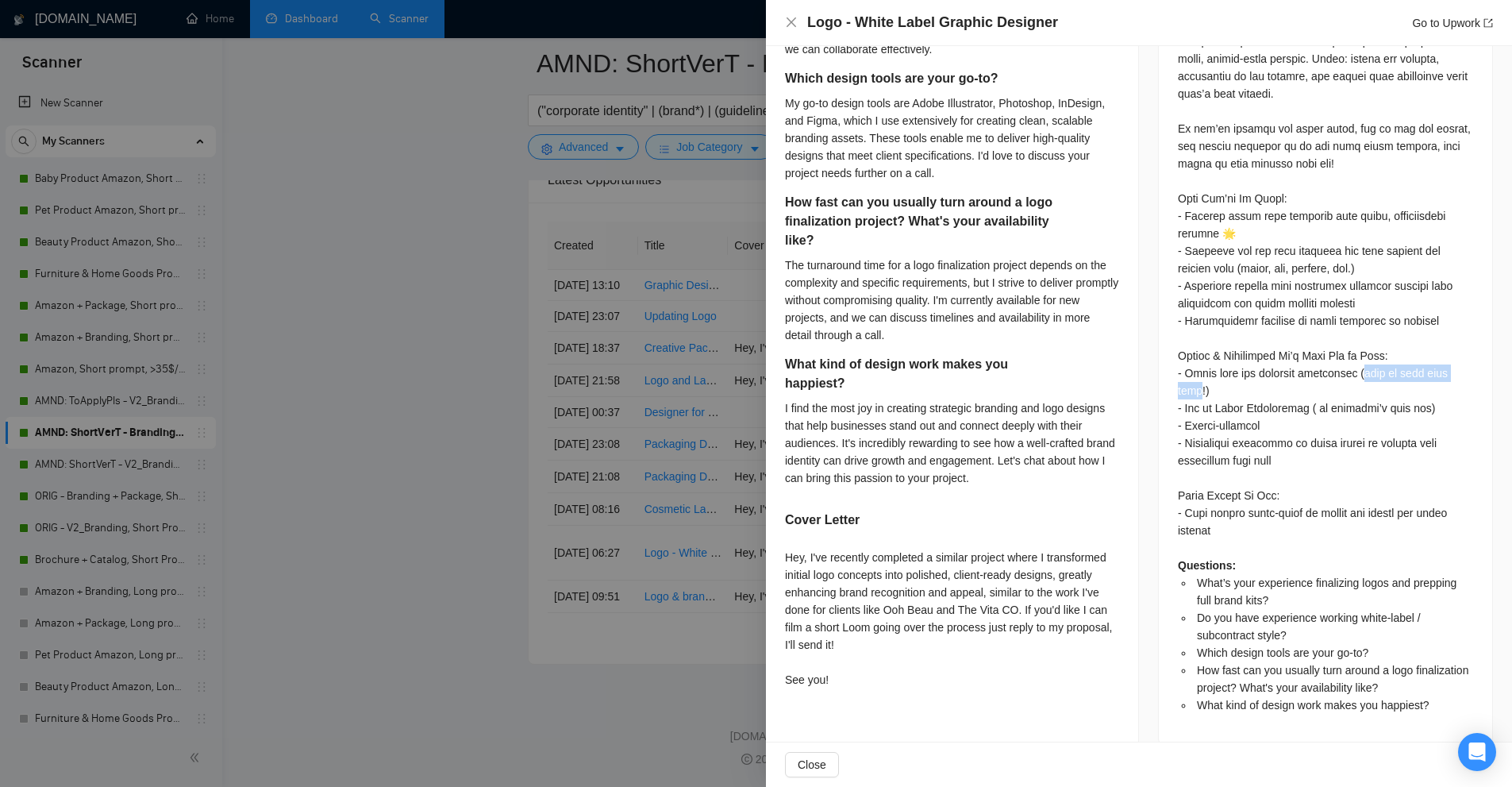
copy div "how us your best work!"
click at [1240, 316] on div "Questions: What’s your experience finalizing logos and prepping full brand kits…" at bounding box center [1325, 346] width 296 height 733
drag, startPoint x: 1148, startPoint y: 297, endPoint x: 1411, endPoint y: 297, distance: 263.0
click at [1411, 296] on div "Job Posting Details Overview [DATE] 03:16 Published $15 - $35 Hourly Rate Inter…" at bounding box center [1325, 18] width 373 height 1491
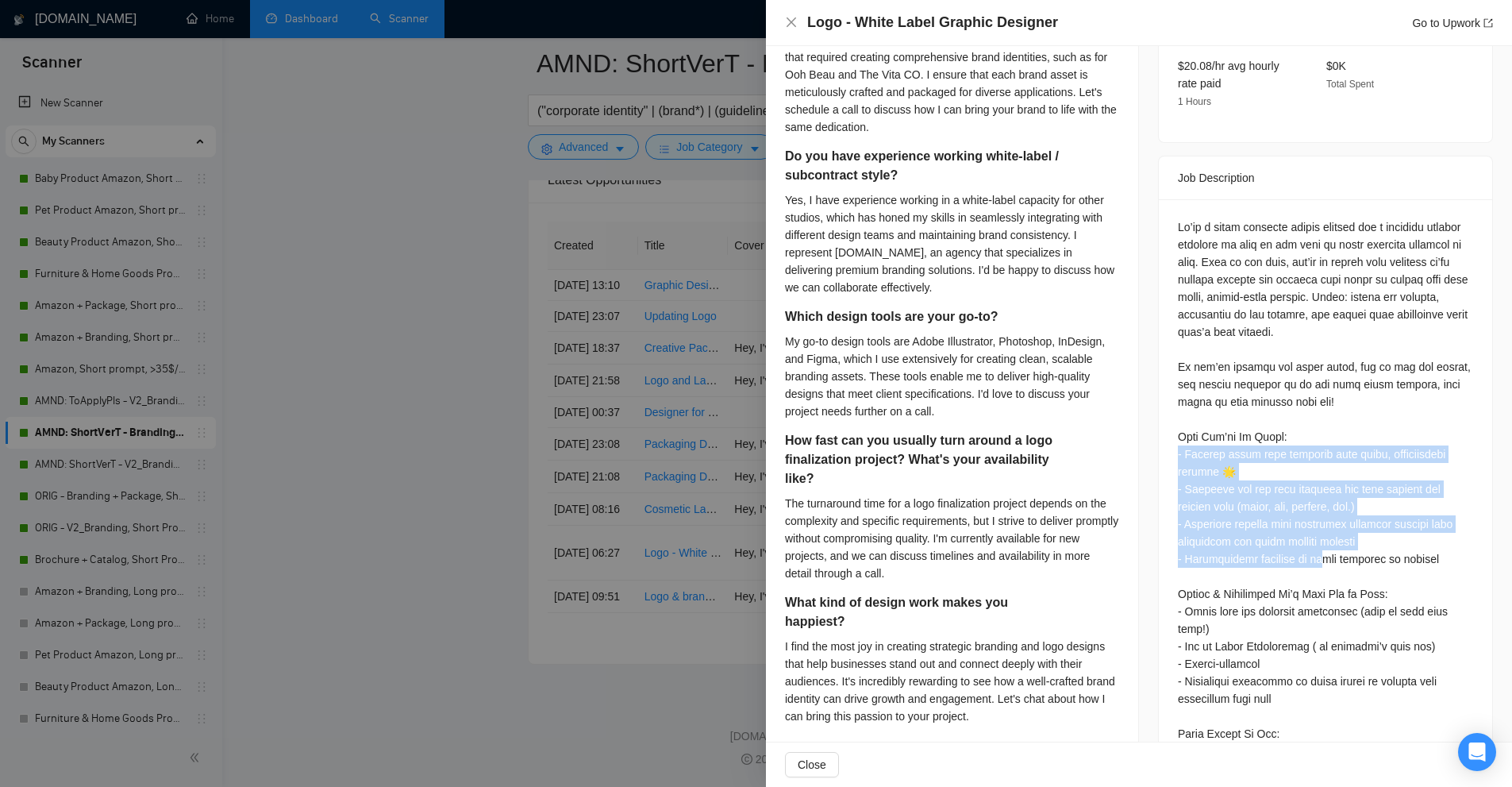
drag, startPoint x: 1169, startPoint y: 437, endPoint x: 1321, endPoint y: 545, distance: 186.5
click at [1318, 543] on div "Questions: What’s your experience finalizing logos and prepping full brand kits…" at bounding box center [1326, 590] width 333 height 783
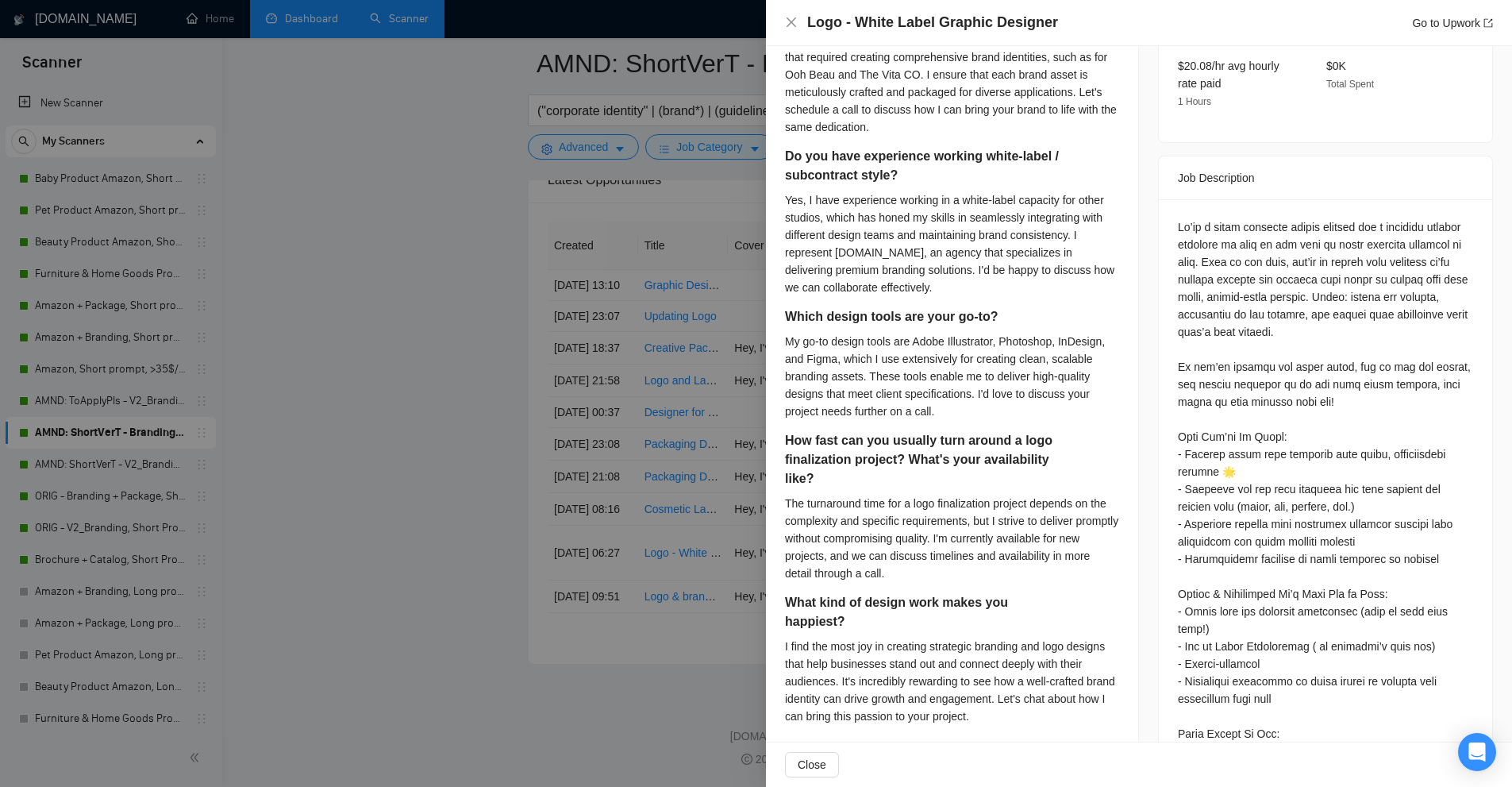
click at [1321, 545] on div "Questions: What’s your experience finalizing logos and prepping full brand kits…" at bounding box center [1325, 585] width 296 height 733
drag, startPoint x: 1360, startPoint y: 383, endPoint x: 1168, endPoint y: 342, distance: 196.3
click at [1168, 342] on div "Questions: What’s your experience finalizing logos and prepping full brand kits…" at bounding box center [1326, 590] width 333 height 783
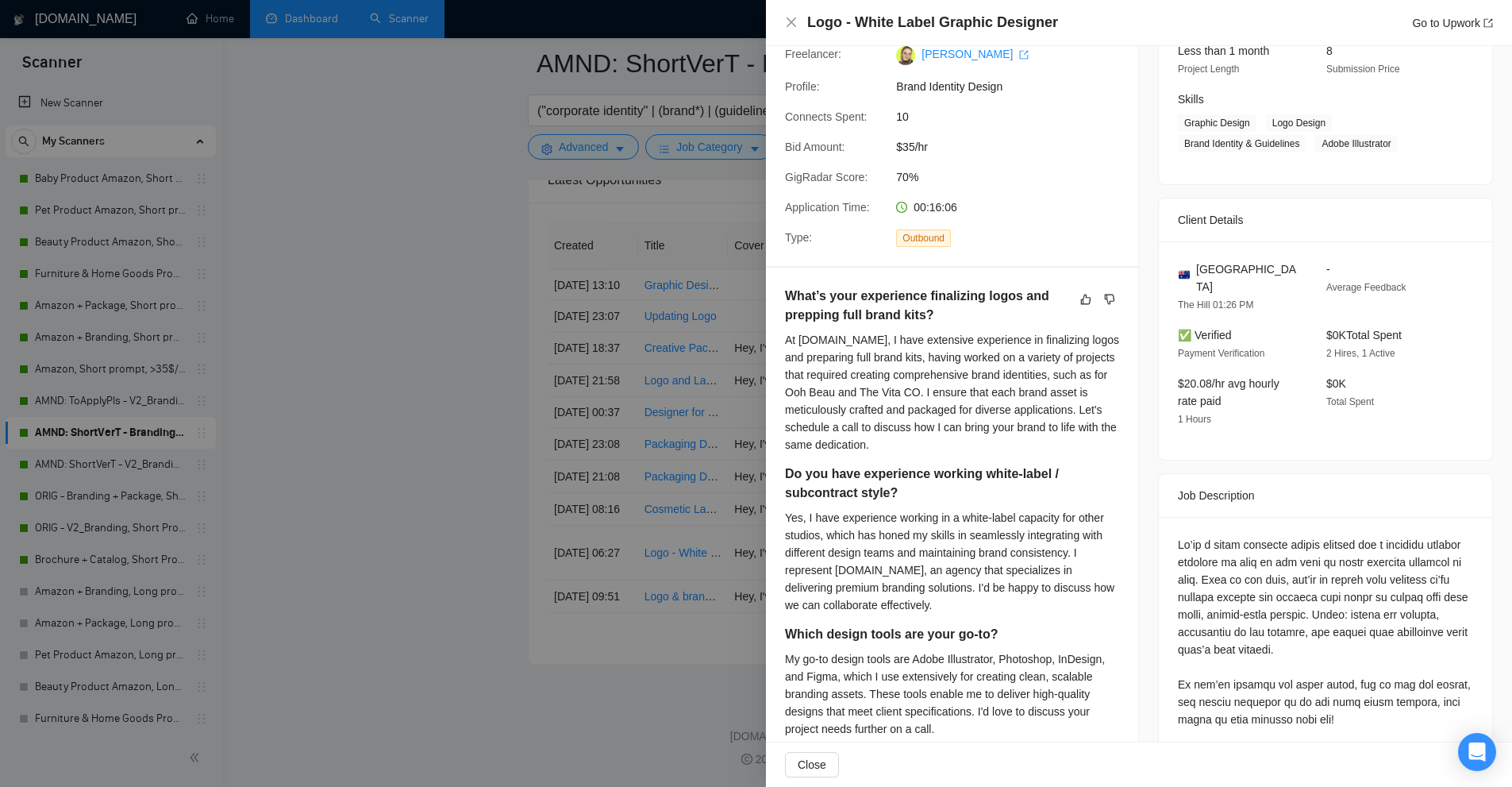
click at [578, 325] on div at bounding box center [756, 393] width 1512 height 787
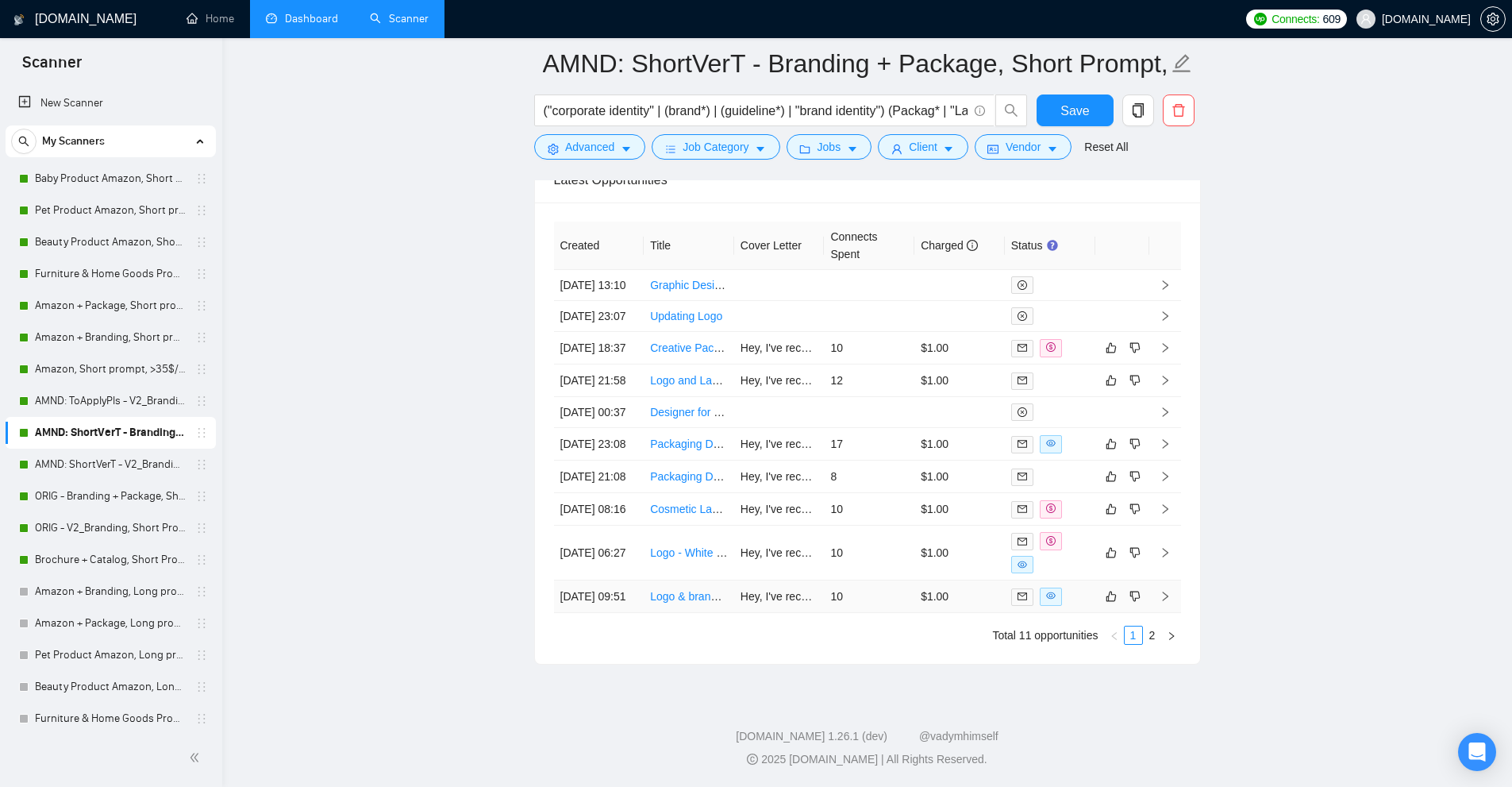
click at [1076, 598] on td at bounding box center [1050, 596] width 90 height 32
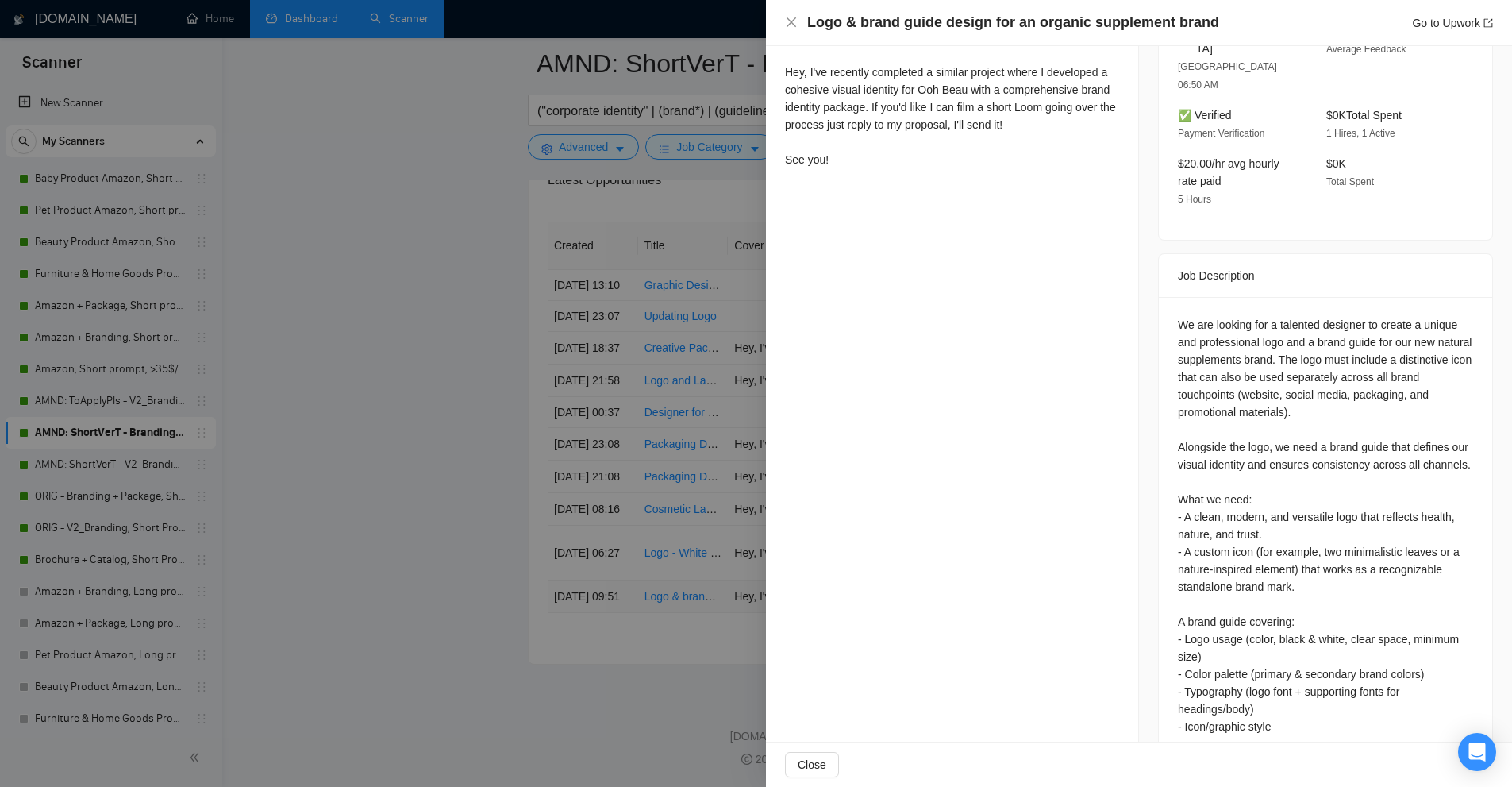
scroll to position [524, 0]
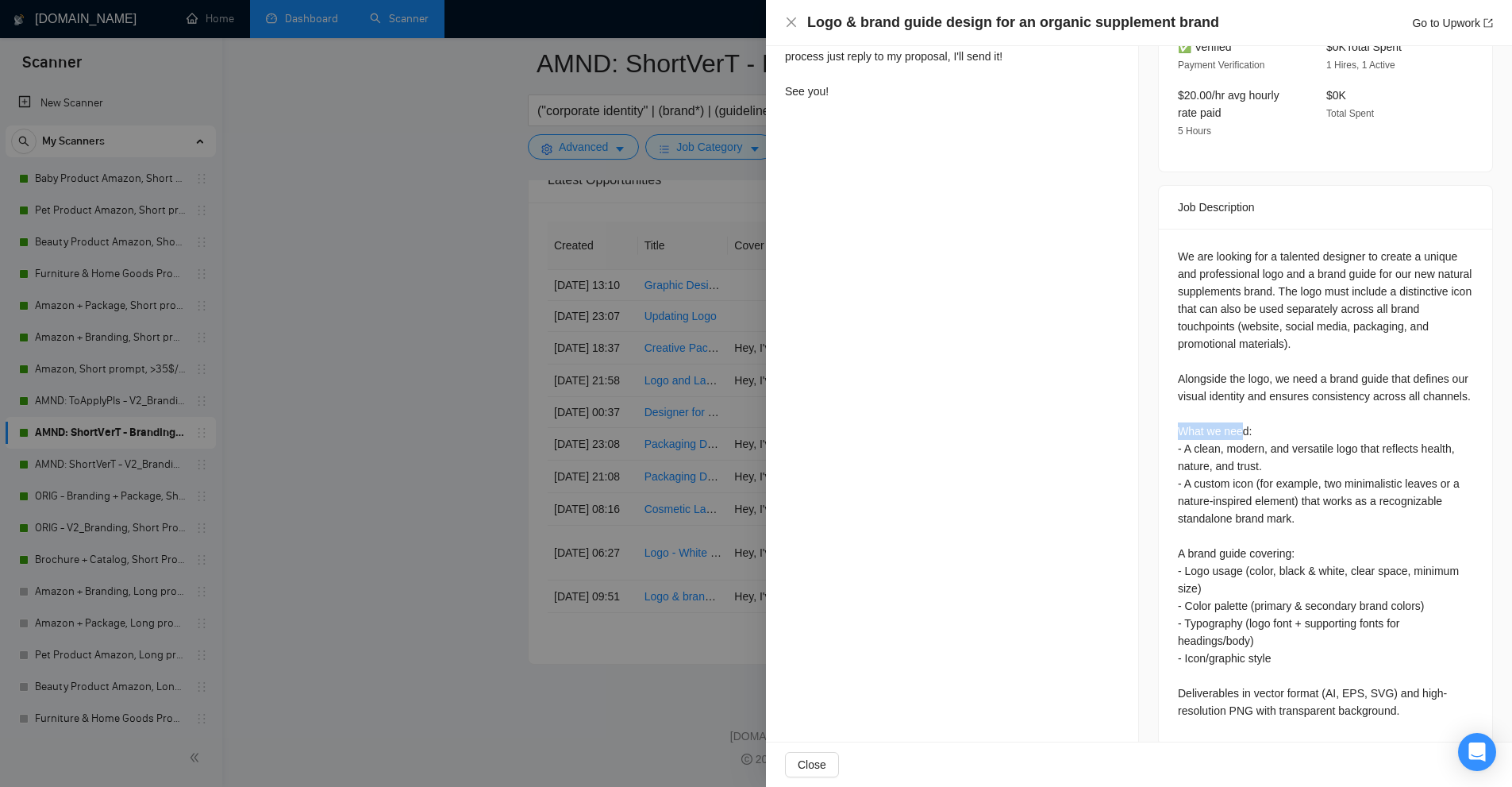
drag, startPoint x: 1167, startPoint y: 412, endPoint x: 1240, endPoint y: 407, distance: 73.2
click at [1240, 402] on div "We are looking for a talented designer to create a unique and professional logo…" at bounding box center [1326, 487] width 333 height 516
drag, startPoint x: 1200, startPoint y: 545, endPoint x: 1302, endPoint y: 528, distance: 103.4
click at [1302, 528] on div "We are looking for a talented designer to create a unique and professional logo…" at bounding box center [1326, 487] width 333 height 516
drag, startPoint x: 1166, startPoint y: 533, endPoint x: 1287, endPoint y: 525, distance: 121.3
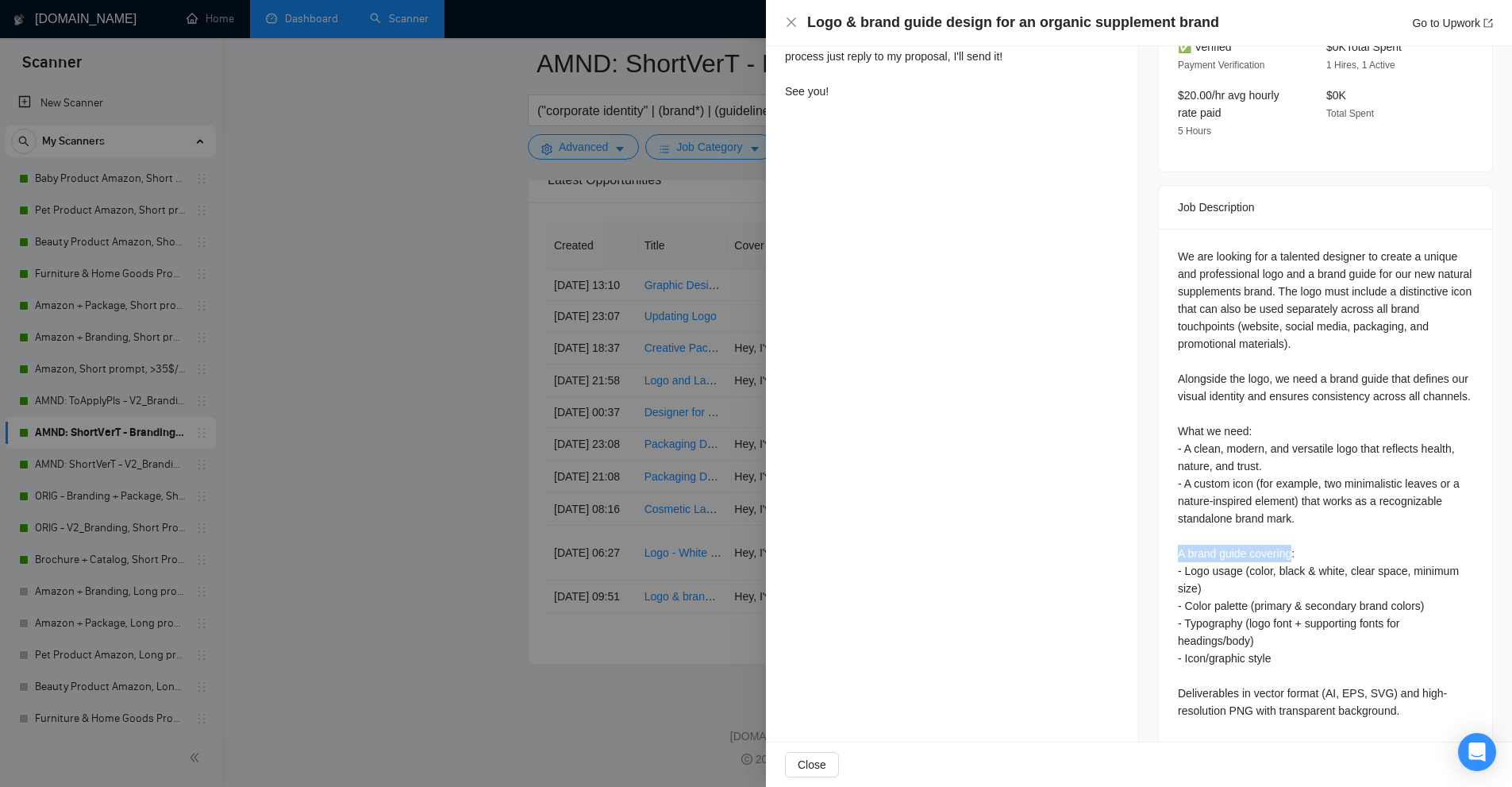
click at [1287, 525] on div "We are looking for a talented designer to create a unique and professional logo…" at bounding box center [1326, 487] width 333 height 516
drag, startPoint x: 1167, startPoint y: 676, endPoint x: 1425, endPoint y: 689, distance: 258.3
click at [1425, 689] on div "We are looking for a talented designer to create a unique and professional logo…" at bounding box center [1326, 487] width 333 height 516
click at [635, 475] on div at bounding box center [756, 393] width 1512 height 787
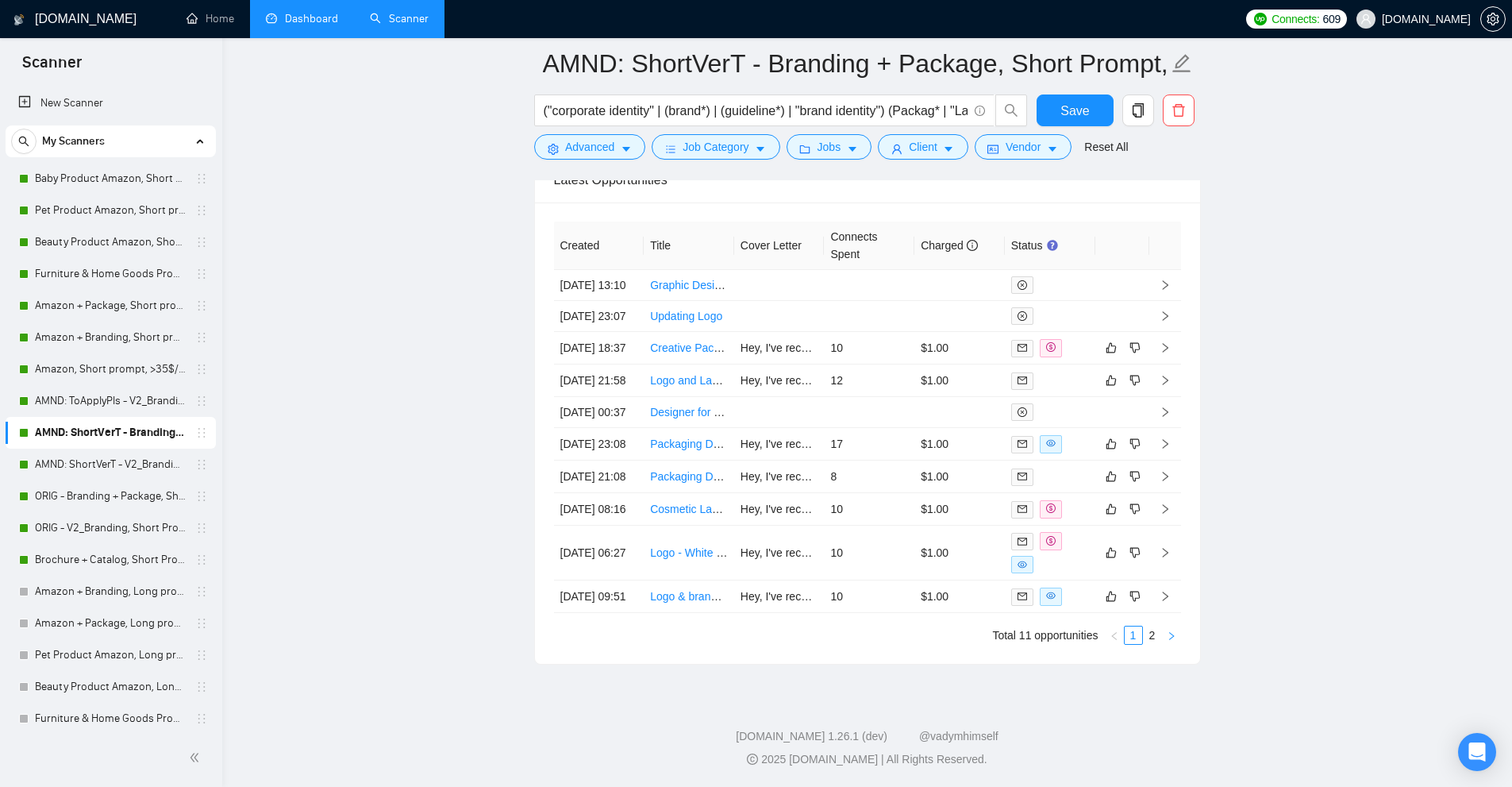
click at [1175, 637] on icon "right" at bounding box center [1172, 636] width 10 height 10
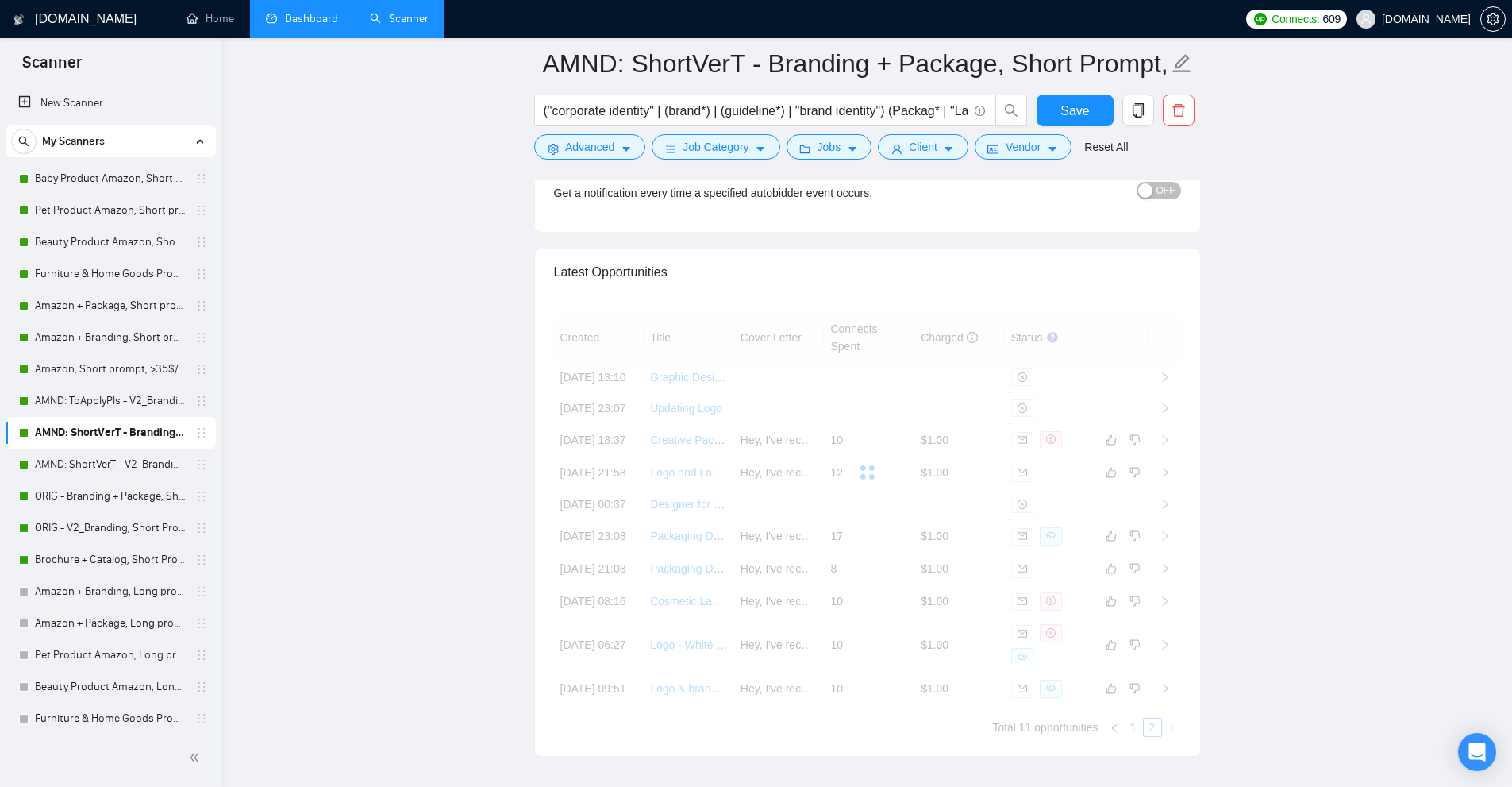
scroll to position [3826, 0]
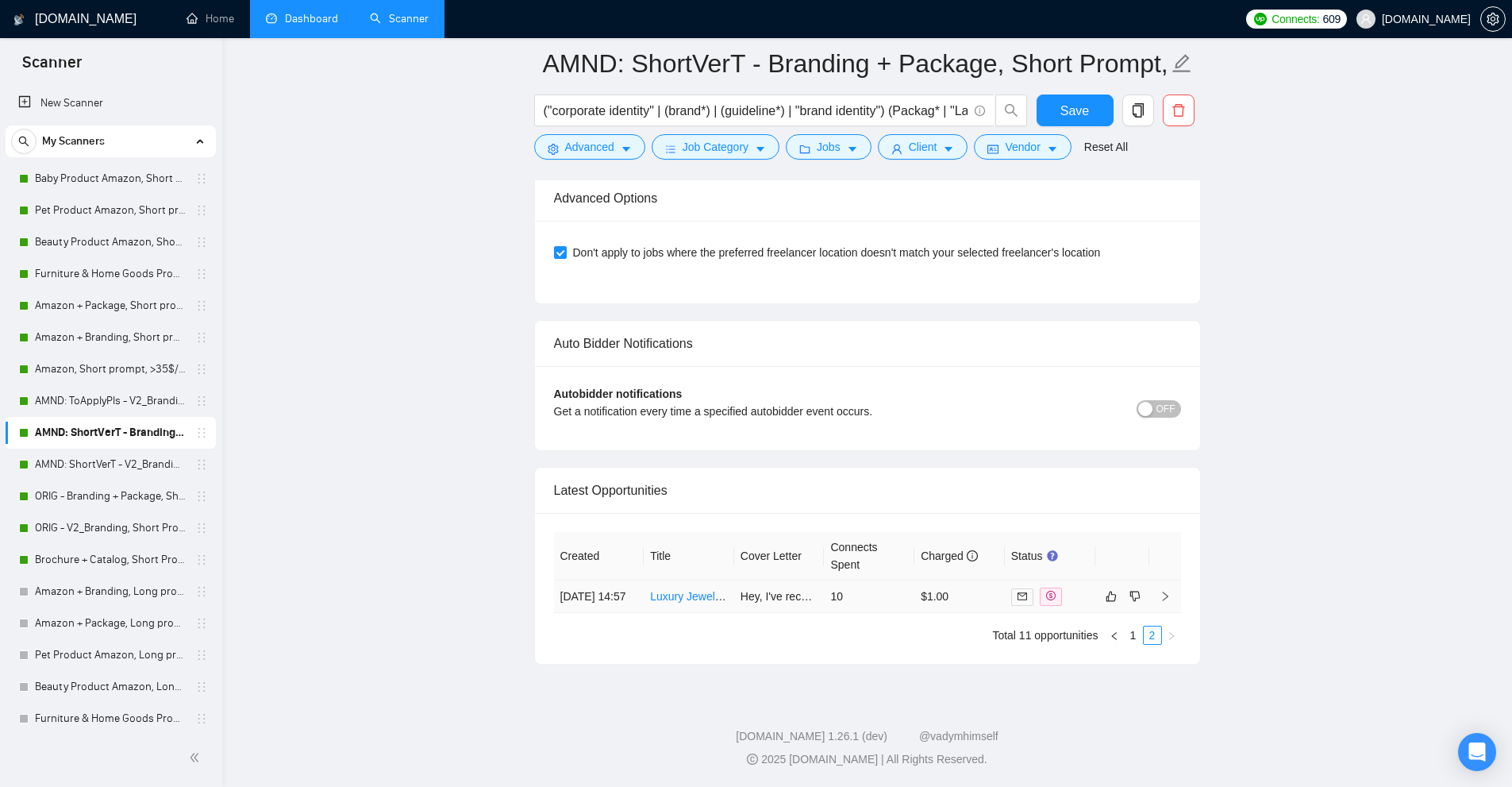
click at [962, 590] on td "$1.00" at bounding box center [959, 596] width 90 height 32
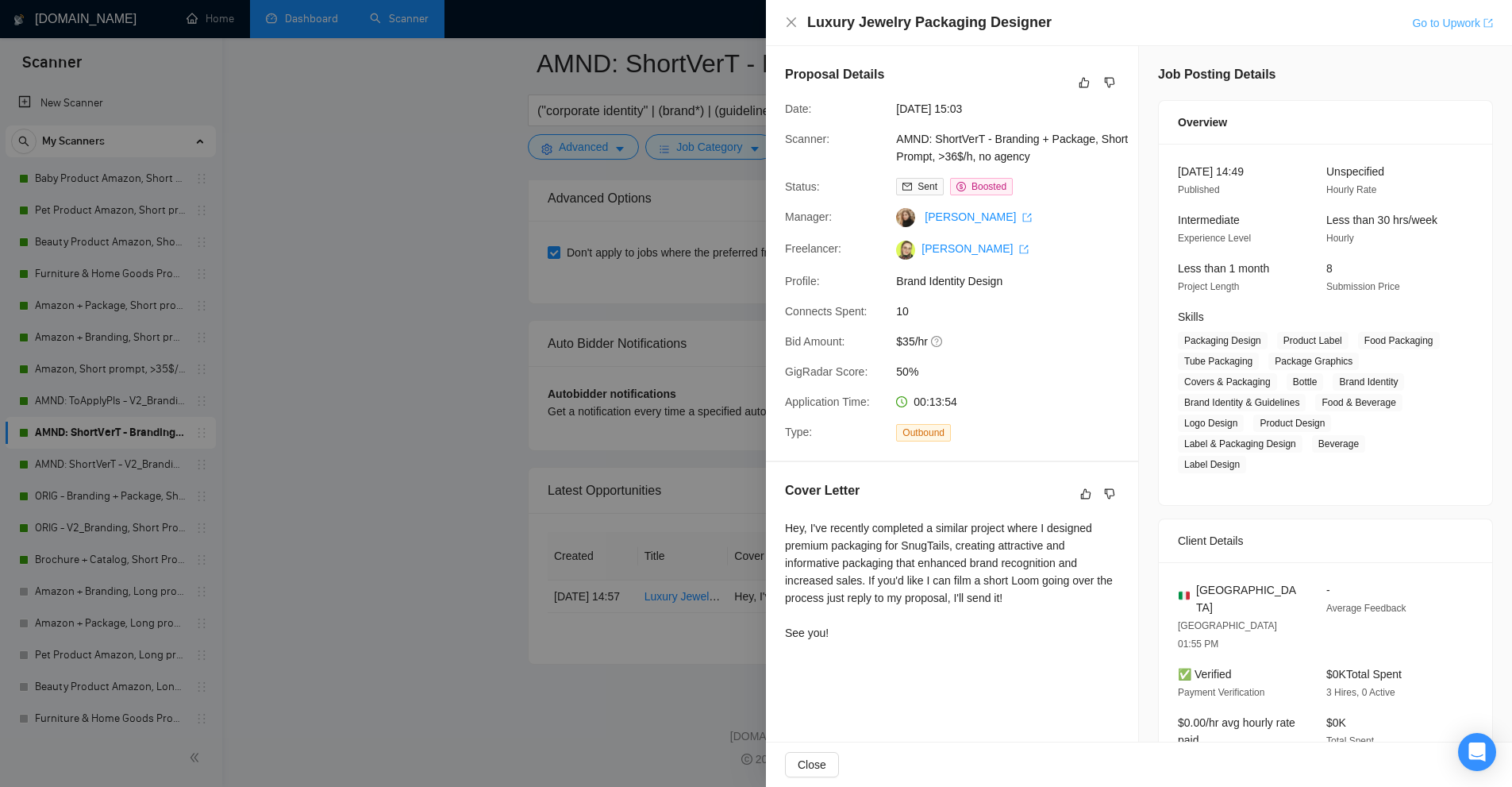
click at [1431, 23] on link "Go to Upwork" at bounding box center [1452, 23] width 81 height 13
